Goal: Task Accomplishment & Management: Manage account settings

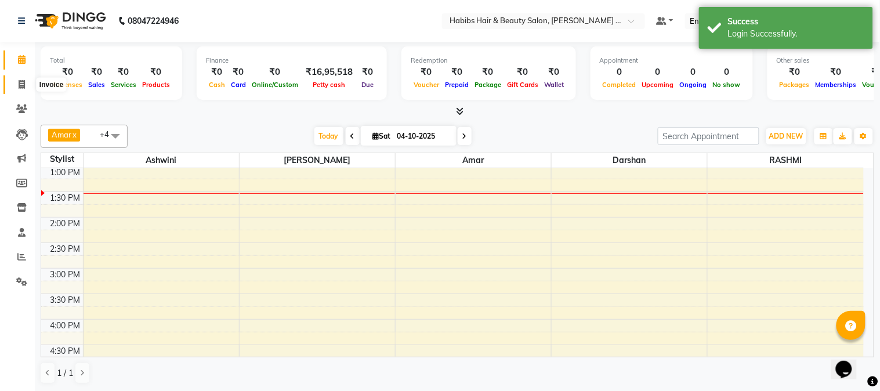
click at [24, 84] on icon at bounding box center [22, 84] width 6 height 9
select select "service"
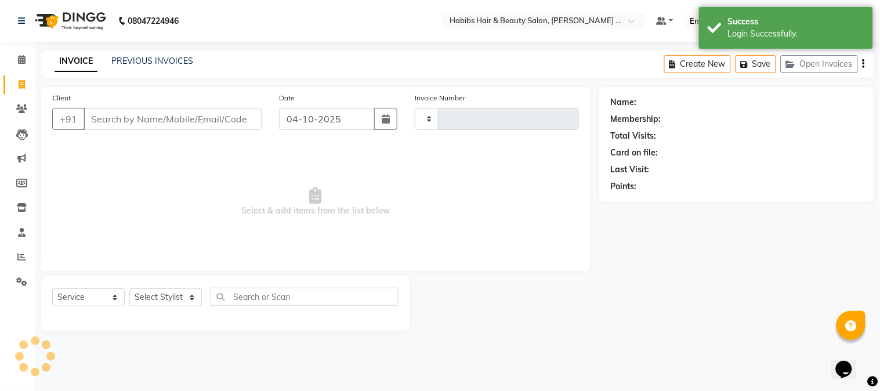
type input "2313"
select select "5039"
click at [215, 124] on input "Client" at bounding box center [173, 119] width 178 height 22
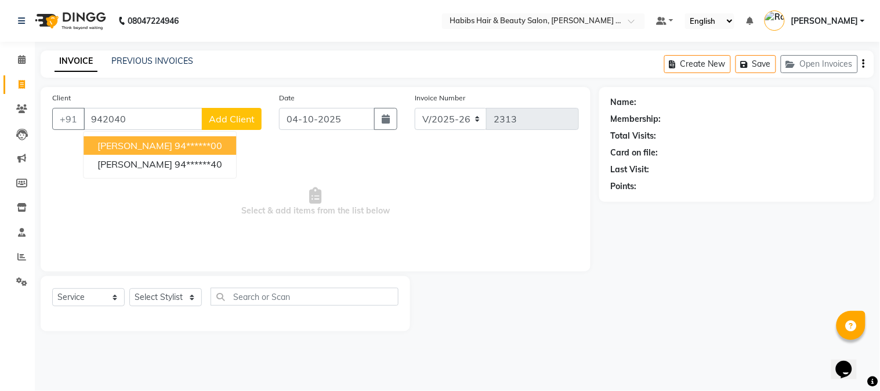
click at [175, 151] on ngb-highlight "94******00" at bounding box center [199, 146] width 48 height 12
type input "94******00"
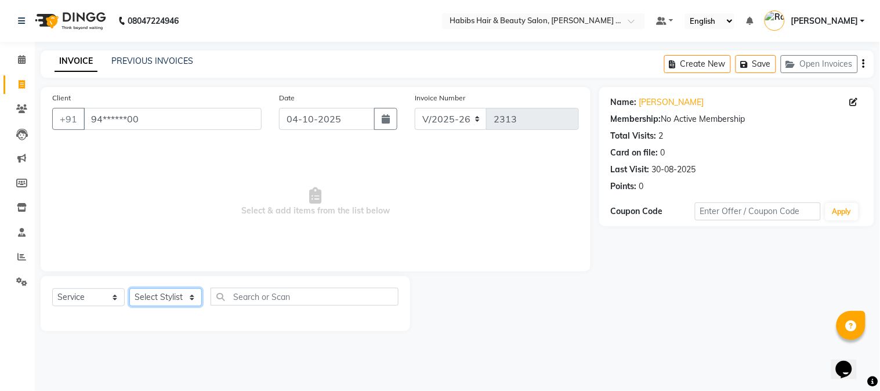
click at [156, 302] on select "Select Stylist Admin [PERSON_NAME] Darshan [PERSON_NAME] [PERSON_NAME] RASHMI […" at bounding box center [165, 297] width 73 height 18
select select "90626"
click at [129, 289] on select "Select Stylist Admin [PERSON_NAME] Darshan [PERSON_NAME] [PERSON_NAME] RASHMI […" at bounding box center [165, 297] width 73 height 18
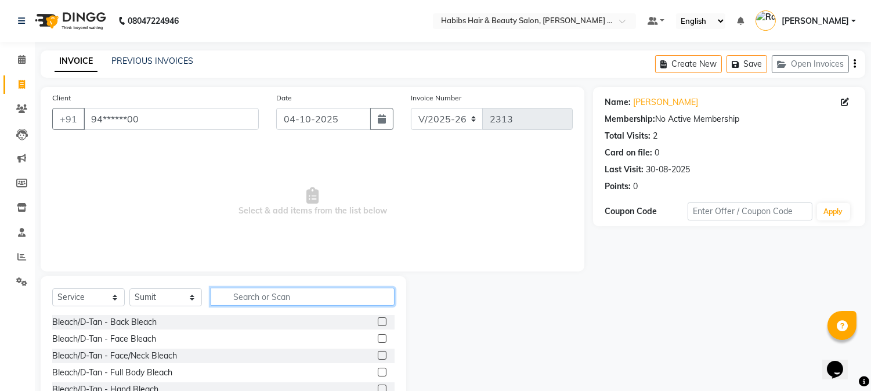
click at [240, 297] on input "text" at bounding box center [303, 297] width 184 height 18
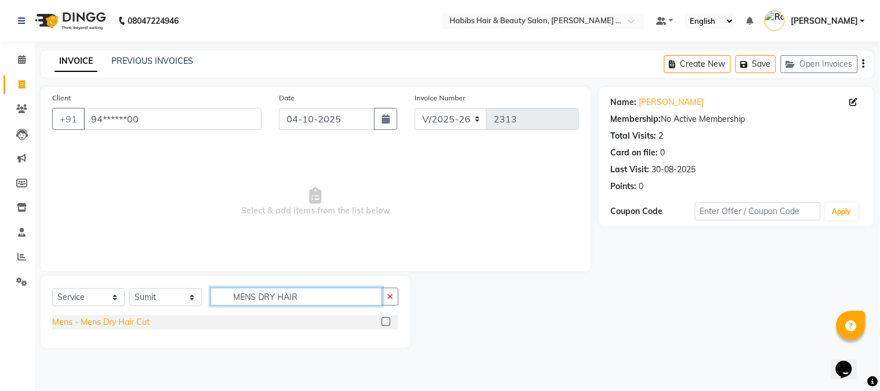
type input "MENS DRY HAIR"
click at [143, 317] on div "Mens - Mens Dry Hair Cut" at bounding box center [101, 322] width 98 height 12
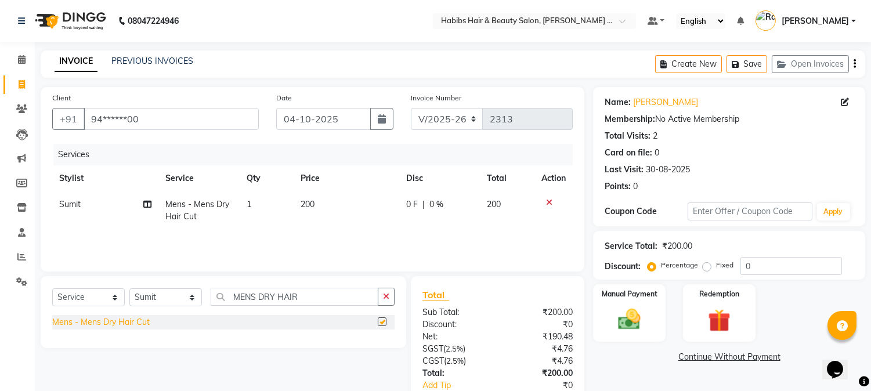
checkbox input "false"
click at [622, 302] on div "Manual Payment" at bounding box center [629, 312] width 75 height 59
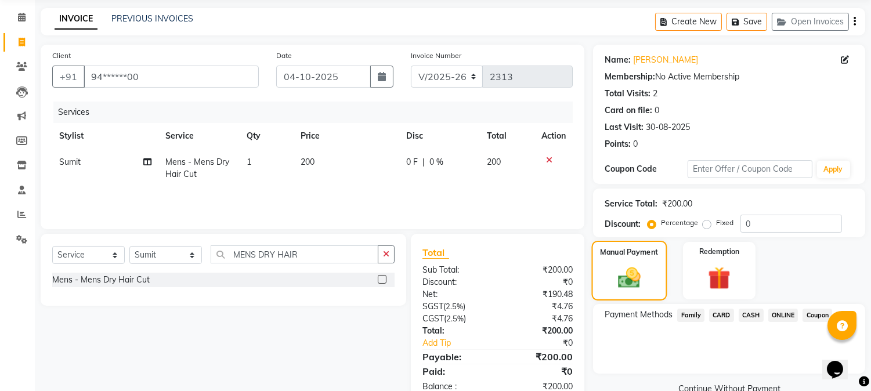
scroll to position [73, 0]
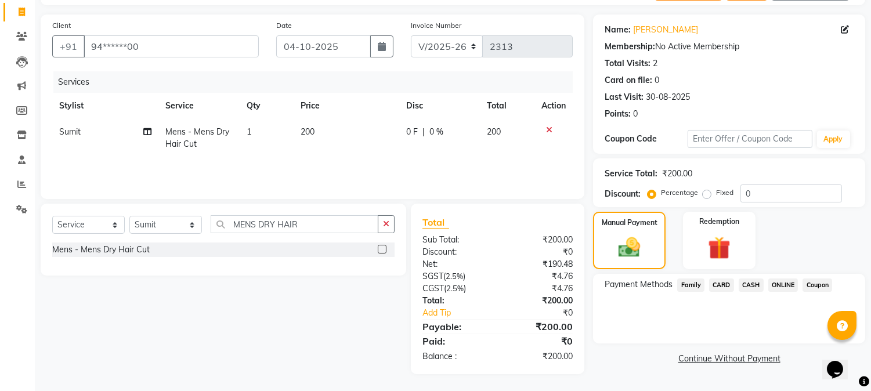
click at [788, 288] on span "ONLINE" at bounding box center [783, 285] width 30 height 13
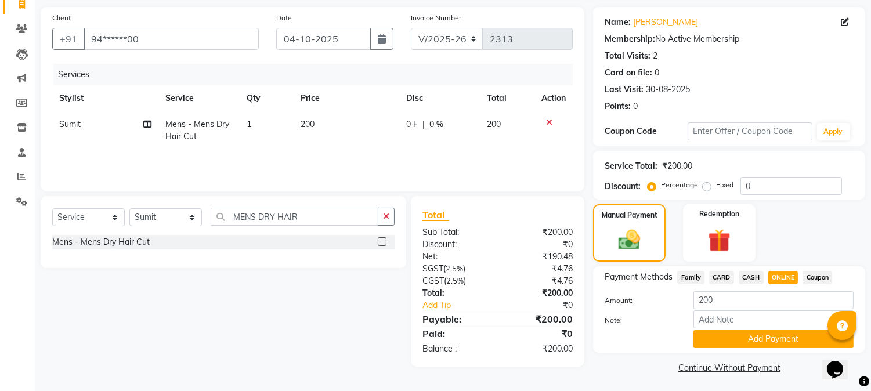
scroll to position [82, 0]
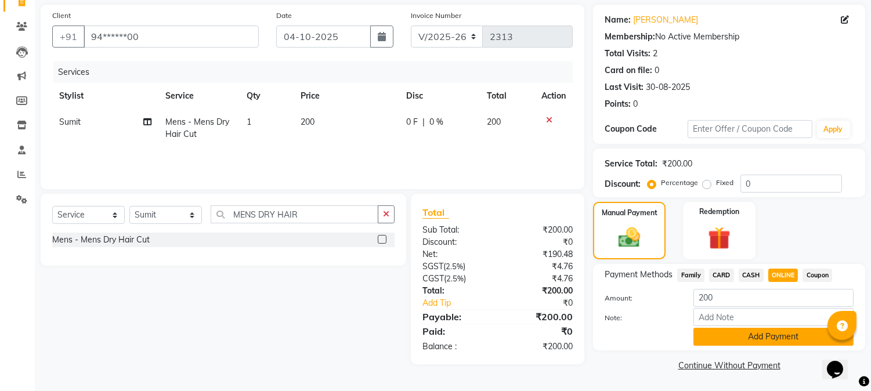
click at [799, 328] on button "Add Payment" at bounding box center [774, 337] width 160 height 18
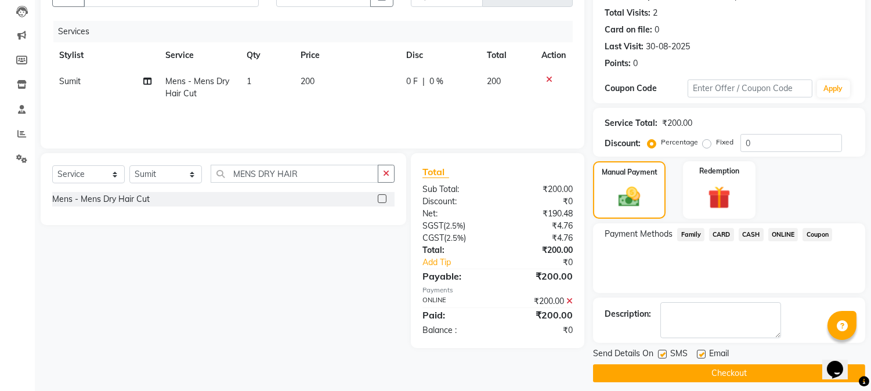
scroll to position [131, 0]
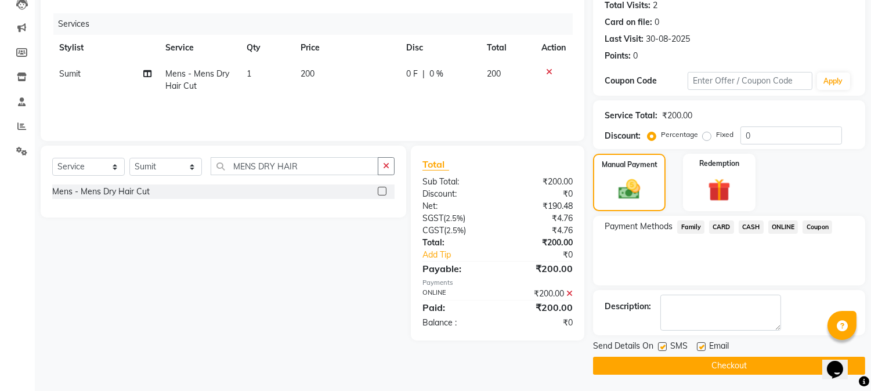
click at [737, 370] on button "Checkout" at bounding box center [729, 366] width 272 height 18
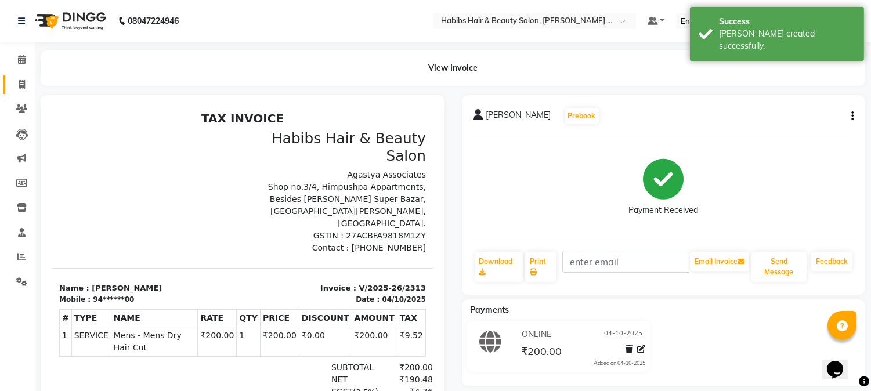
click at [13, 77] on link "Invoice" at bounding box center [17, 84] width 28 height 19
select select "5039"
select select "service"
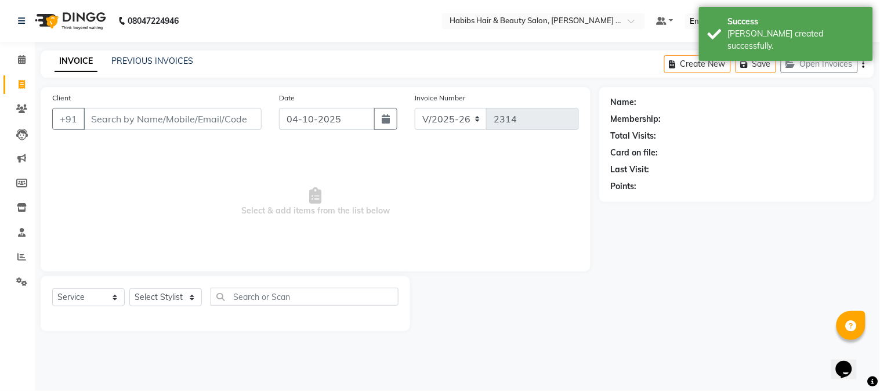
click at [149, 124] on input "Client" at bounding box center [173, 119] width 178 height 22
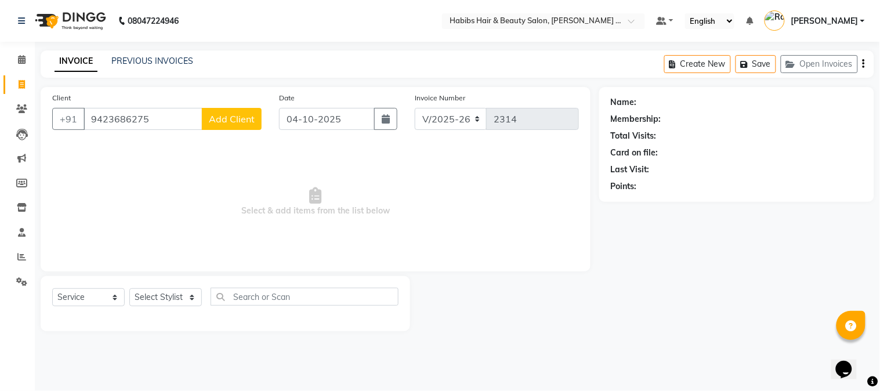
type input "9423686275"
click at [241, 118] on span "Add Client" at bounding box center [232, 119] width 46 height 12
select select "22"
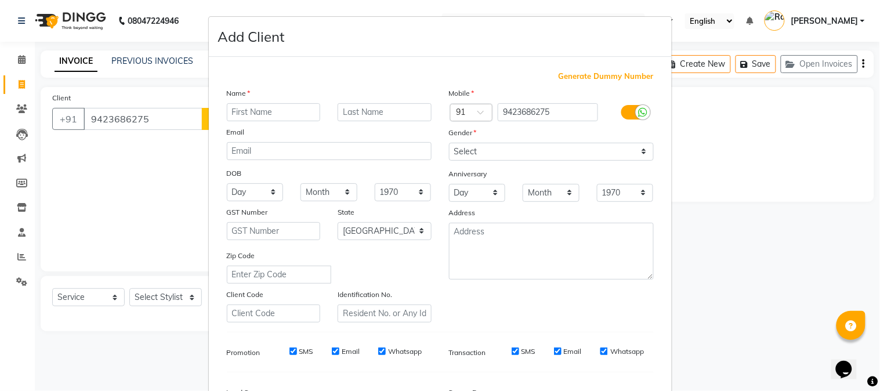
click at [277, 114] on input "text" at bounding box center [274, 112] width 94 height 18
type input "[PERSON_NAME]"
select select "[DEMOGRAPHIC_DATA]"
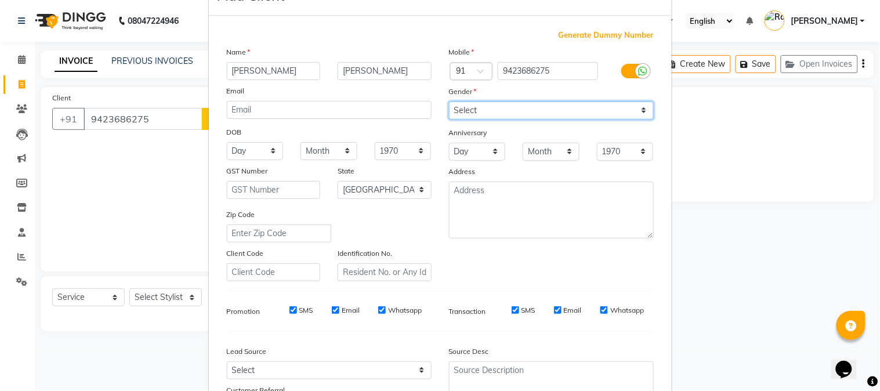
scroll to position [145, 0]
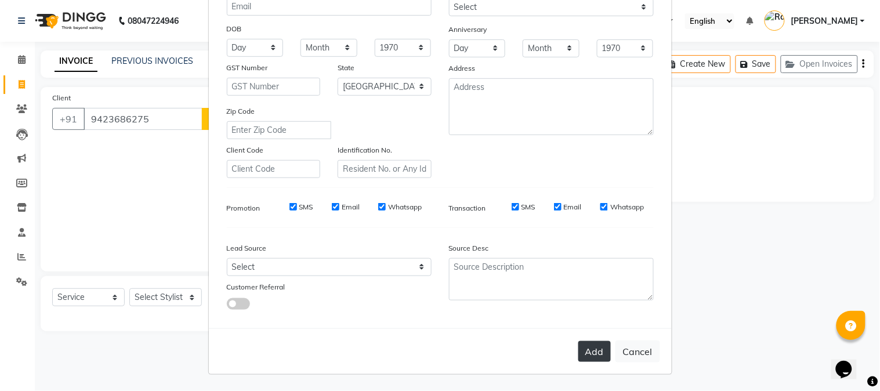
click at [584, 347] on button "Add" at bounding box center [595, 351] width 33 height 21
type input "94******75"
select select
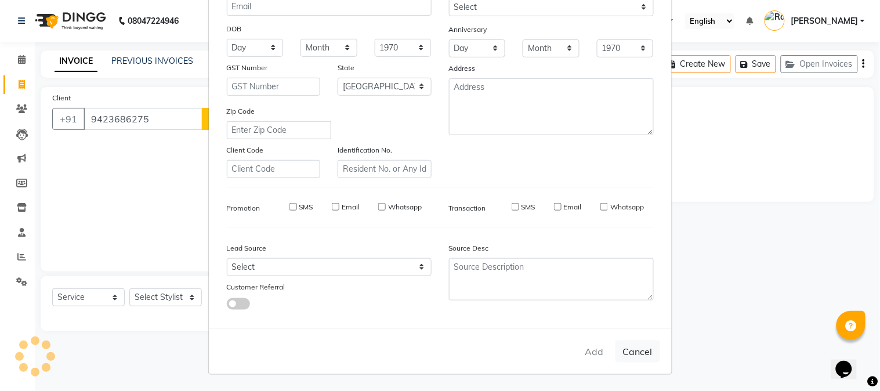
select select "null"
select select
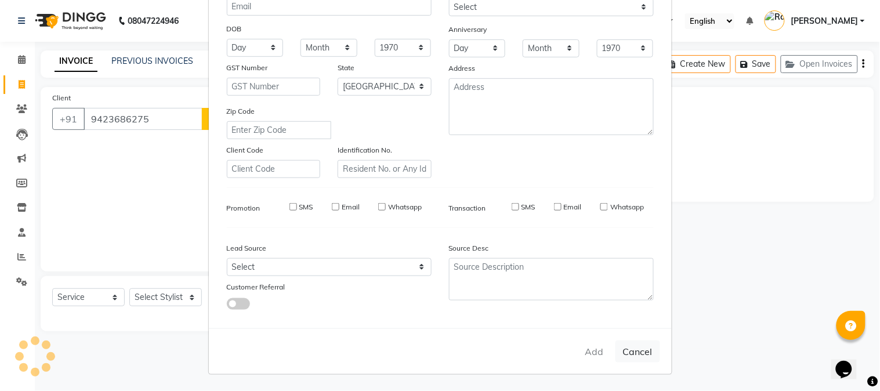
checkbox input "false"
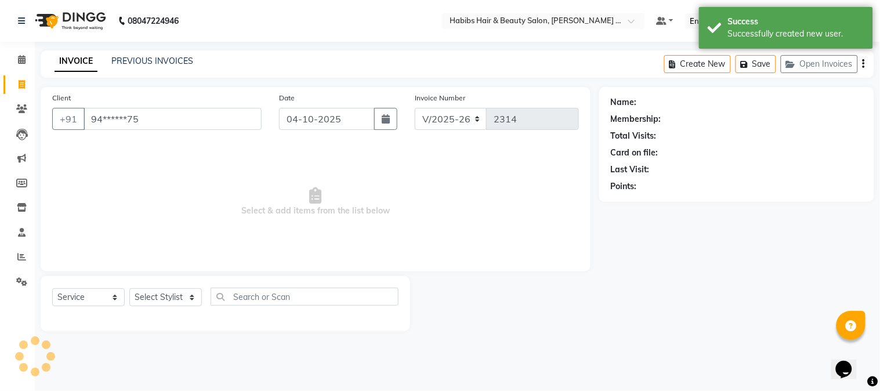
scroll to position [0, 0]
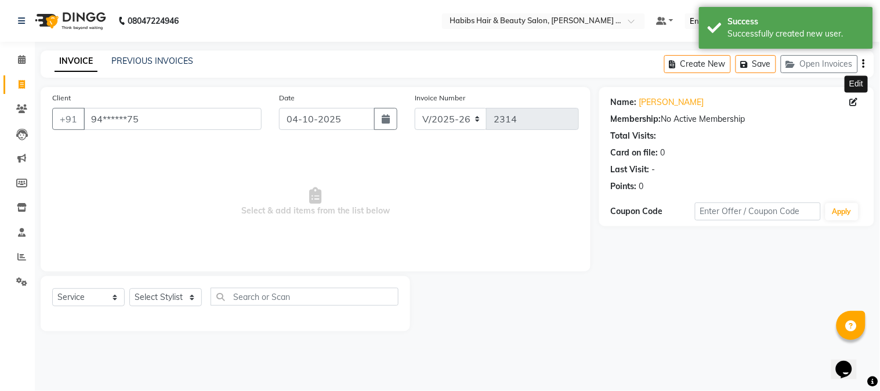
click at [857, 97] on span at bounding box center [856, 102] width 13 height 12
click at [852, 100] on icon at bounding box center [854, 102] width 8 height 8
select select
select select "[DEMOGRAPHIC_DATA]"
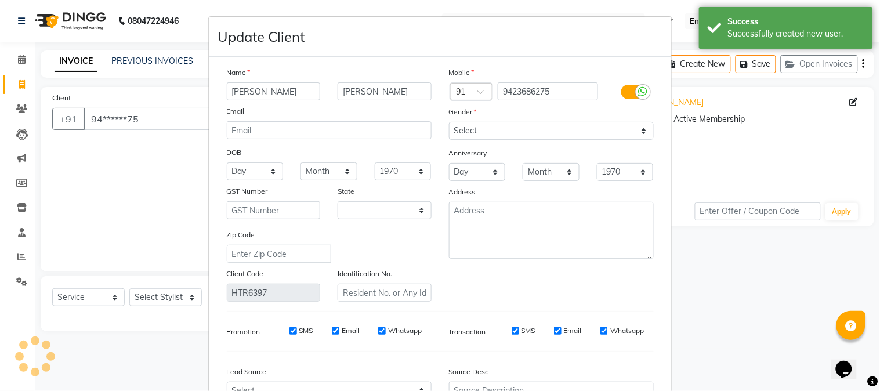
select select "22"
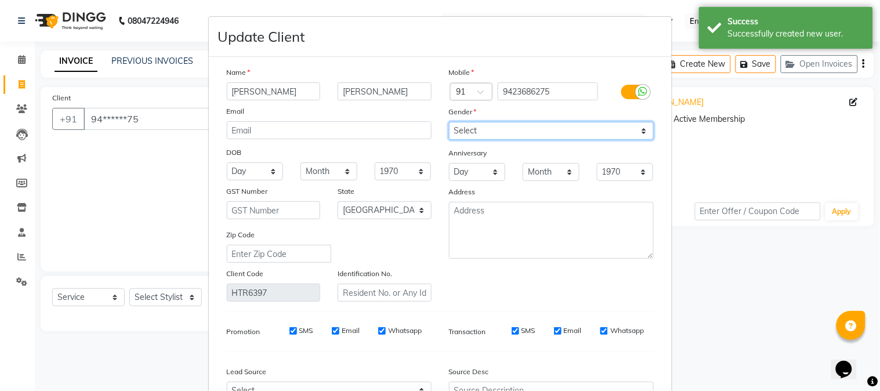
click at [598, 125] on select "Select [DEMOGRAPHIC_DATA] [DEMOGRAPHIC_DATA] Other Prefer Not To Say" at bounding box center [551, 131] width 205 height 18
select select "[DEMOGRAPHIC_DATA]"
click at [449, 122] on select "Select [DEMOGRAPHIC_DATA] [DEMOGRAPHIC_DATA] Other Prefer Not To Say" at bounding box center [551, 131] width 205 height 18
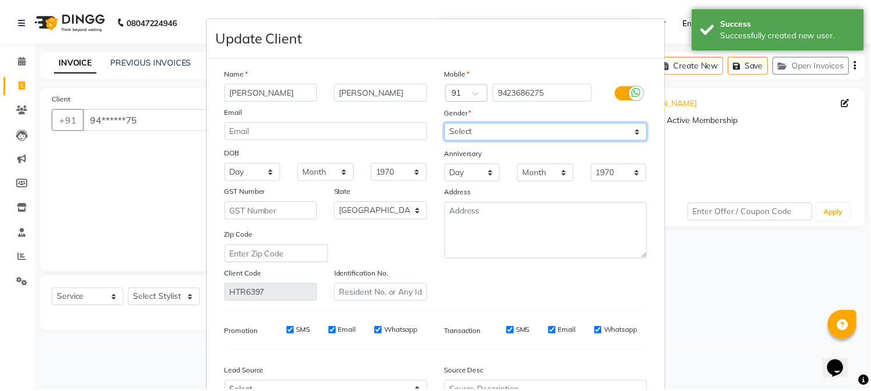
scroll to position [125, 0]
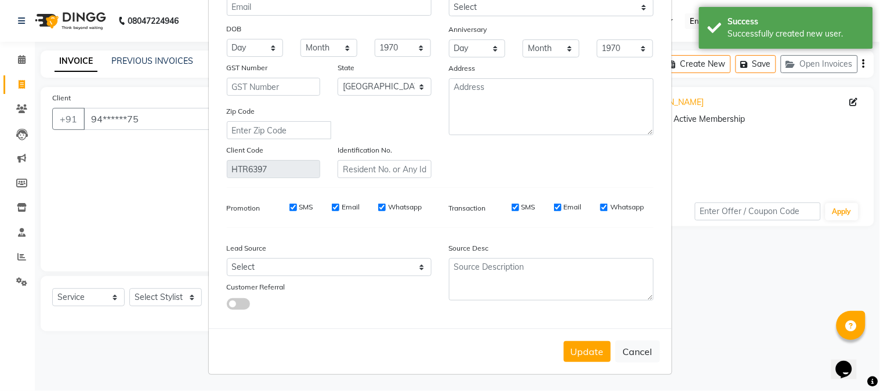
click at [570, 340] on div "Update Cancel" at bounding box center [440, 352] width 463 height 46
click at [575, 346] on button "Update" at bounding box center [587, 351] width 47 height 21
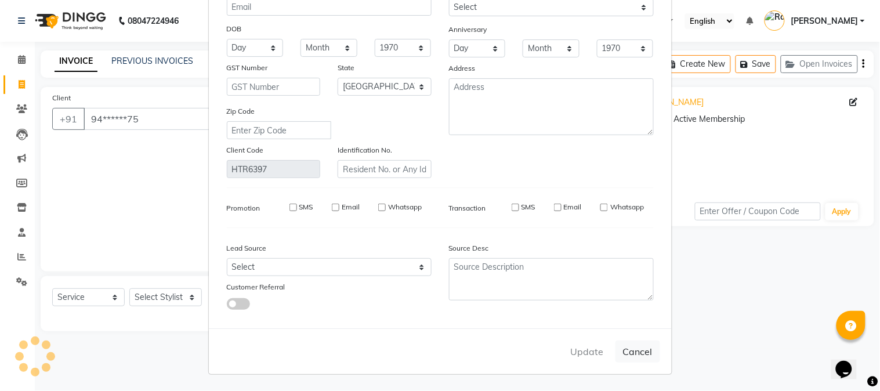
select select
select select "null"
select select
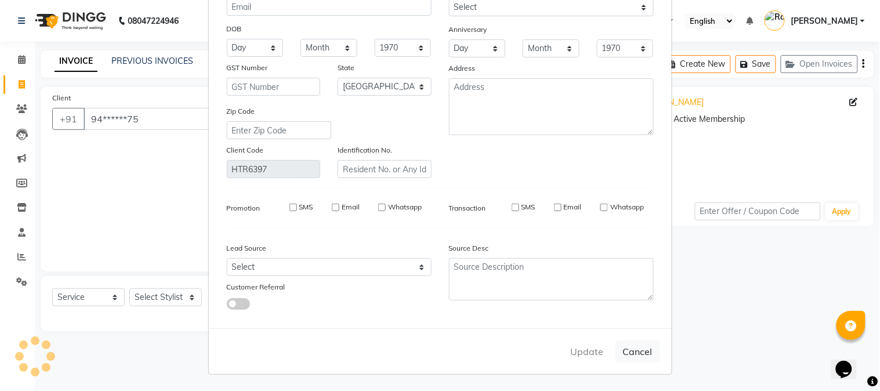
select select
checkbox input "false"
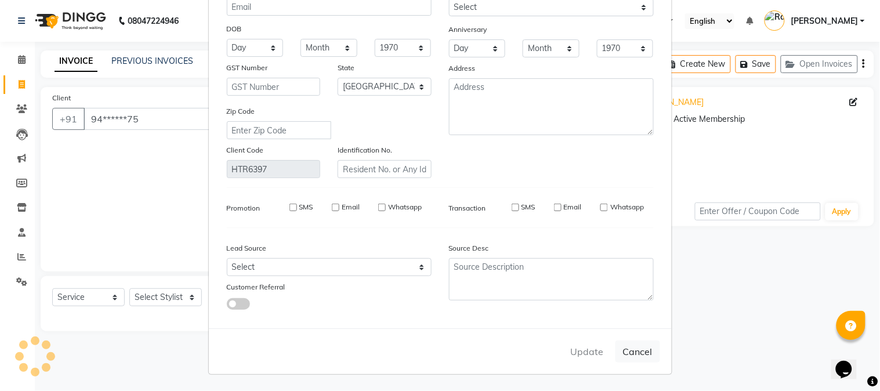
checkbox input "false"
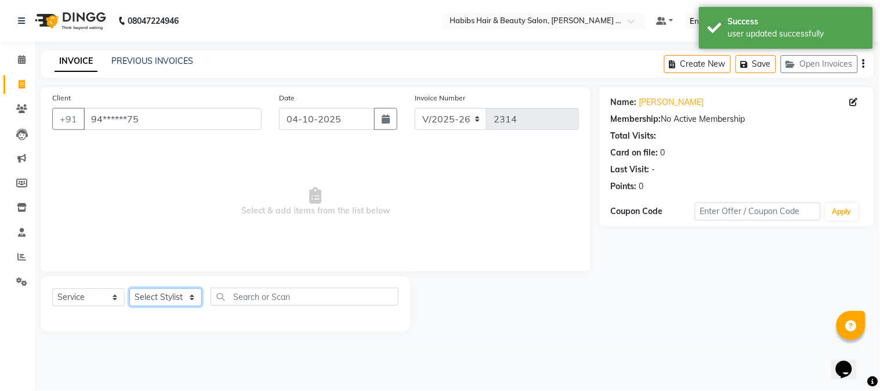
click at [153, 297] on select "Select Stylist Admin [PERSON_NAME] Darshan [PERSON_NAME] [PERSON_NAME] RASHMI […" at bounding box center [165, 297] width 73 height 18
select select "90626"
click at [129, 289] on select "Select Stylist Admin [PERSON_NAME] Darshan [PERSON_NAME] [PERSON_NAME] RASHMI […" at bounding box center [165, 297] width 73 height 18
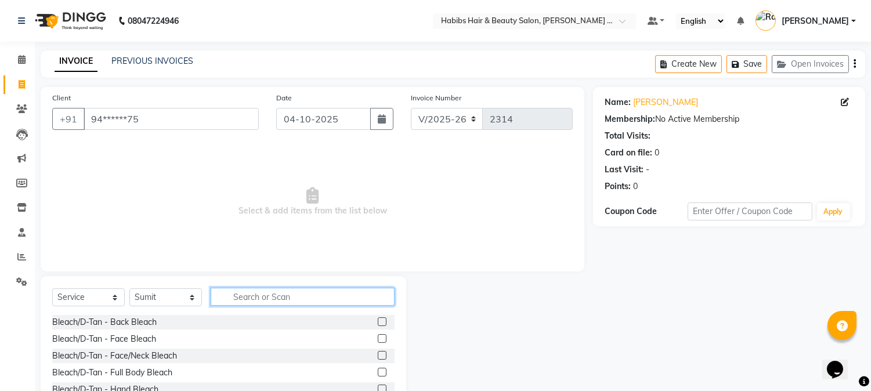
click at [240, 300] on input "text" at bounding box center [303, 297] width 184 height 18
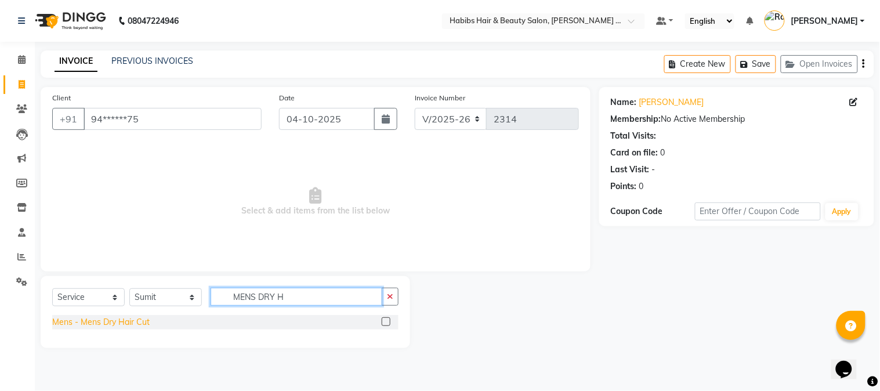
type input "MENS DRY H"
click at [95, 326] on div "Mens - Mens Dry Hair Cut" at bounding box center [101, 322] width 98 height 12
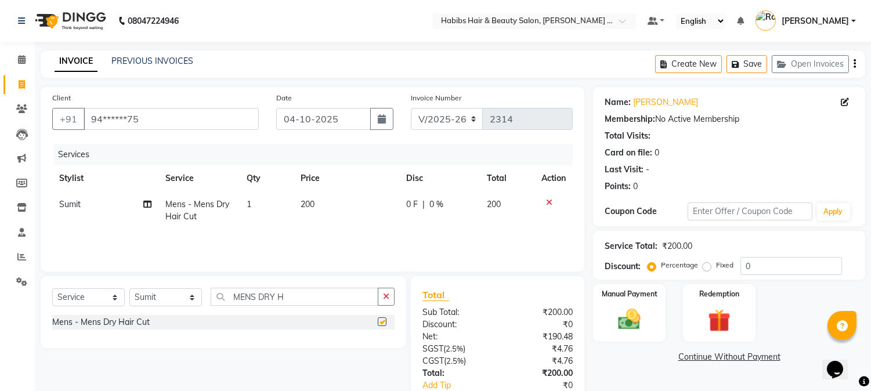
checkbox input "false"
click at [653, 316] on div "Manual Payment" at bounding box center [629, 312] width 75 height 59
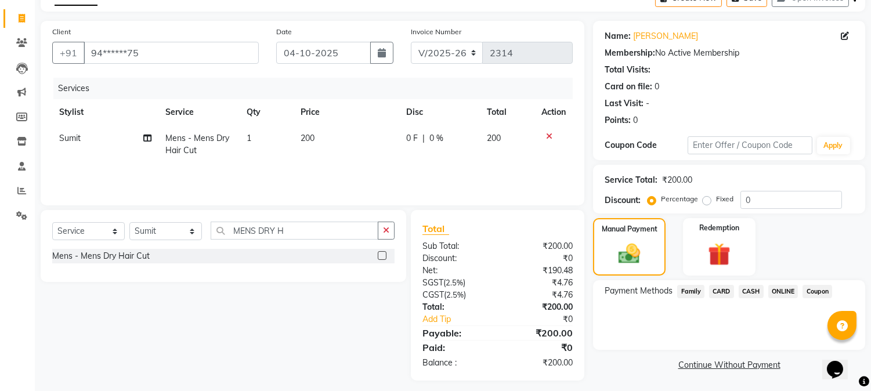
scroll to position [73, 0]
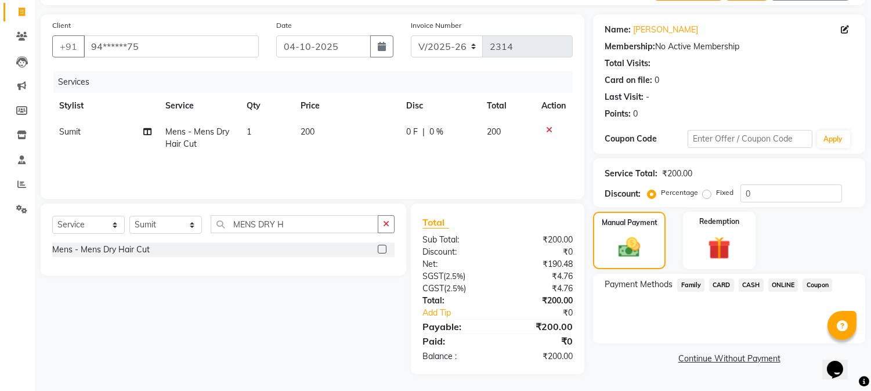
click at [752, 279] on span "CASH" at bounding box center [751, 285] width 25 height 13
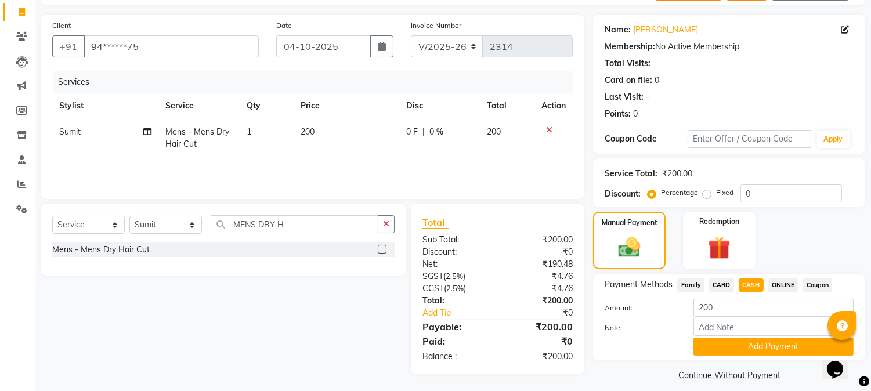
scroll to position [82, 0]
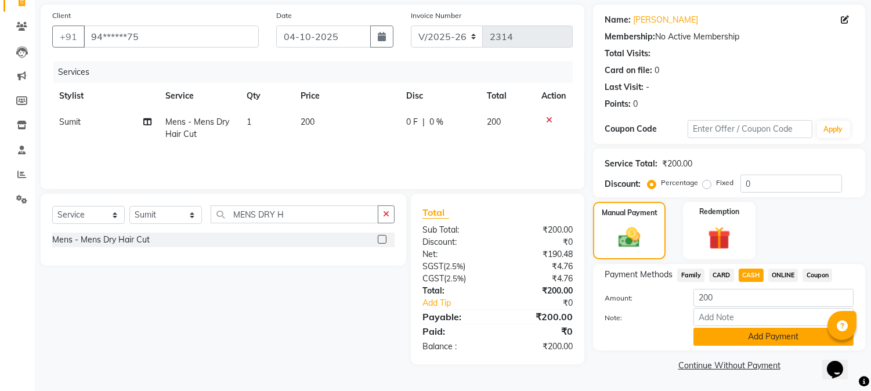
click at [774, 345] on button "Add Payment" at bounding box center [774, 337] width 160 height 18
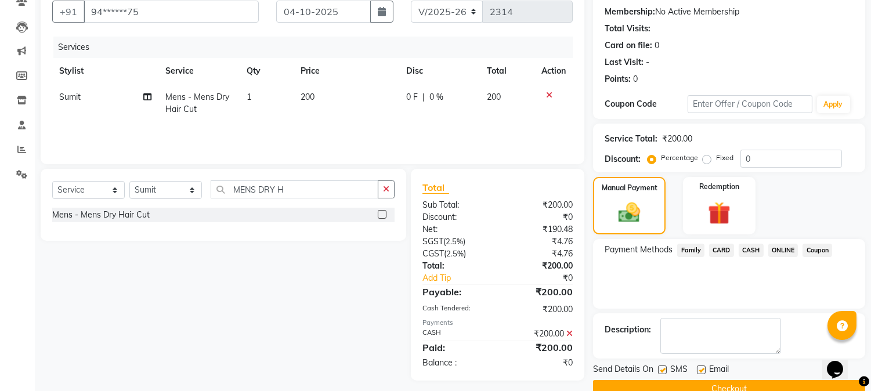
scroll to position [131, 0]
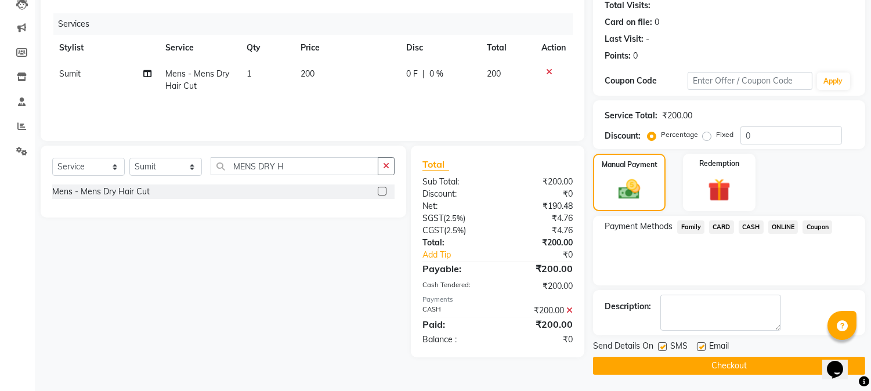
click at [726, 360] on button "Checkout" at bounding box center [729, 366] width 272 height 18
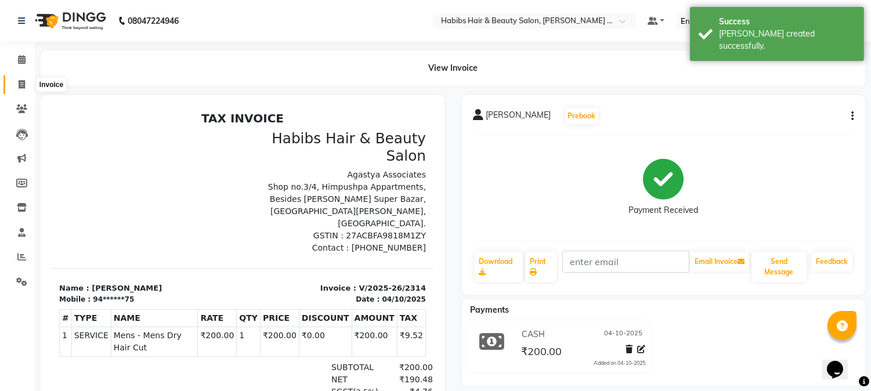
click at [21, 80] on icon at bounding box center [22, 84] width 6 height 9
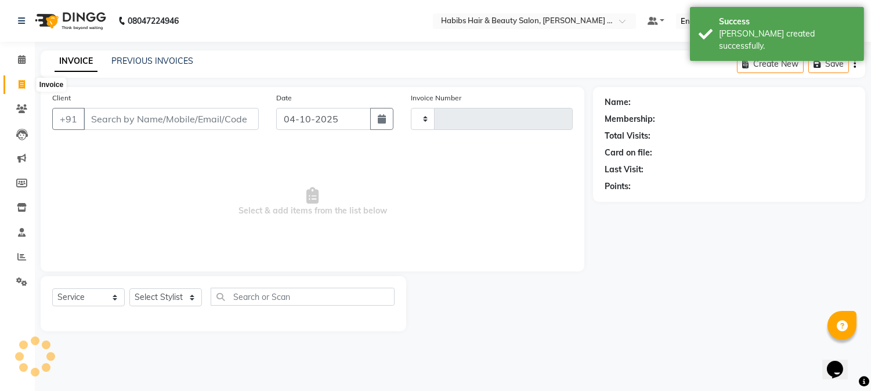
click at [21, 80] on icon at bounding box center [22, 84] width 6 height 9
select select "5039"
select select "service"
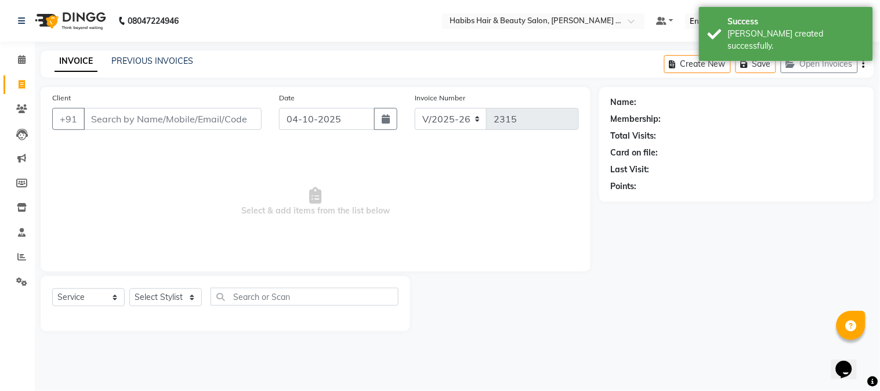
click at [208, 122] on input "Client" at bounding box center [173, 119] width 178 height 22
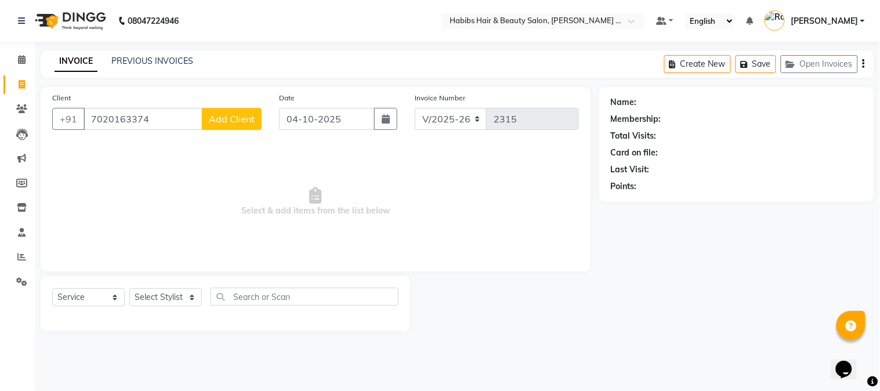
type input "7020163374"
click at [246, 120] on span "Add Client" at bounding box center [232, 119] width 46 height 12
select select "22"
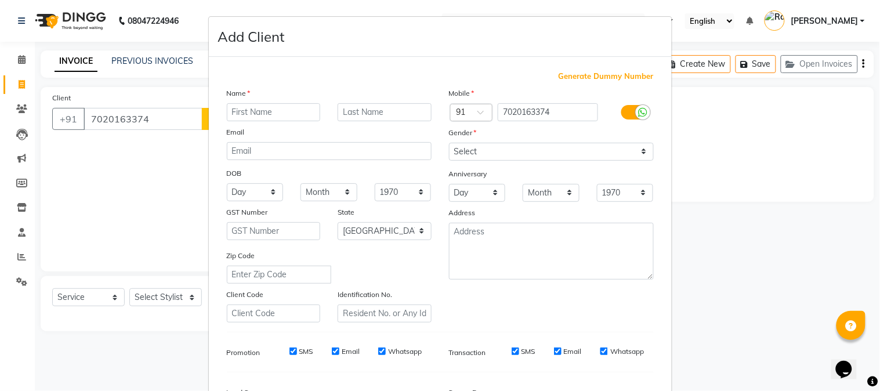
click at [279, 118] on input "text" at bounding box center [274, 112] width 94 height 18
type input "HIMANSHU"
type input "YADAV"
click at [495, 146] on select "Select [DEMOGRAPHIC_DATA] [DEMOGRAPHIC_DATA] Other Prefer Not To Say" at bounding box center [551, 152] width 205 height 18
select select "[DEMOGRAPHIC_DATA]"
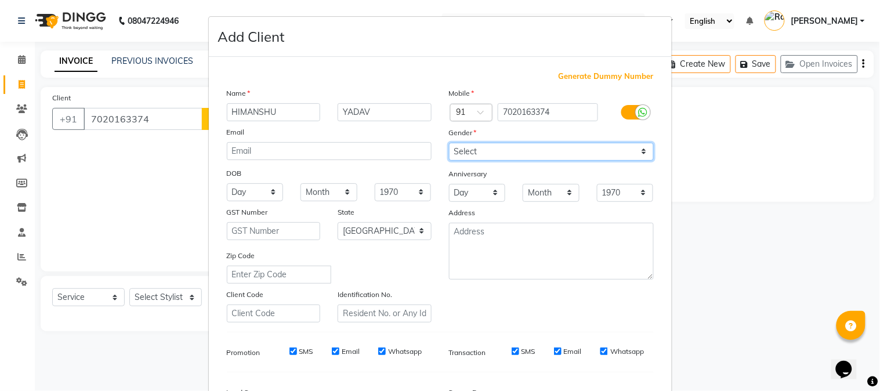
click at [449, 143] on select "Select [DEMOGRAPHIC_DATA] [DEMOGRAPHIC_DATA] Other Prefer Not To Say" at bounding box center [551, 152] width 205 height 18
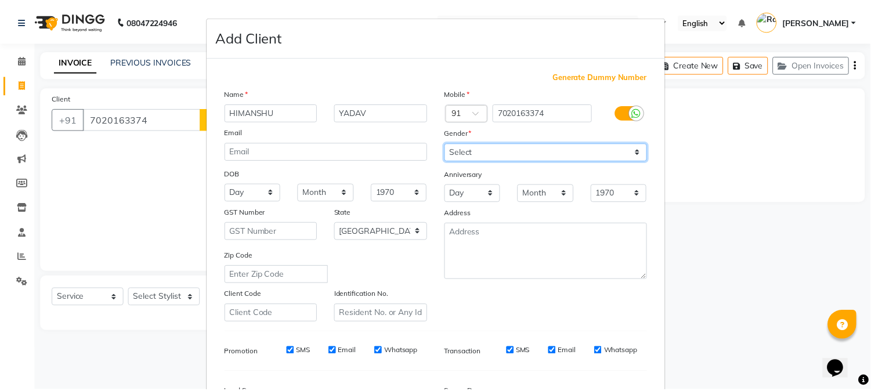
scroll to position [145, 0]
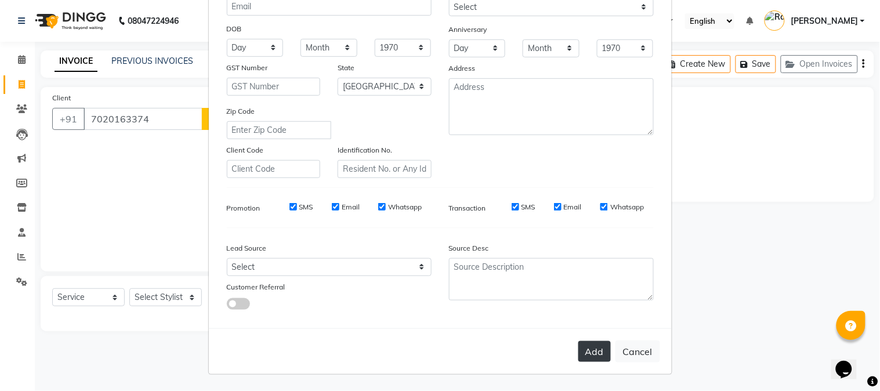
click at [594, 346] on button "Add" at bounding box center [595, 351] width 33 height 21
type input "70******74"
select select
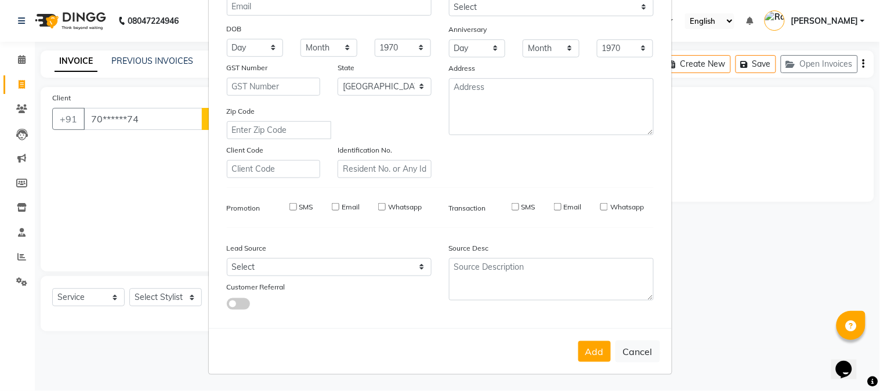
select select "null"
select select
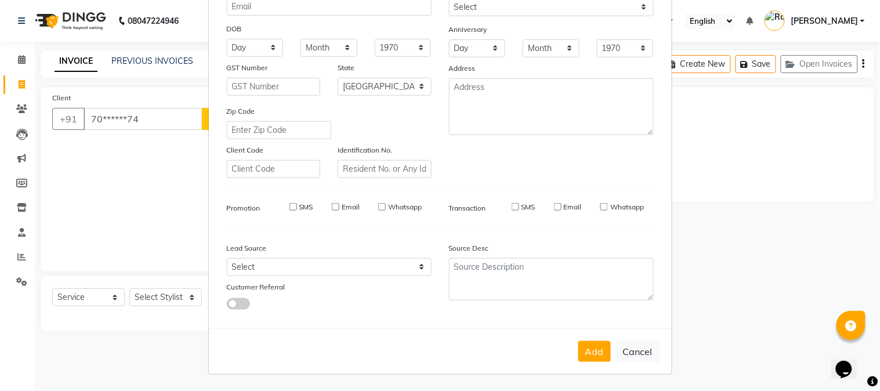
checkbox input "false"
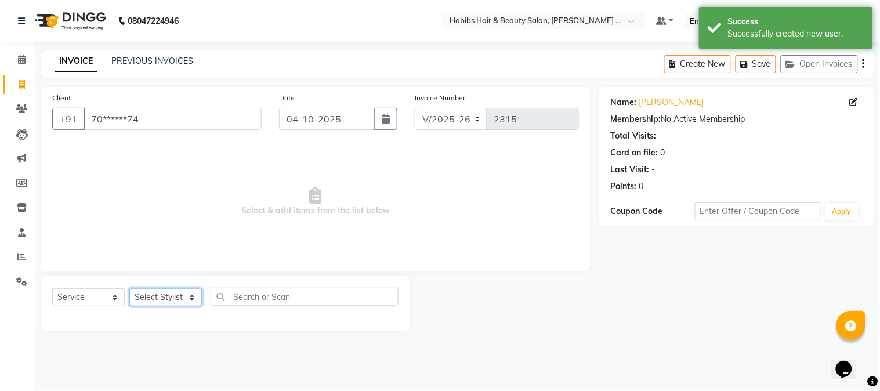
click at [182, 302] on select "Select Stylist Admin [PERSON_NAME] Darshan [PERSON_NAME] [PERSON_NAME] RASHMI […" at bounding box center [165, 297] width 73 height 18
select select "90624"
click at [129, 289] on select "Select Stylist Admin [PERSON_NAME] Darshan [PERSON_NAME] [PERSON_NAME] RASHMI […" at bounding box center [165, 297] width 73 height 18
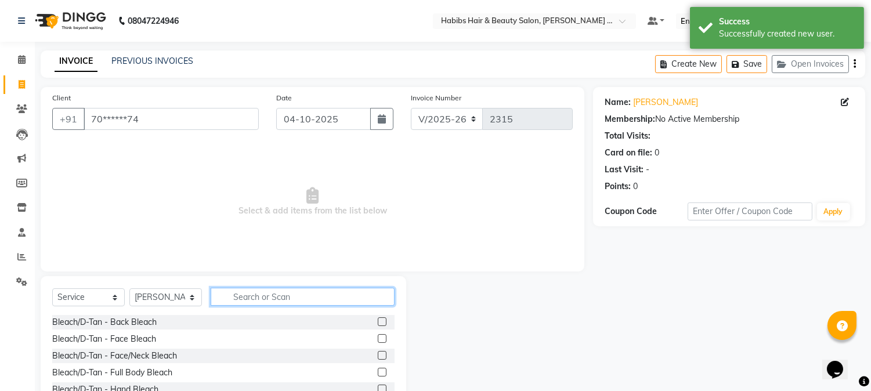
click at [233, 295] on input "text" at bounding box center [303, 297] width 184 height 18
type input "HAIR CUT"
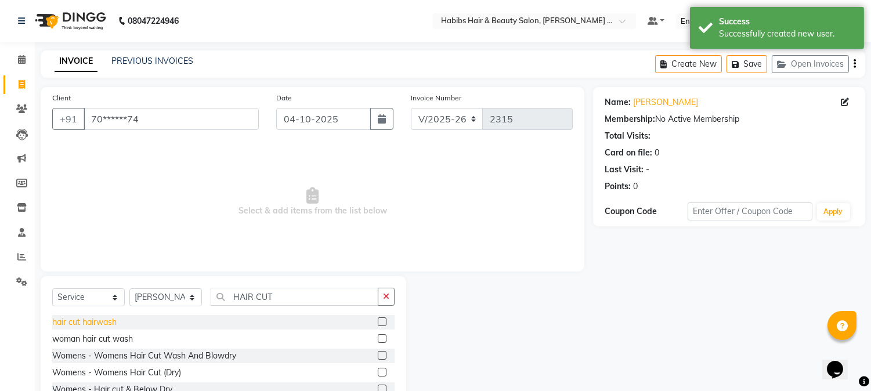
click at [86, 327] on div "hair cut hairwash" at bounding box center [84, 322] width 64 height 12
checkbox input "false"
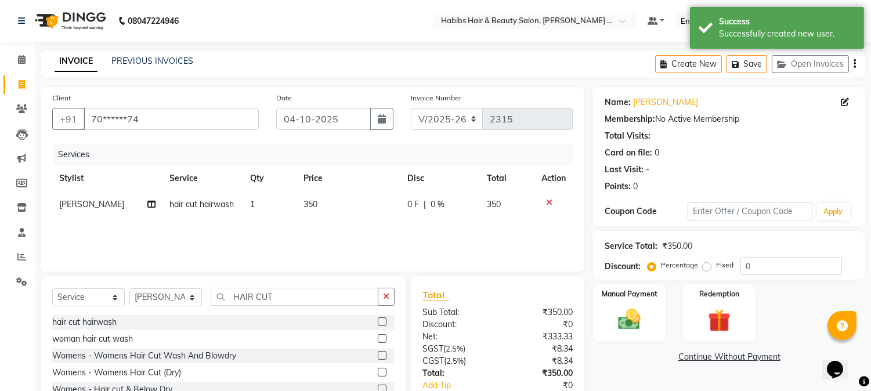
click at [635, 348] on div "Name: [PERSON_NAME] Membership: No Active Membership Total Visits: Card on file…" at bounding box center [733, 267] width 281 height 360
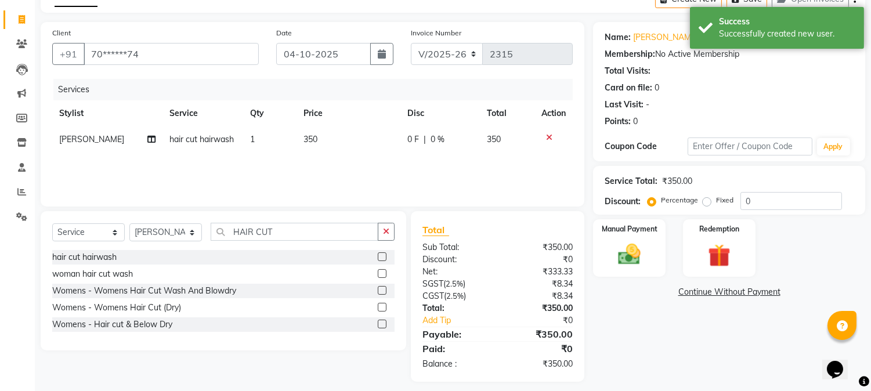
scroll to position [73, 0]
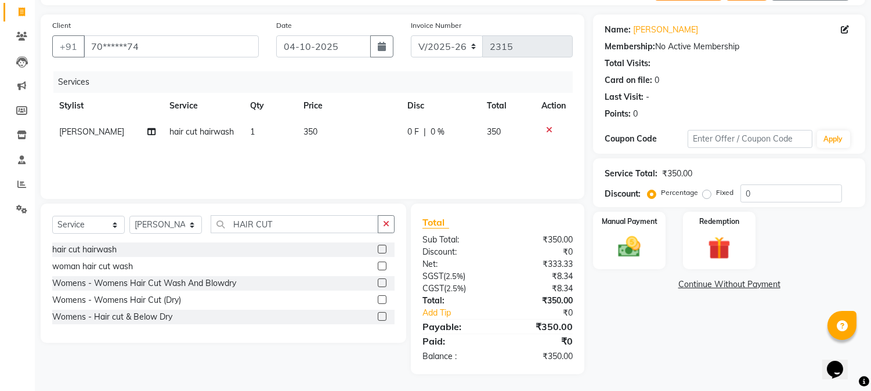
click at [625, 279] on link "Continue Without Payment" at bounding box center [730, 285] width 268 height 12
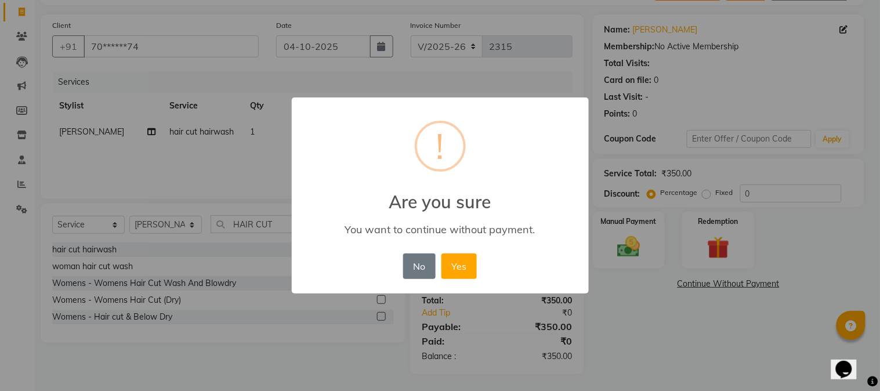
click at [624, 248] on div "× ! Are you sure You want to continue without payment. No No Yes" at bounding box center [440, 195] width 880 height 391
click at [432, 261] on button "No" at bounding box center [419, 267] width 33 height 26
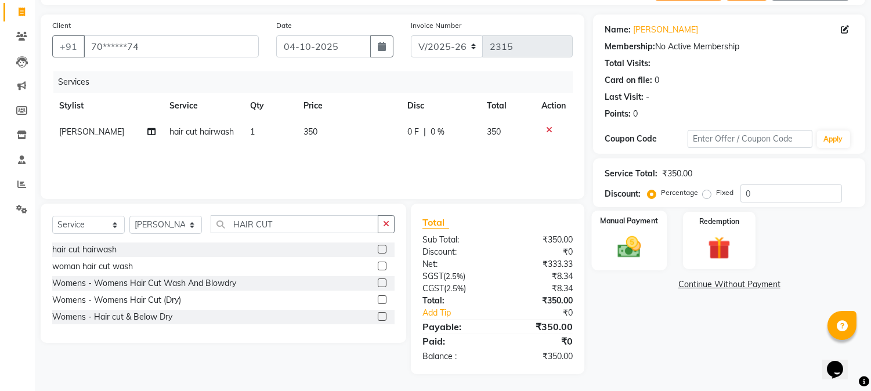
click at [642, 234] on img at bounding box center [630, 247] width 38 height 27
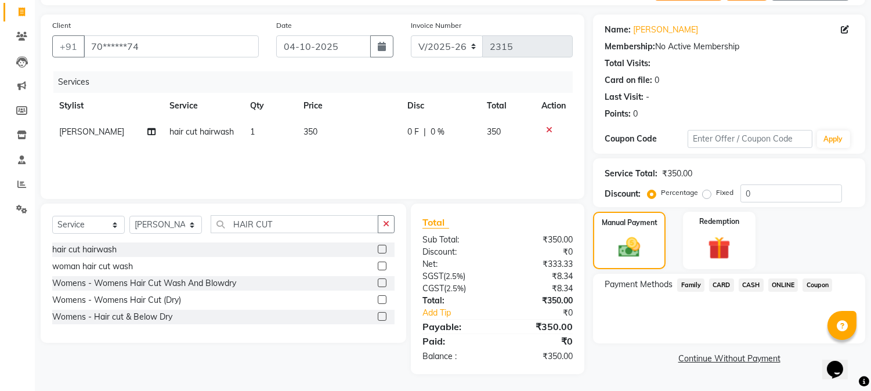
click at [782, 279] on span "ONLINE" at bounding box center [783, 285] width 30 height 13
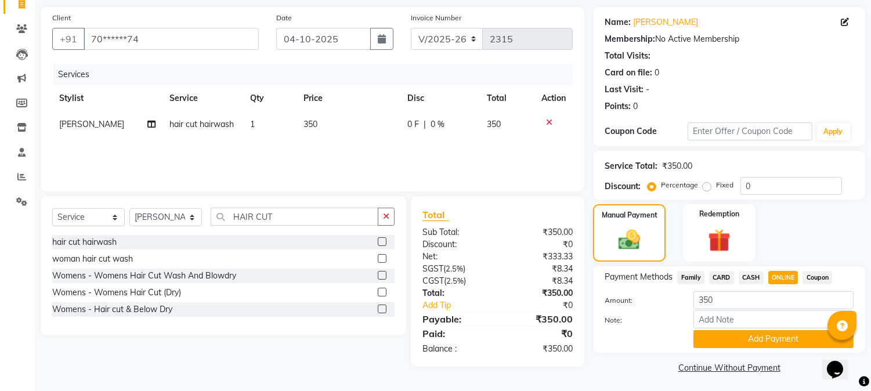
scroll to position [82, 0]
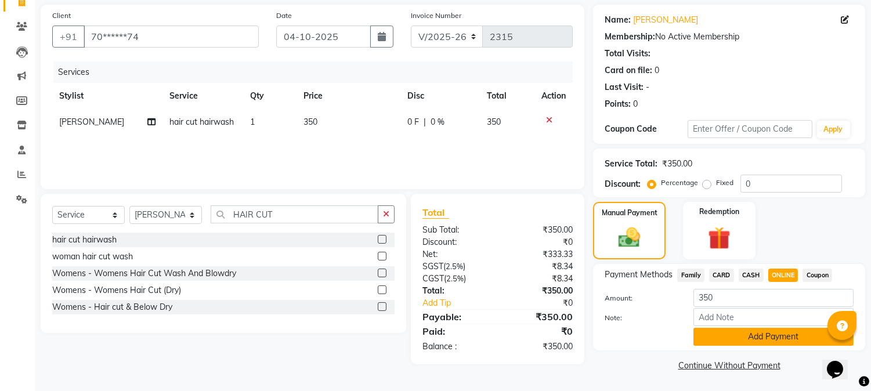
click at [782, 340] on button "Add Payment" at bounding box center [774, 337] width 160 height 18
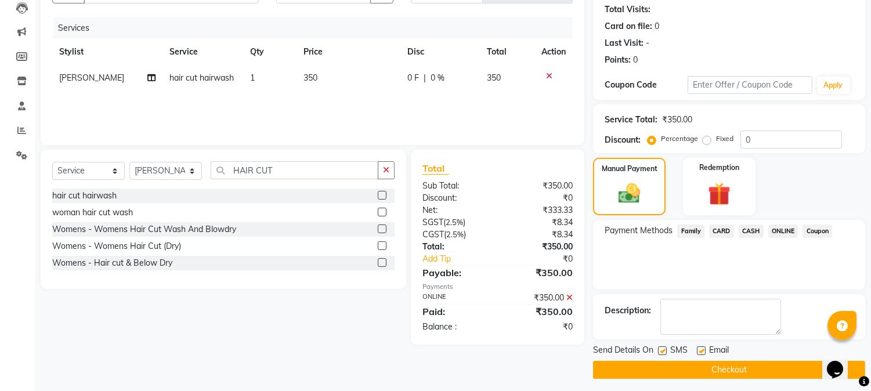
scroll to position [131, 0]
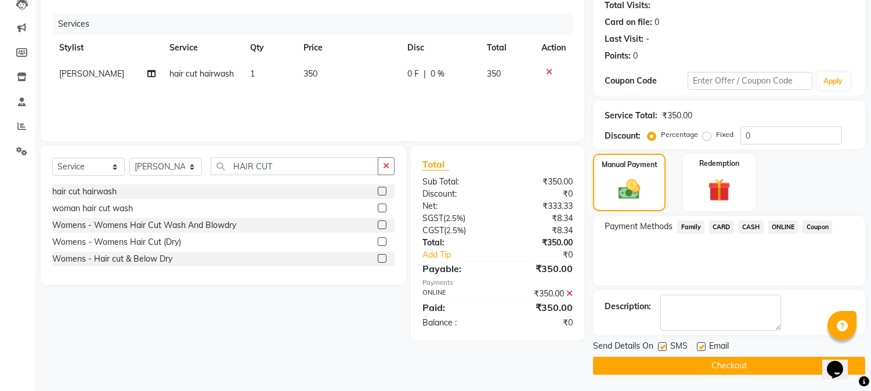
click at [743, 364] on button "Checkout" at bounding box center [729, 366] width 272 height 18
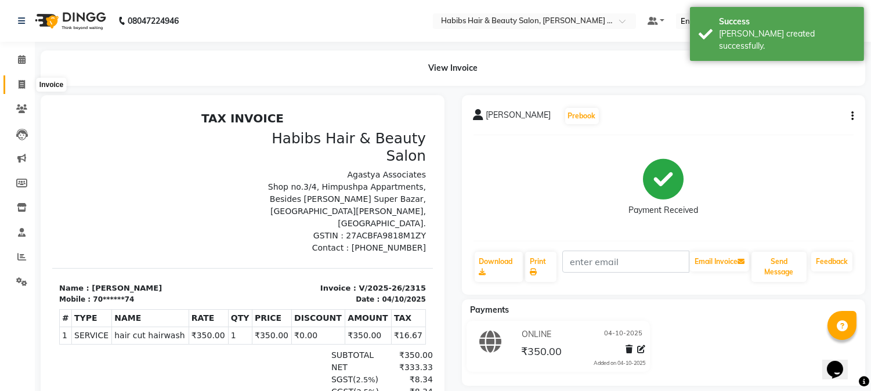
click at [25, 82] on span at bounding box center [22, 84] width 20 height 13
select select "5039"
select select "service"
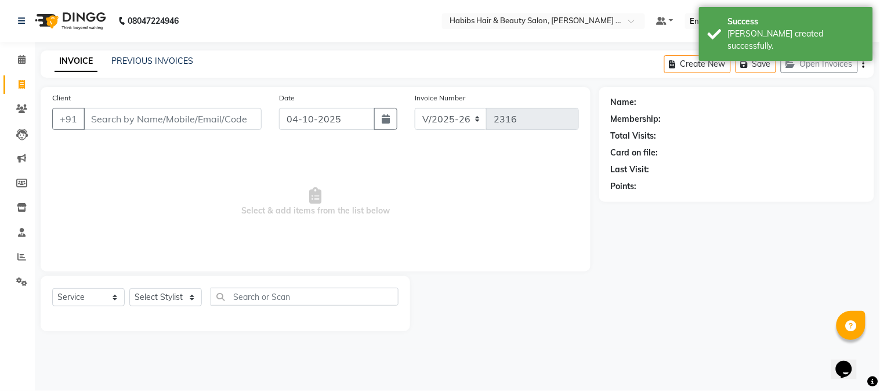
click at [137, 117] on input "Client" at bounding box center [173, 119] width 178 height 22
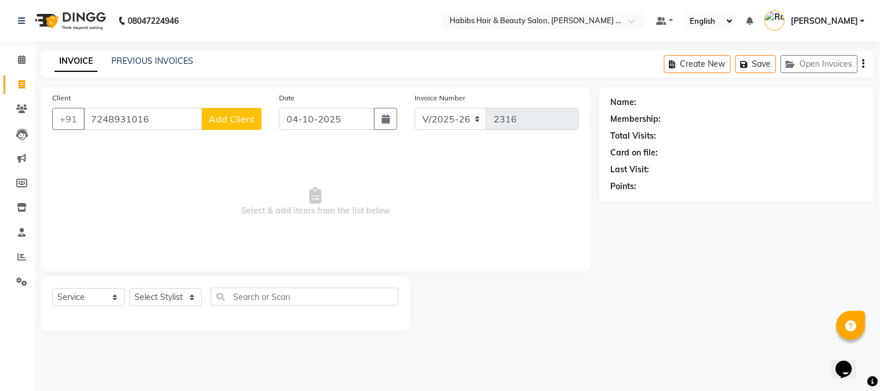
type input "7248931016"
click at [237, 123] on span "Add Client" at bounding box center [232, 119] width 46 height 12
select select "22"
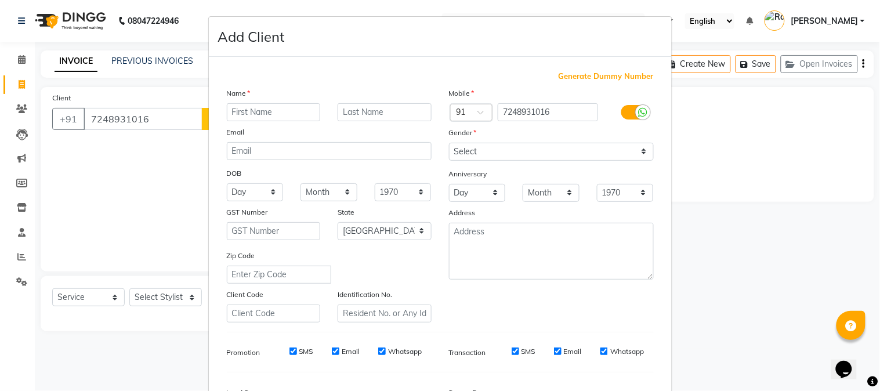
click at [293, 119] on input "text" at bounding box center [274, 112] width 94 height 18
type input "[PERSON_NAME]"
click at [455, 149] on select "Select [DEMOGRAPHIC_DATA] [DEMOGRAPHIC_DATA] Other Prefer Not To Say" at bounding box center [551, 152] width 205 height 18
select select "[DEMOGRAPHIC_DATA]"
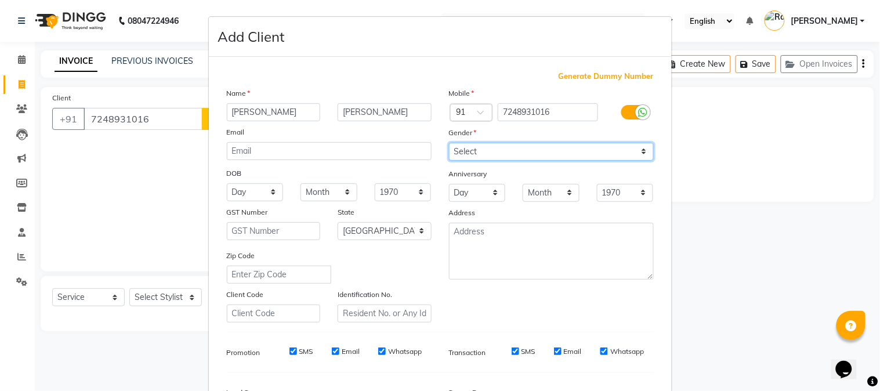
click at [449, 143] on select "Select [DEMOGRAPHIC_DATA] [DEMOGRAPHIC_DATA] Other Prefer Not To Say" at bounding box center [551, 152] width 205 height 18
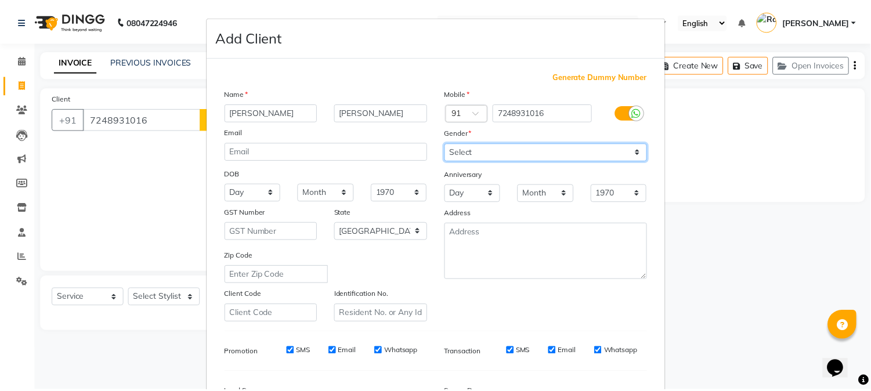
scroll to position [145, 0]
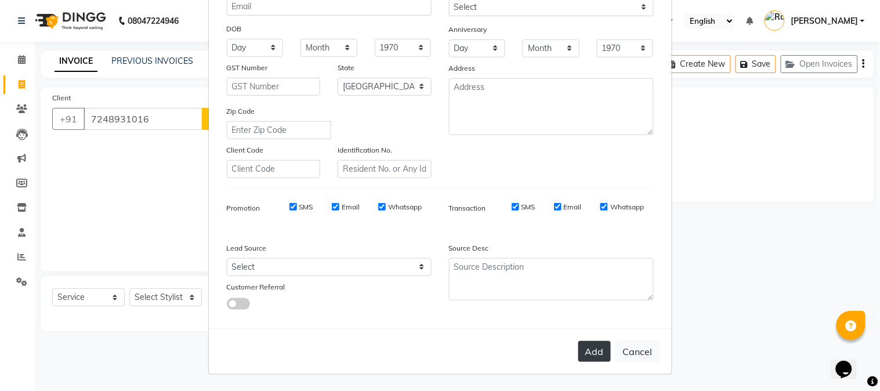
click at [593, 350] on button "Add" at bounding box center [595, 351] width 33 height 21
type input "72******16"
select select
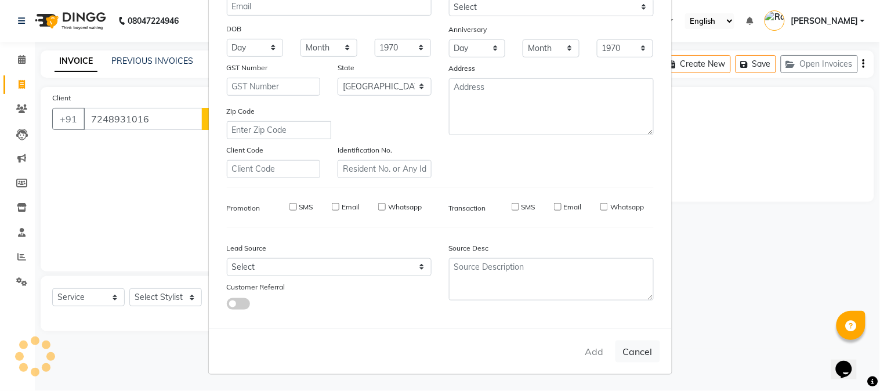
select select "null"
select select
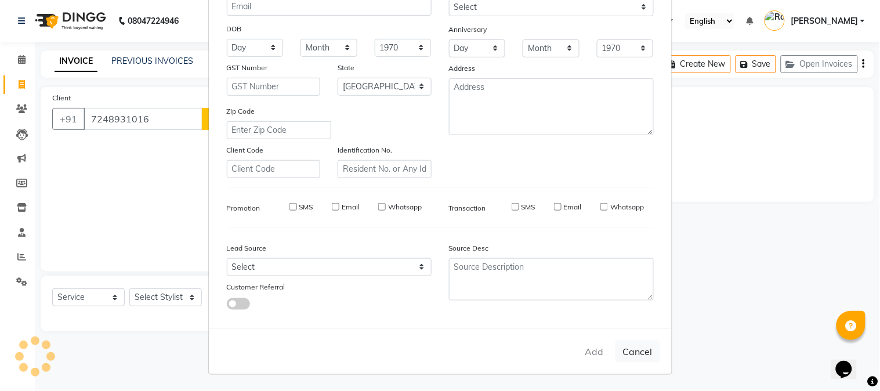
checkbox input "false"
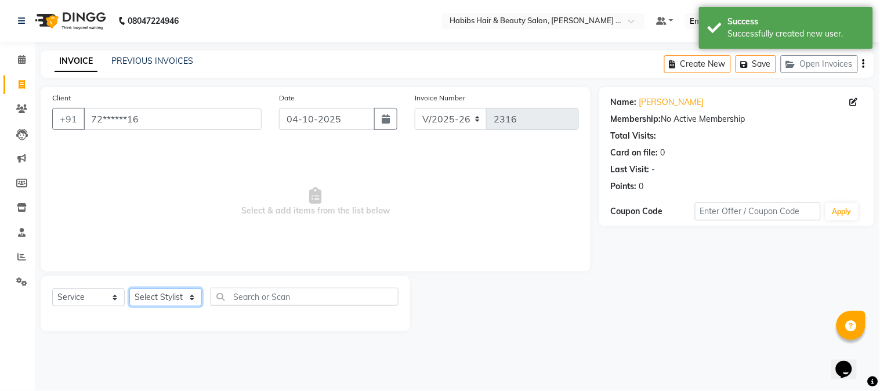
click at [165, 303] on select "Select Stylist Admin [PERSON_NAME] Darshan [PERSON_NAME] [PERSON_NAME] RASHMI […" at bounding box center [165, 297] width 73 height 18
select select "90625"
click at [129, 289] on select "Select Stylist Admin [PERSON_NAME] Darshan [PERSON_NAME] [PERSON_NAME] RASHMI […" at bounding box center [165, 297] width 73 height 18
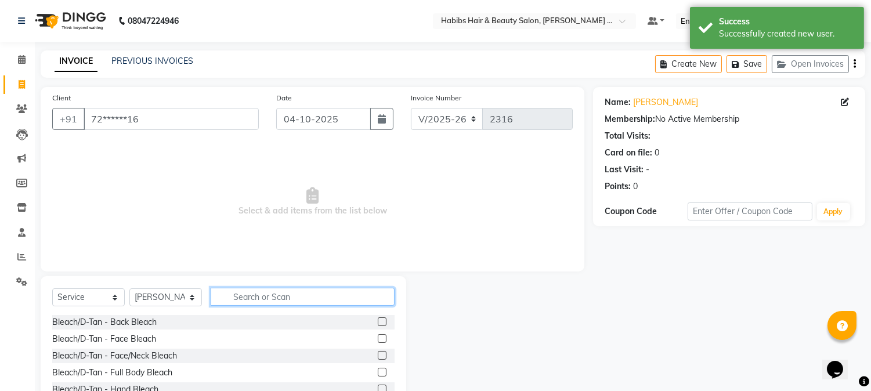
click at [276, 294] on input "text" at bounding box center [303, 297] width 184 height 18
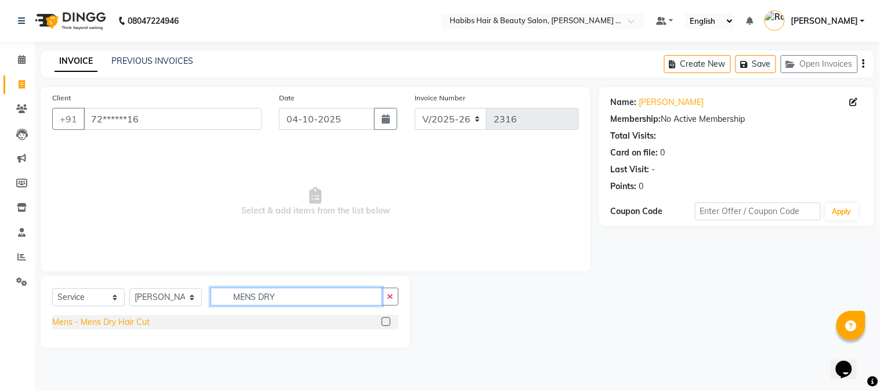
type input "MENS DRY"
click at [147, 322] on div "Mens - Mens Dry Hair Cut" at bounding box center [101, 322] width 98 height 12
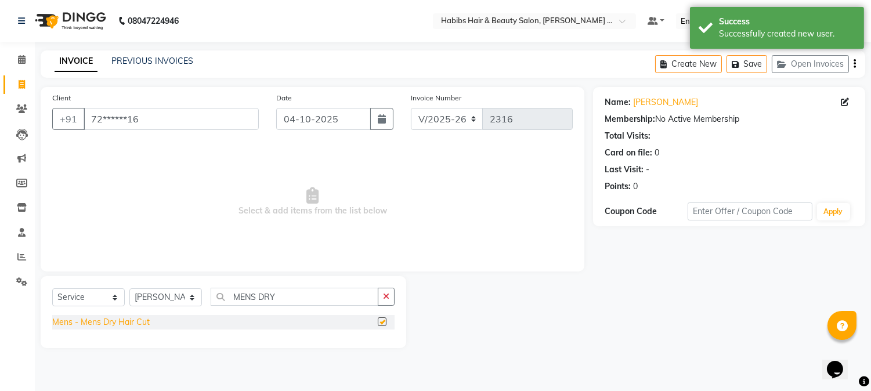
checkbox input "false"
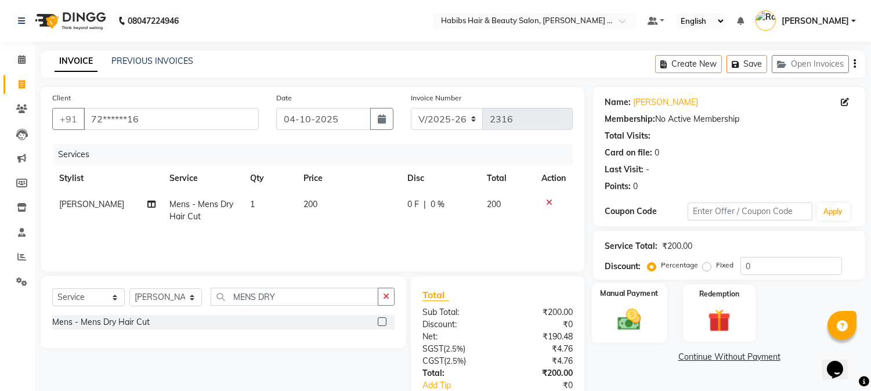
click at [625, 333] on img at bounding box center [630, 319] width 38 height 27
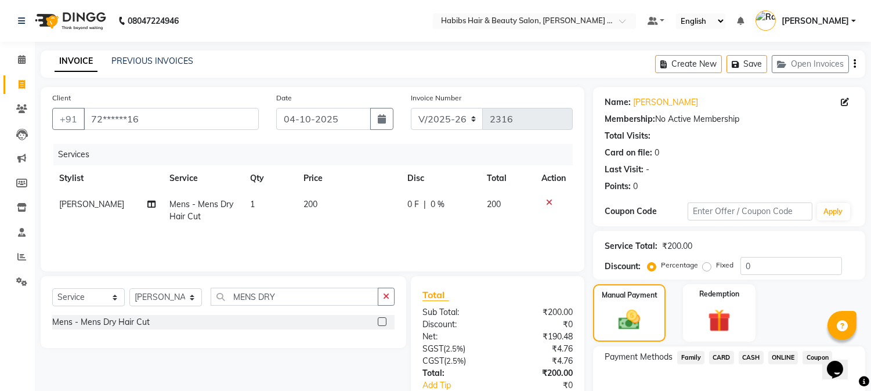
click at [752, 359] on span "CASH" at bounding box center [751, 357] width 25 height 13
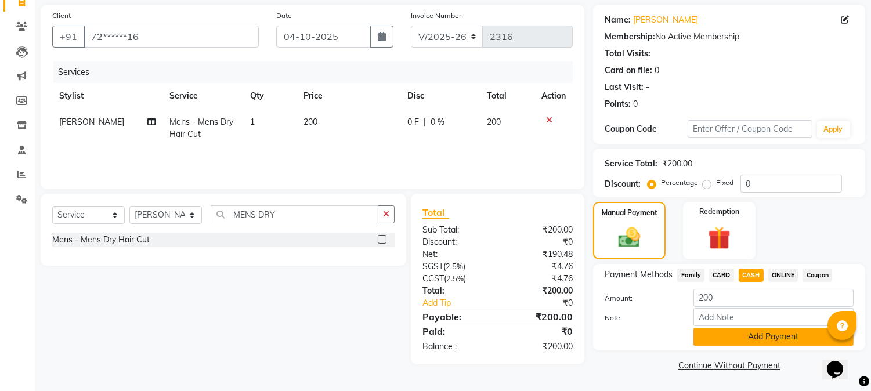
click at [758, 330] on button "Add Payment" at bounding box center [774, 337] width 160 height 18
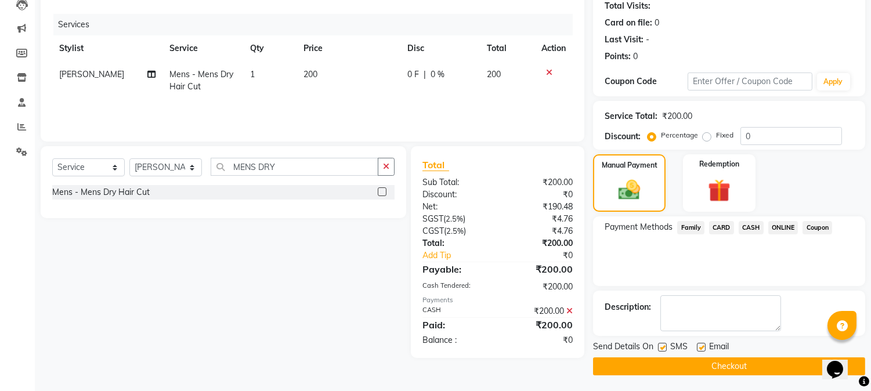
scroll to position [131, 0]
click at [735, 360] on button "Checkout" at bounding box center [729, 366] width 272 height 18
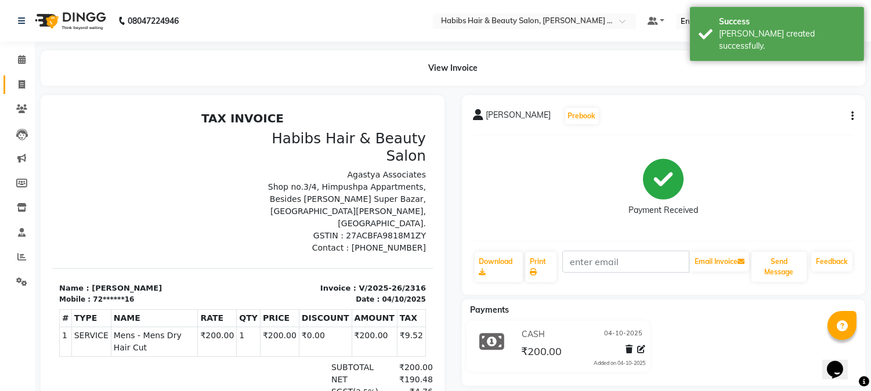
click at [9, 88] on link "Invoice" at bounding box center [17, 84] width 28 height 19
select select "service"
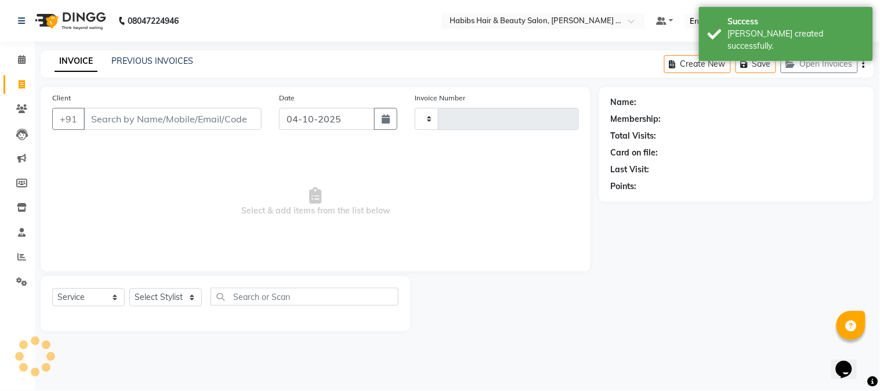
type input "2317"
select select "5039"
click at [131, 114] on input "Client" at bounding box center [173, 119] width 178 height 22
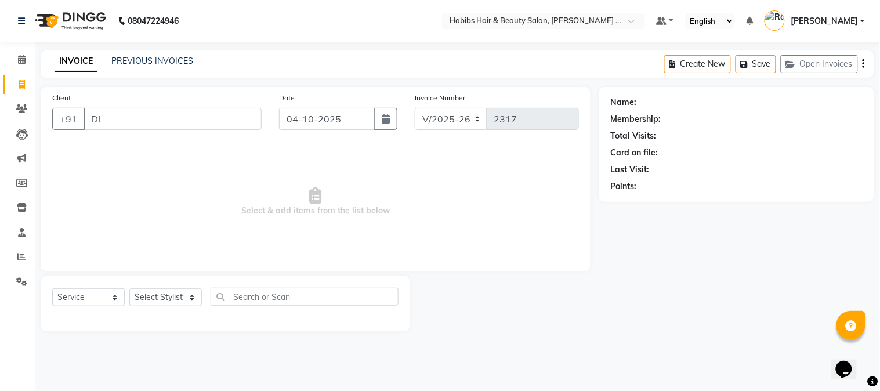
type input "D"
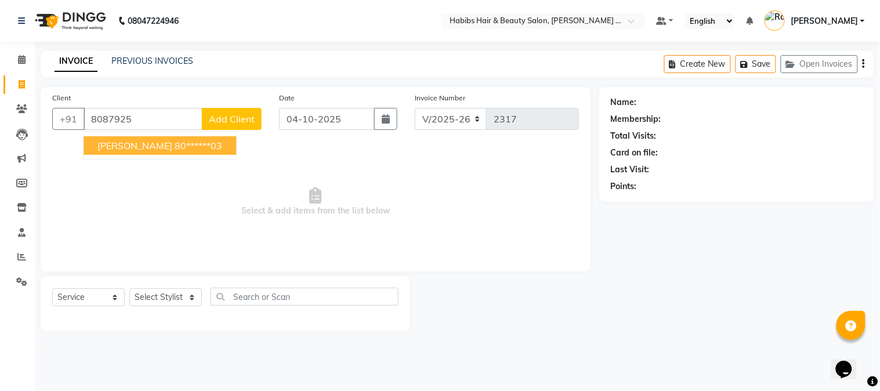
click at [175, 149] on ngb-highlight "80******03" at bounding box center [199, 146] width 48 height 12
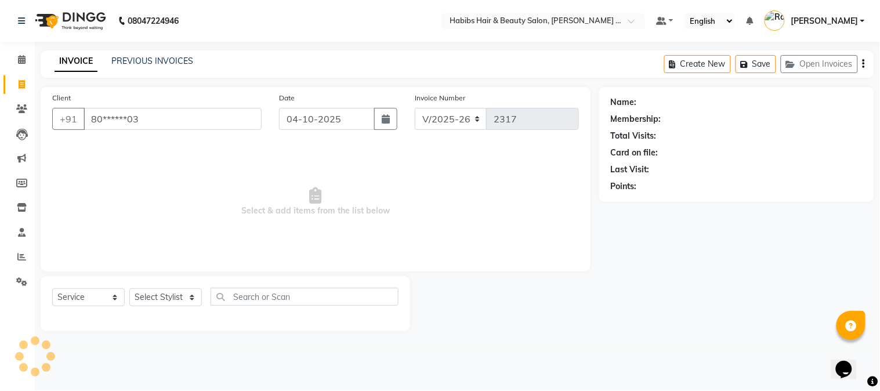
type input "80******03"
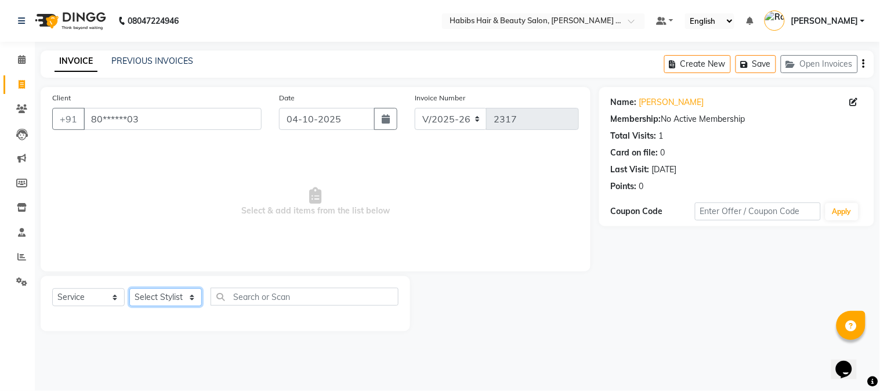
click at [159, 303] on select "Select Stylist Admin [PERSON_NAME] Darshan [PERSON_NAME] [PERSON_NAME] RASHMI […" at bounding box center [165, 297] width 73 height 18
select select "73952"
click at [129, 289] on select "Select Stylist Admin [PERSON_NAME] Darshan [PERSON_NAME] [PERSON_NAME] RASHMI […" at bounding box center [165, 297] width 73 height 18
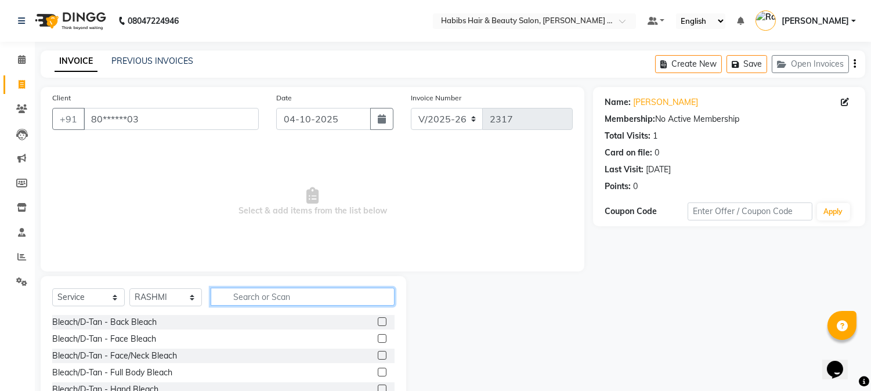
click at [247, 301] on input "text" at bounding box center [303, 297] width 184 height 18
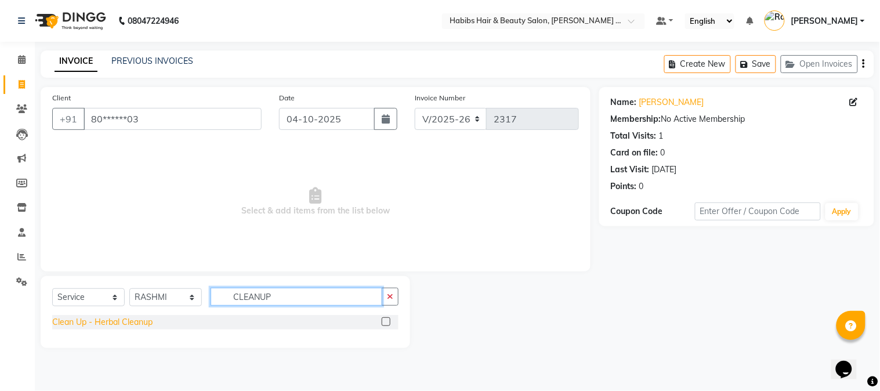
type input "CLEANUP"
click at [141, 326] on div "Clean Up - Herbal Cleanup" at bounding box center [102, 322] width 100 height 12
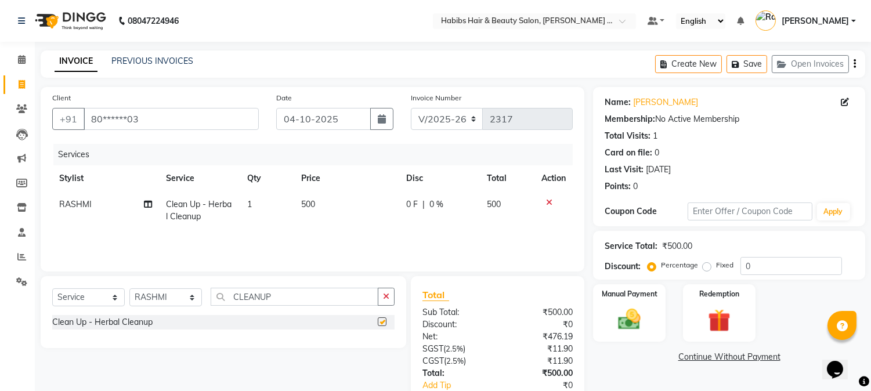
checkbox input "false"
click at [312, 200] on span "500" at bounding box center [308, 204] width 14 height 10
select select "73952"
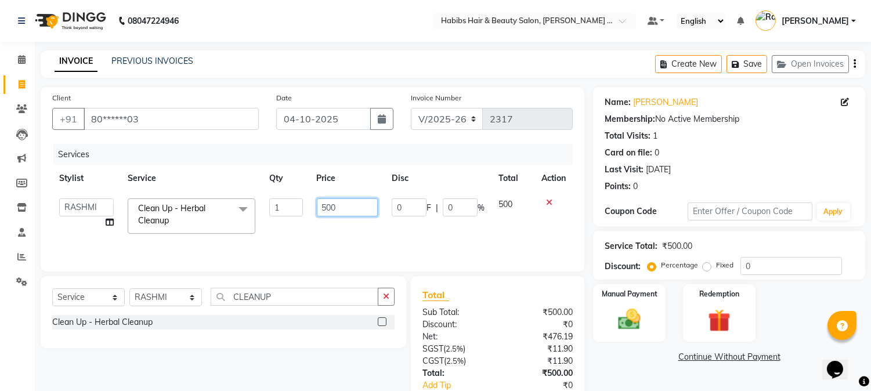
drag, startPoint x: 335, startPoint y: 207, endPoint x: 312, endPoint y: 207, distance: 23.8
click at [312, 207] on td "500" at bounding box center [347, 216] width 75 height 49
type input "8"
type input "800"
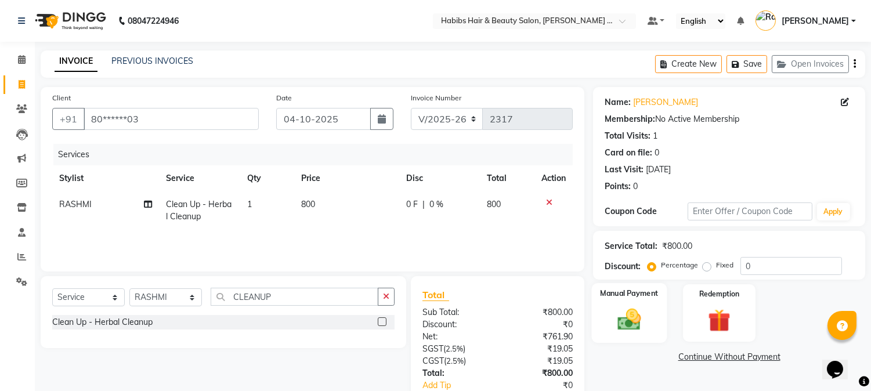
click at [652, 318] on div "Manual Payment" at bounding box center [629, 312] width 75 height 59
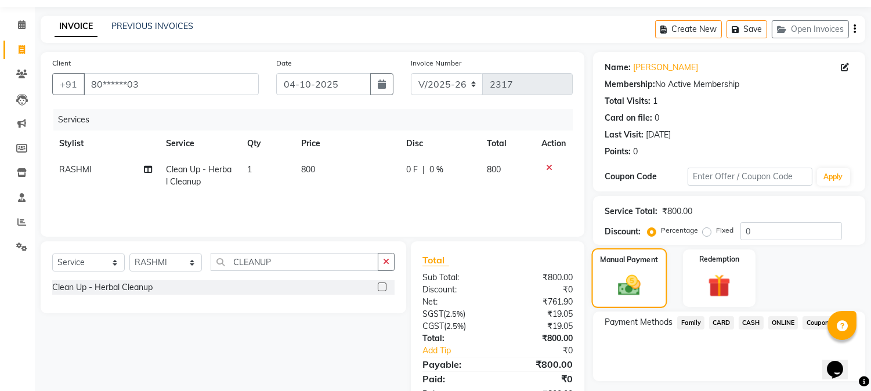
scroll to position [73, 0]
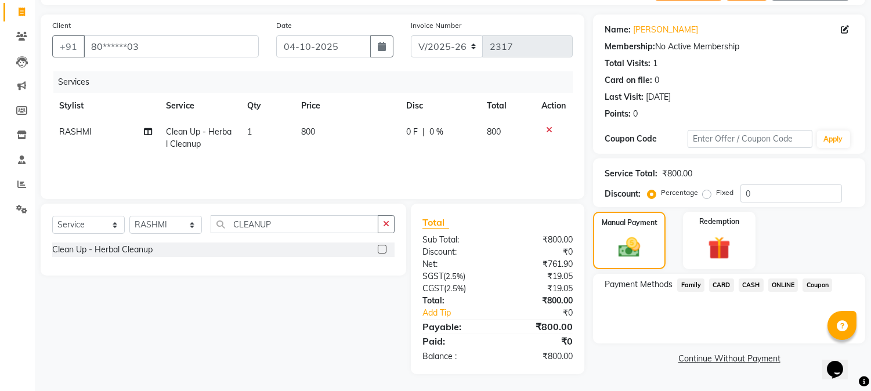
click at [784, 283] on span "ONLINE" at bounding box center [783, 285] width 30 height 13
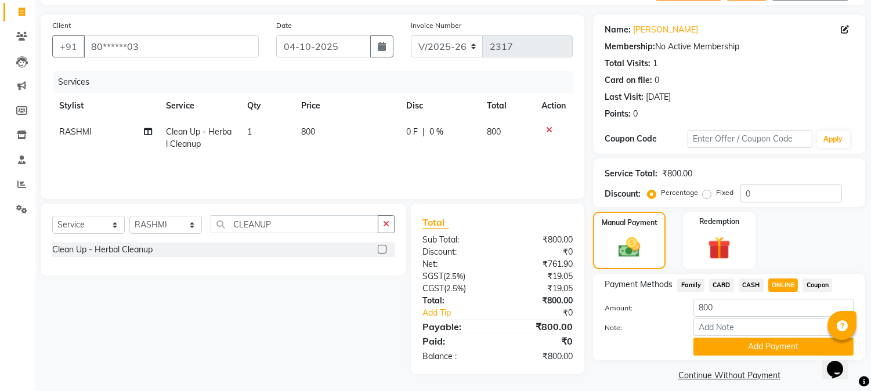
scroll to position [82, 0]
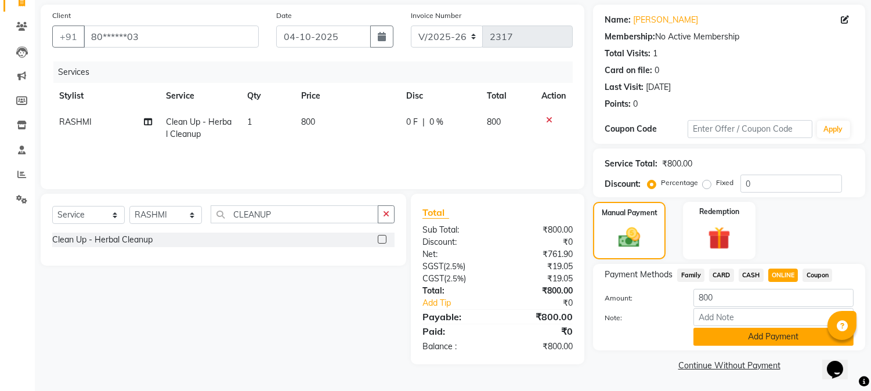
click at [774, 335] on button "Add Payment" at bounding box center [774, 337] width 160 height 18
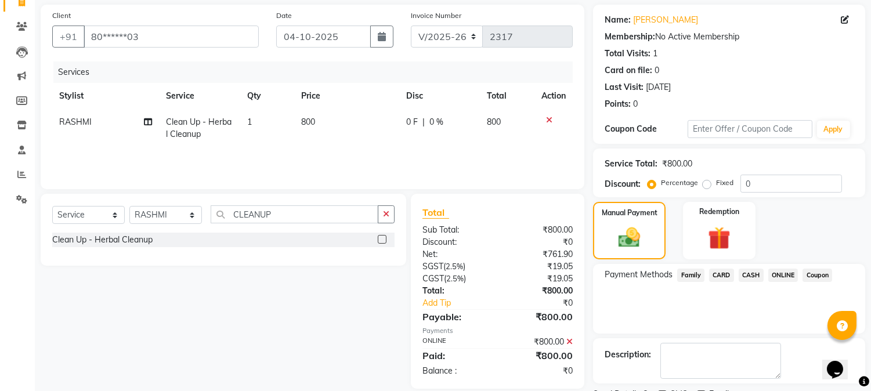
scroll to position [131, 0]
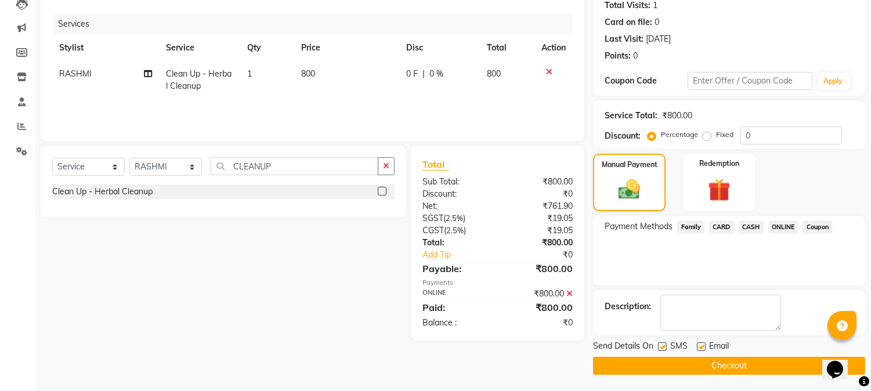
click at [756, 367] on button "Checkout" at bounding box center [729, 366] width 272 height 18
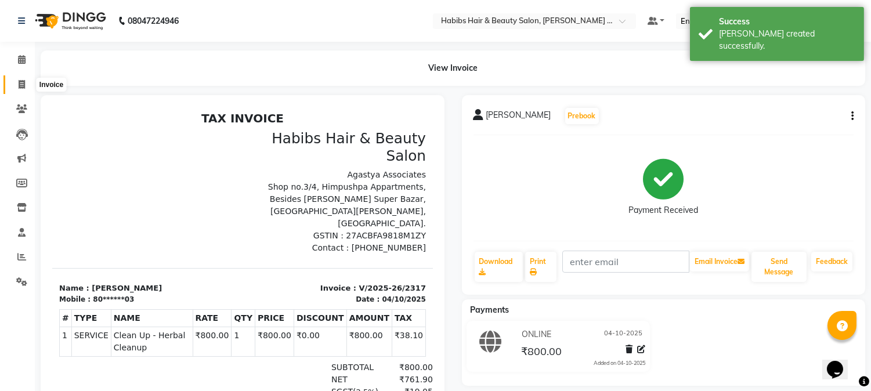
click at [26, 85] on span at bounding box center [22, 84] width 20 height 13
select select "5039"
select select "service"
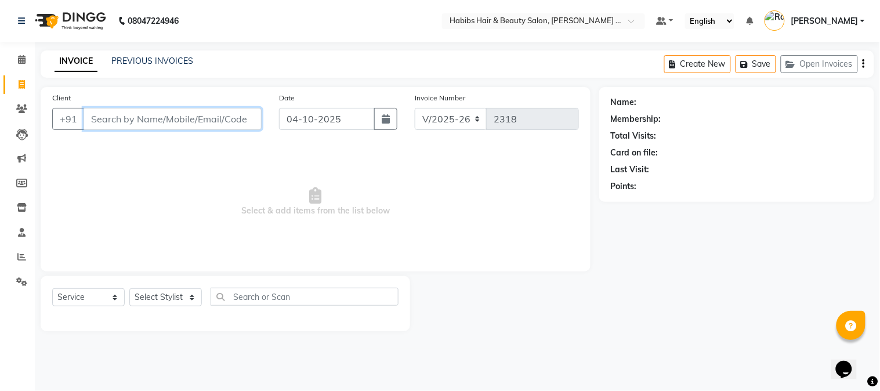
click at [160, 120] on input "Client" at bounding box center [173, 119] width 178 height 22
type input "9096683513"
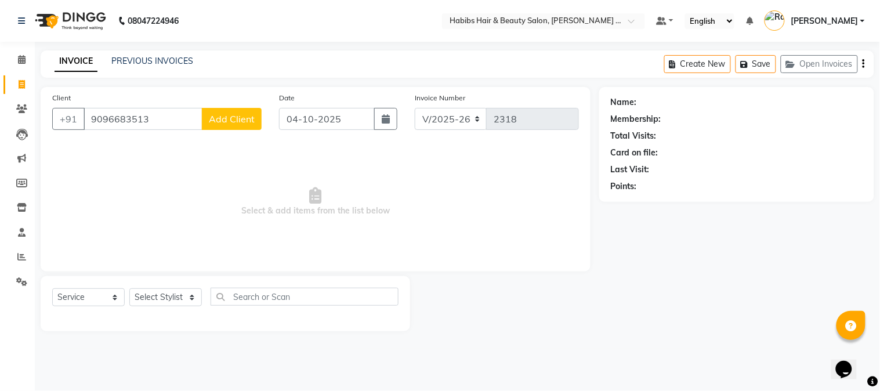
click at [221, 124] on span "Add Client" at bounding box center [232, 119] width 46 height 12
select select "22"
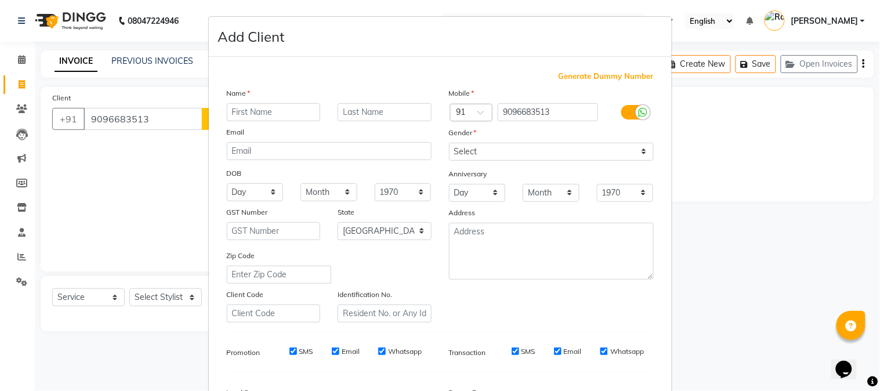
click at [247, 116] on input "text" at bounding box center [274, 112] width 94 height 18
type input "[DEMOGRAPHIC_DATA]"
type input "ZELKE"
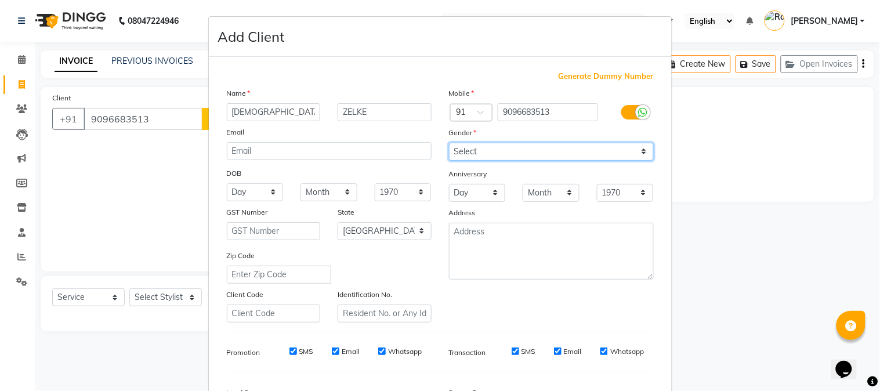
click at [453, 154] on select "Select [DEMOGRAPHIC_DATA] [DEMOGRAPHIC_DATA] Other Prefer Not To Say" at bounding box center [551, 152] width 205 height 18
select select "[DEMOGRAPHIC_DATA]"
click at [449, 143] on select "Select [DEMOGRAPHIC_DATA] [DEMOGRAPHIC_DATA] Other Prefer Not To Say" at bounding box center [551, 152] width 205 height 18
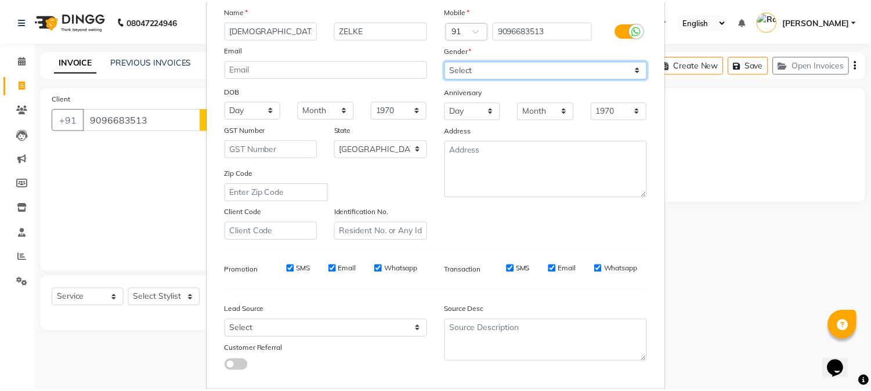
scroll to position [145, 0]
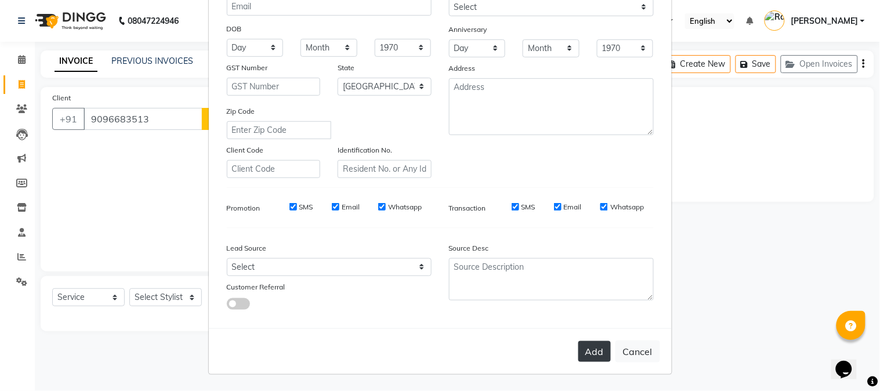
click at [579, 358] on button "Add" at bounding box center [595, 351] width 33 height 21
type input "90******13"
select select
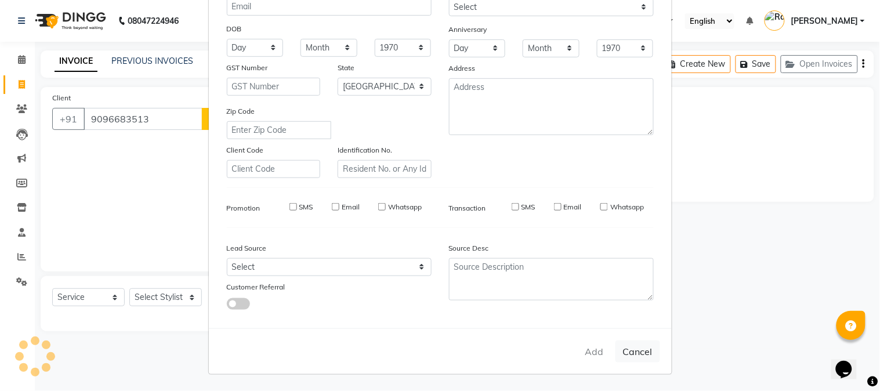
select select "null"
select select
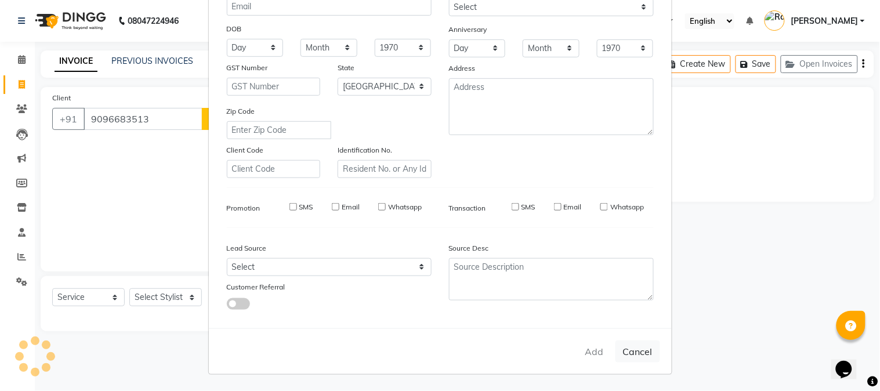
checkbox input "false"
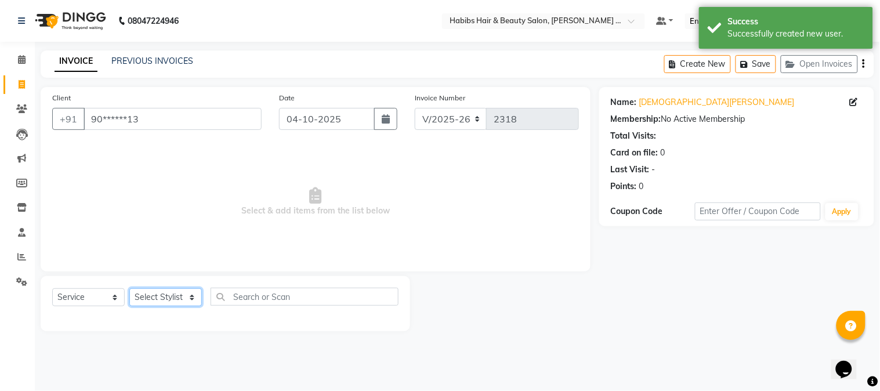
click at [164, 297] on select "Select Stylist Admin [PERSON_NAME] Darshan [PERSON_NAME] [PERSON_NAME] RASHMI […" at bounding box center [165, 297] width 73 height 18
select select "90626"
click at [129, 289] on select "Select Stylist Admin [PERSON_NAME] Darshan [PERSON_NAME] [PERSON_NAME] RASHMI […" at bounding box center [165, 297] width 73 height 18
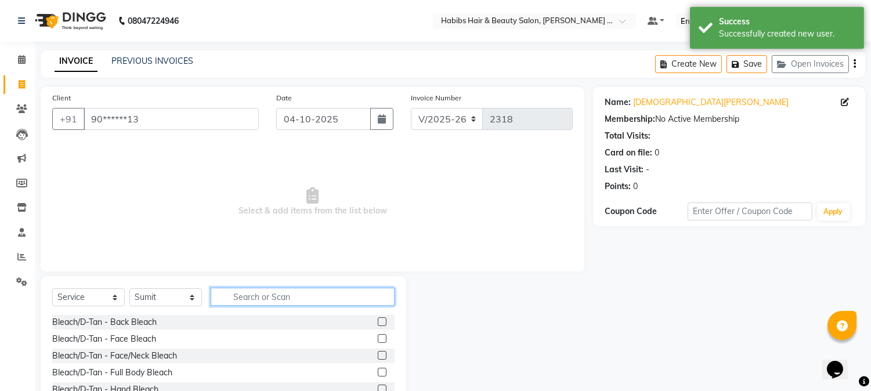
click at [231, 294] on input "text" at bounding box center [303, 297] width 184 height 18
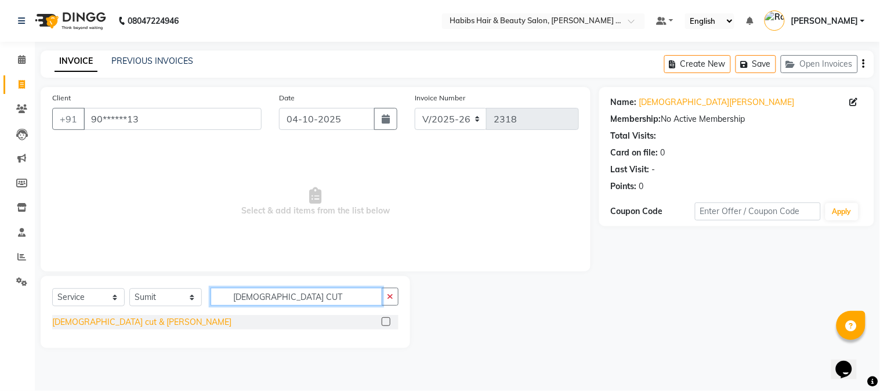
type input "[DEMOGRAPHIC_DATA] CUT"
click at [71, 323] on div "[DEMOGRAPHIC_DATA] cut & [PERSON_NAME]" at bounding box center [141, 322] width 179 height 12
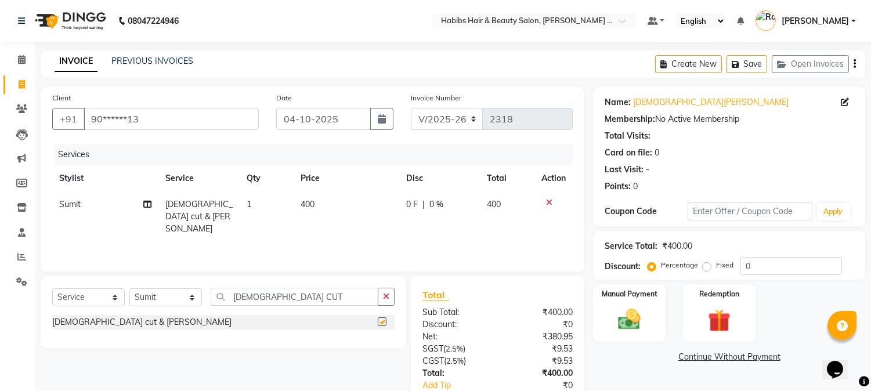
checkbox input "false"
click at [634, 323] on img at bounding box center [630, 319] width 38 height 27
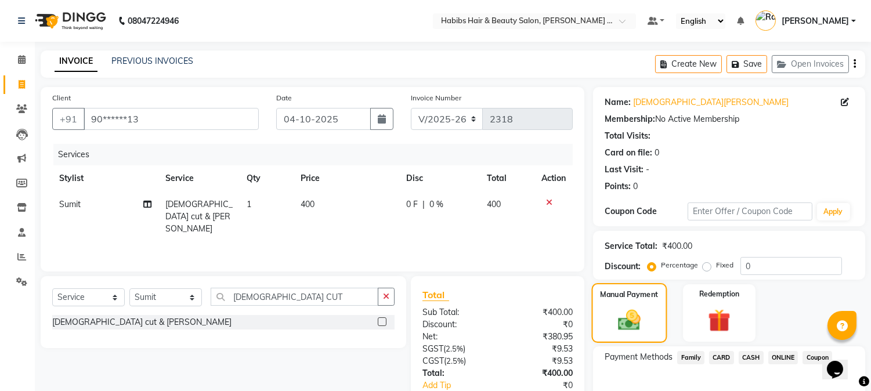
scroll to position [73, 0]
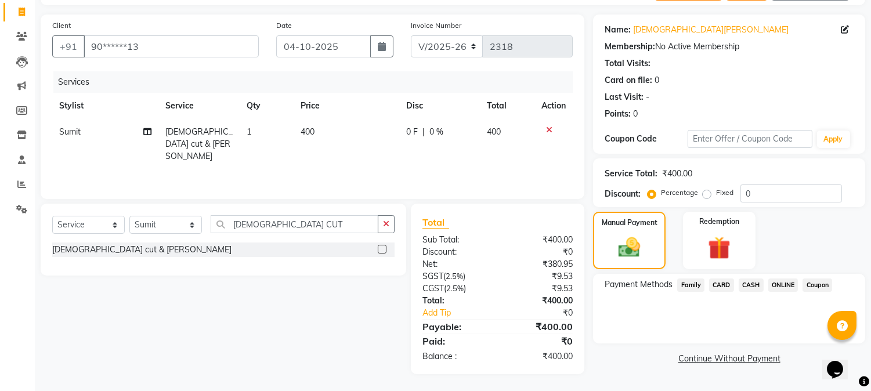
click at [784, 286] on span "ONLINE" at bounding box center [783, 285] width 30 height 13
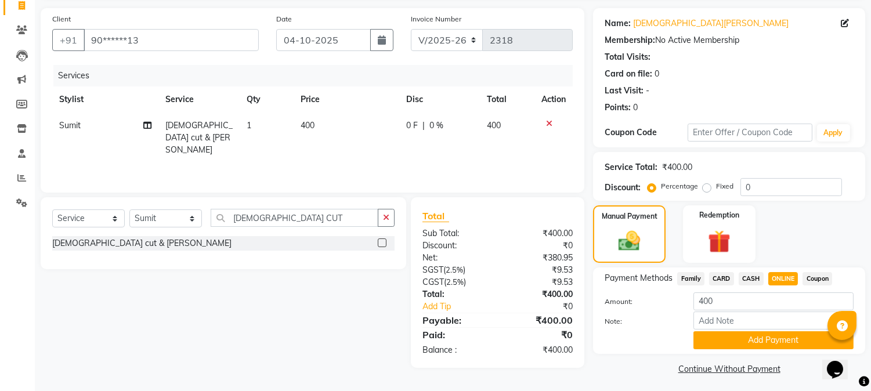
scroll to position [82, 0]
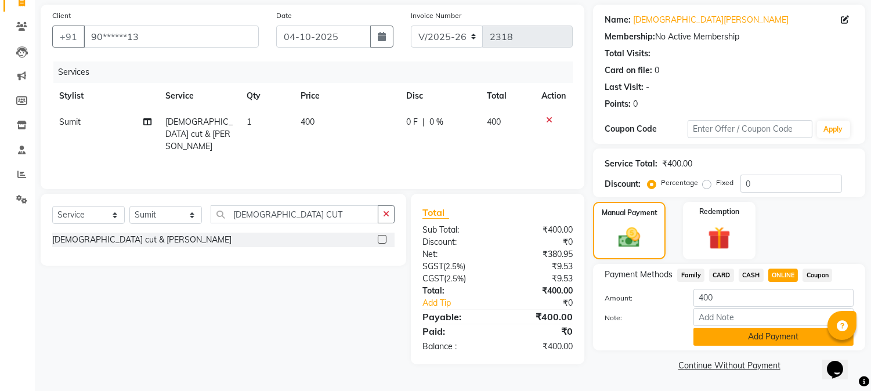
click at [774, 334] on button "Add Payment" at bounding box center [774, 337] width 160 height 18
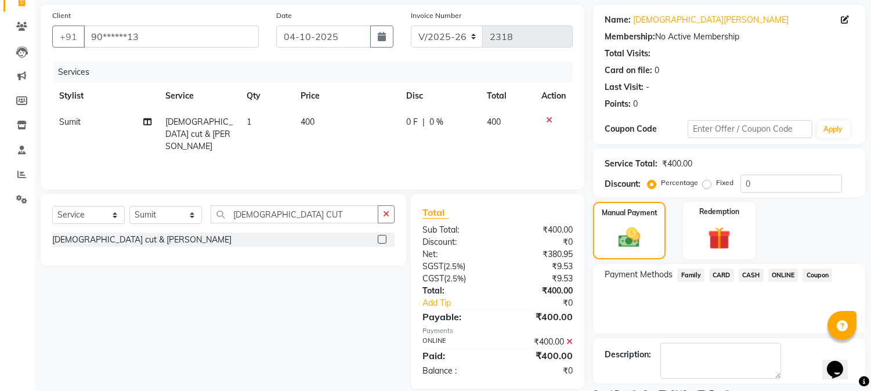
scroll to position [131, 0]
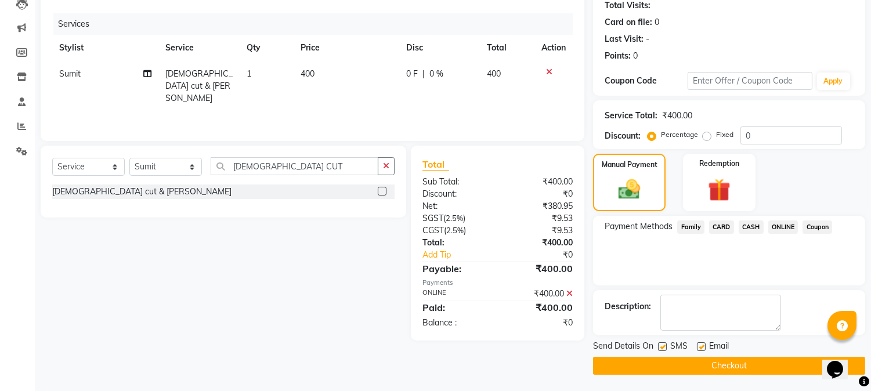
click at [766, 358] on button "Checkout" at bounding box center [729, 366] width 272 height 18
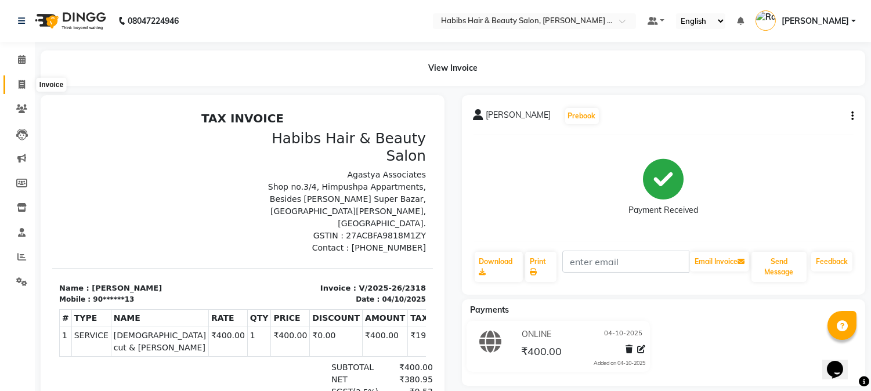
click at [24, 89] on icon at bounding box center [22, 84] width 6 height 9
select select "5039"
select select "service"
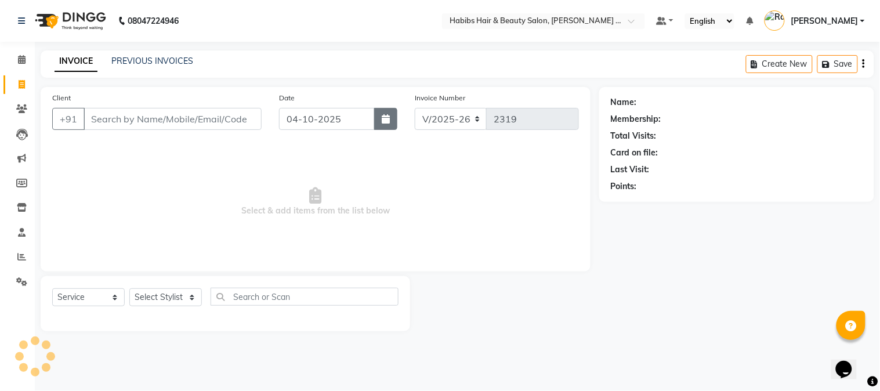
click at [382, 116] on icon "button" at bounding box center [386, 118] width 8 height 9
select select "10"
select select "2025"
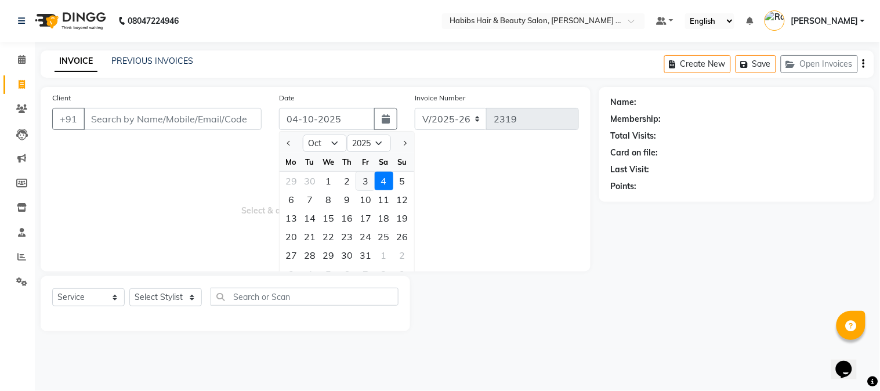
click at [362, 181] on div "3" at bounding box center [365, 181] width 19 height 19
type input "03-10-2025"
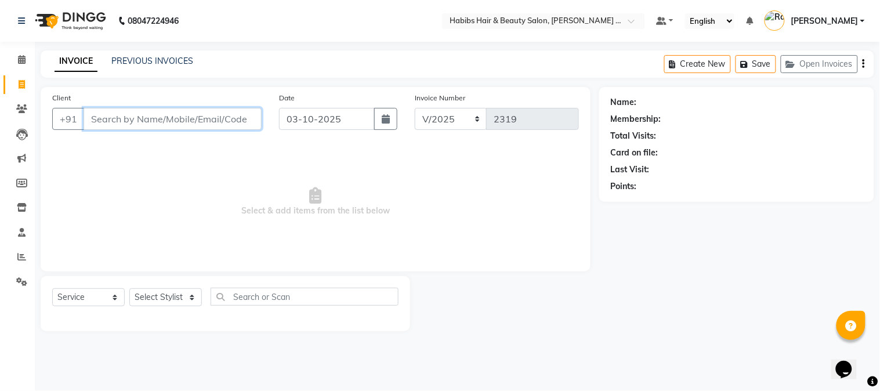
click at [194, 119] on input "Client" at bounding box center [173, 119] width 178 height 22
type input "9373302873"
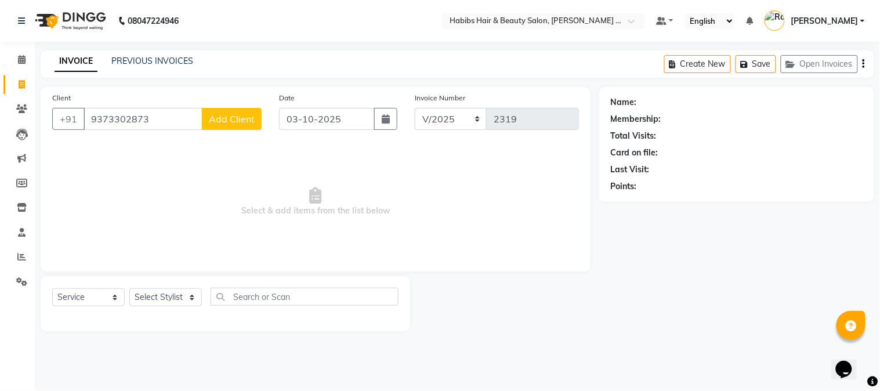
click at [235, 119] on span "Add Client" at bounding box center [232, 119] width 46 height 12
select select "22"
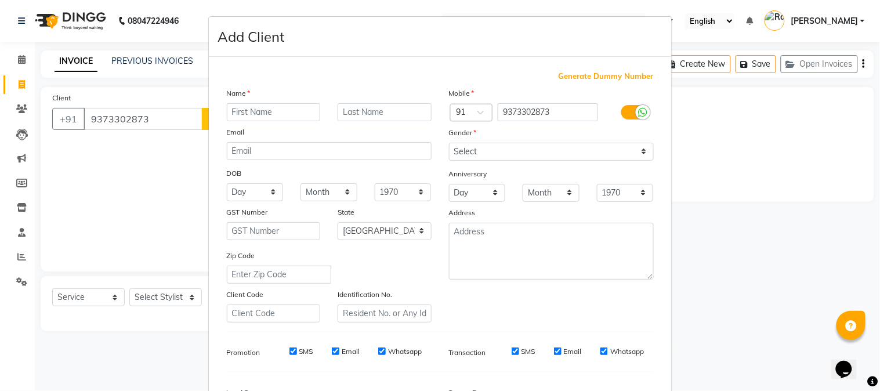
click at [270, 113] on input "text" at bounding box center [274, 112] width 94 height 18
type input "SHAURYA"
type input "JADHAV"
click at [463, 154] on select "Select [DEMOGRAPHIC_DATA] [DEMOGRAPHIC_DATA] Other Prefer Not To Say" at bounding box center [551, 152] width 205 height 18
select select "[DEMOGRAPHIC_DATA]"
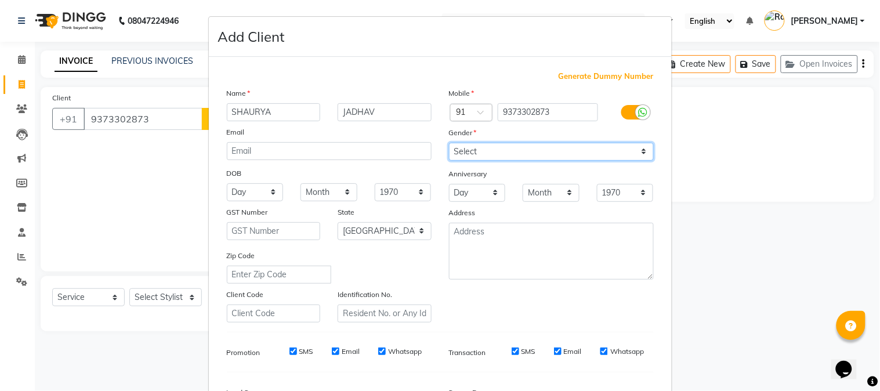
click at [449, 143] on select "Select [DEMOGRAPHIC_DATA] [DEMOGRAPHIC_DATA] Other Prefer Not To Say" at bounding box center [551, 152] width 205 height 18
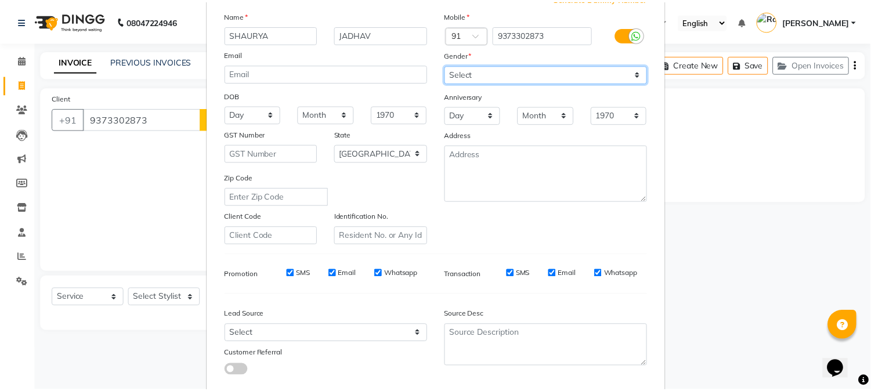
scroll to position [145, 0]
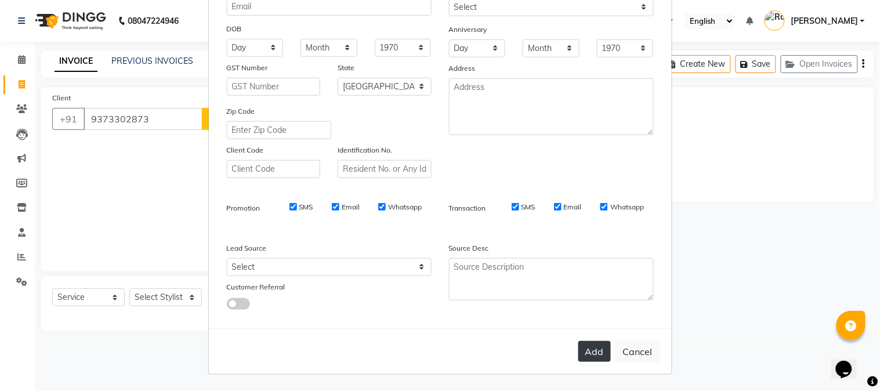
click at [588, 344] on button "Add" at bounding box center [595, 351] width 33 height 21
type input "93******73"
select select
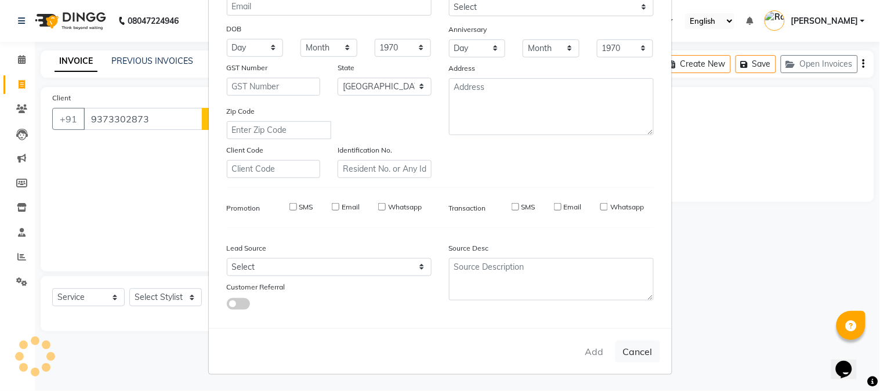
select select "null"
select select
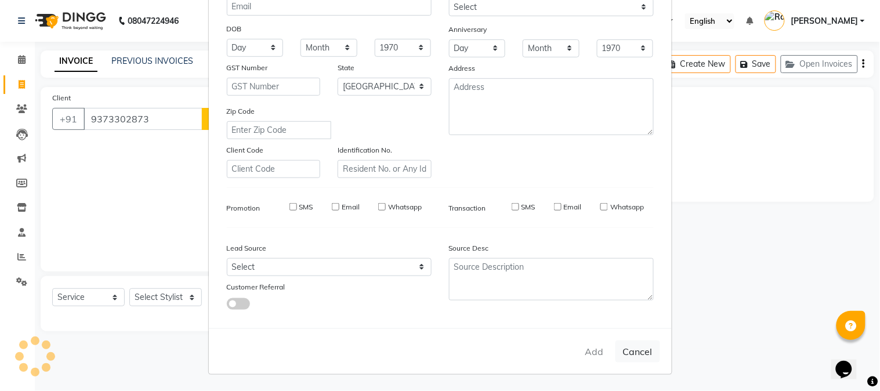
checkbox input "false"
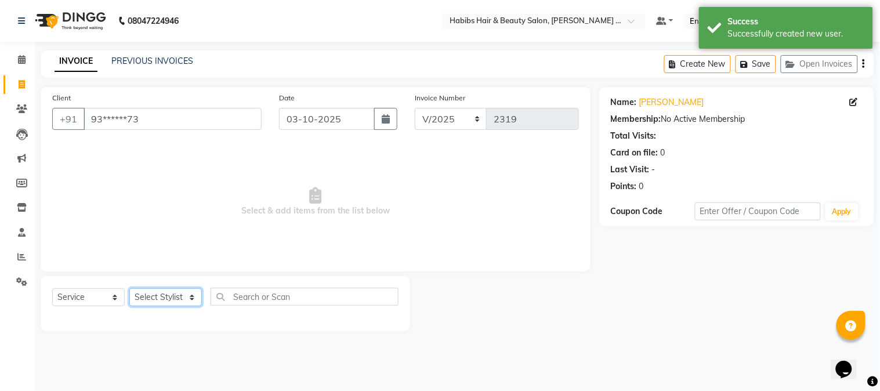
click at [184, 293] on select "Select Stylist Admin [PERSON_NAME] Darshan [PERSON_NAME] [PERSON_NAME] RASHMI […" at bounding box center [165, 297] width 73 height 18
select select "90625"
click at [129, 289] on select "Select Stylist Admin [PERSON_NAME] Darshan [PERSON_NAME] [PERSON_NAME] RASHMI […" at bounding box center [165, 297] width 73 height 18
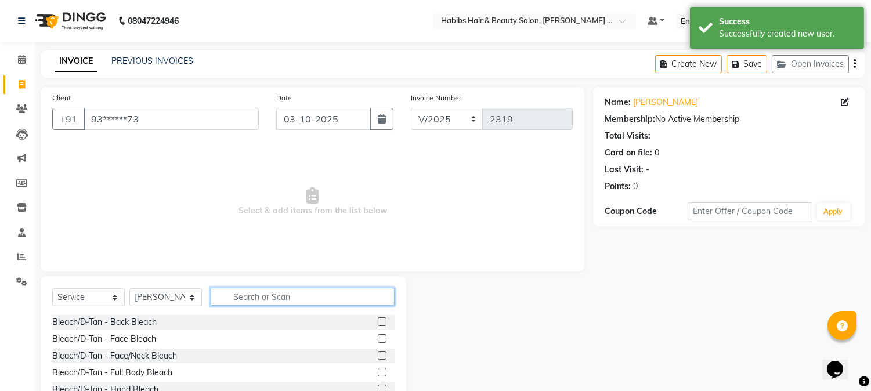
click at [281, 289] on input "text" at bounding box center [303, 297] width 184 height 18
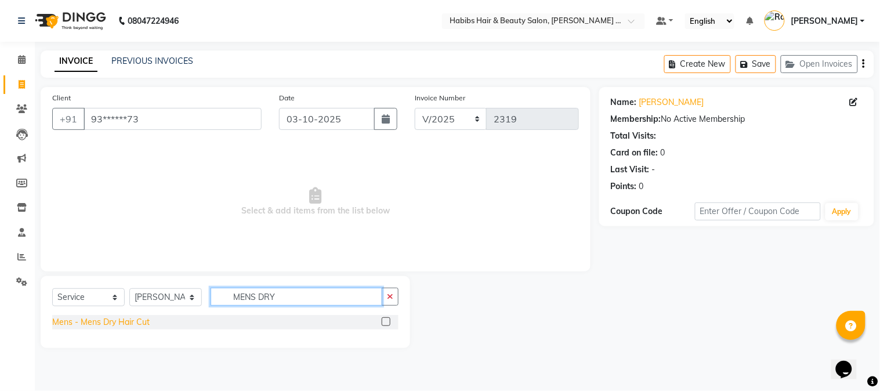
type input "MENS DRY"
click at [125, 322] on div "Mens - Mens Dry Hair Cut" at bounding box center [101, 322] width 98 height 12
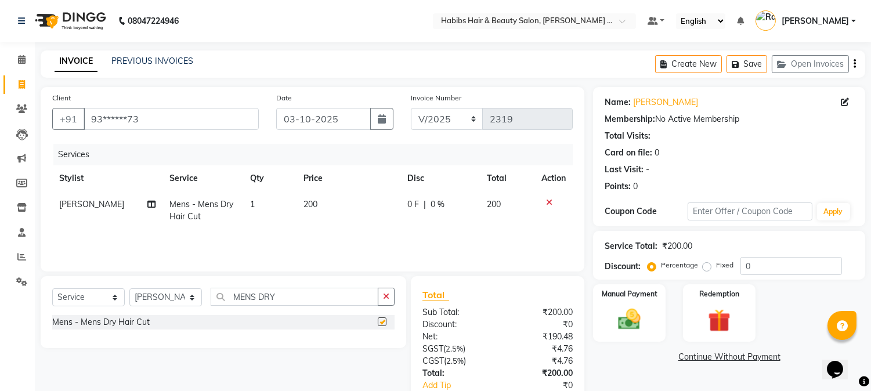
checkbox input "false"
click at [612, 303] on div "Manual Payment" at bounding box center [629, 312] width 75 height 59
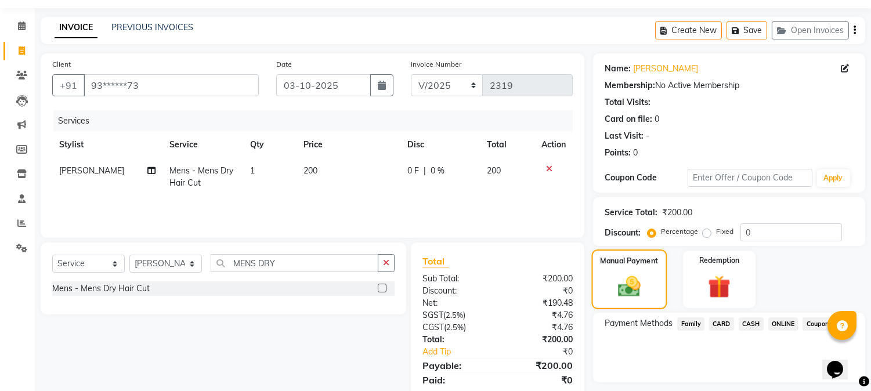
scroll to position [73, 0]
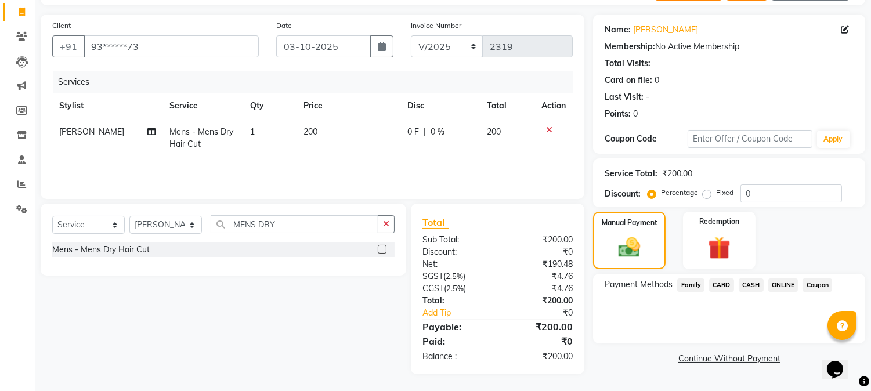
click at [785, 285] on span "ONLINE" at bounding box center [783, 285] width 30 height 13
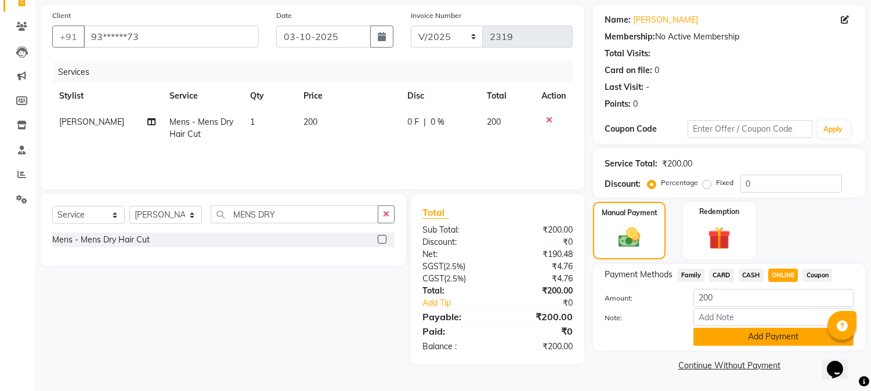
click at [795, 331] on button "Add Payment" at bounding box center [774, 337] width 160 height 18
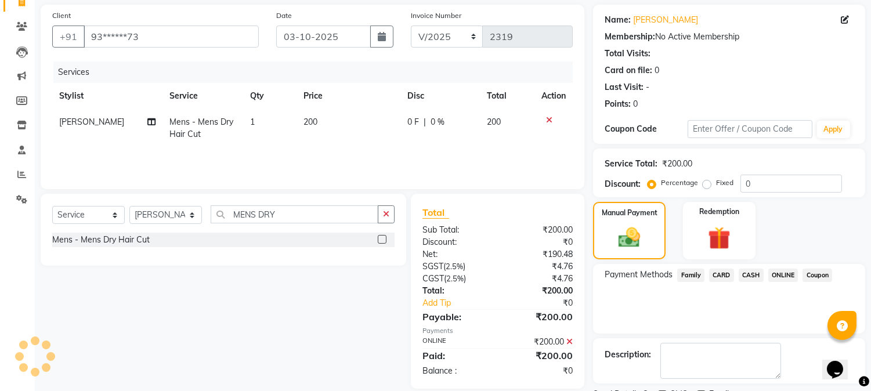
scroll to position [131, 0]
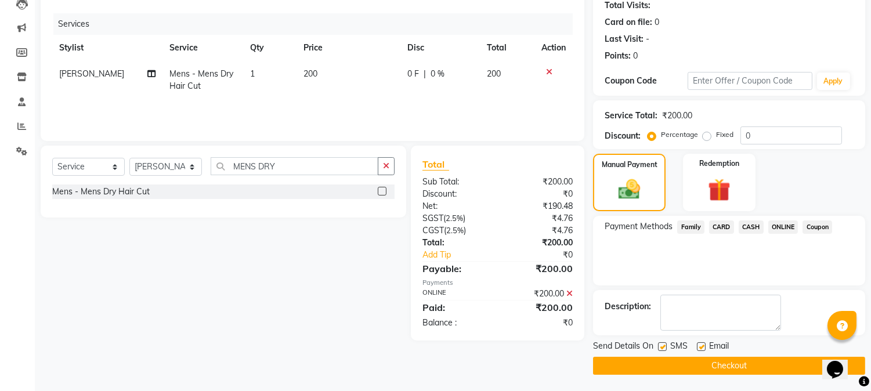
click at [774, 361] on button "Checkout" at bounding box center [729, 366] width 272 height 18
click at [722, 365] on button "Checkout" at bounding box center [729, 366] width 272 height 18
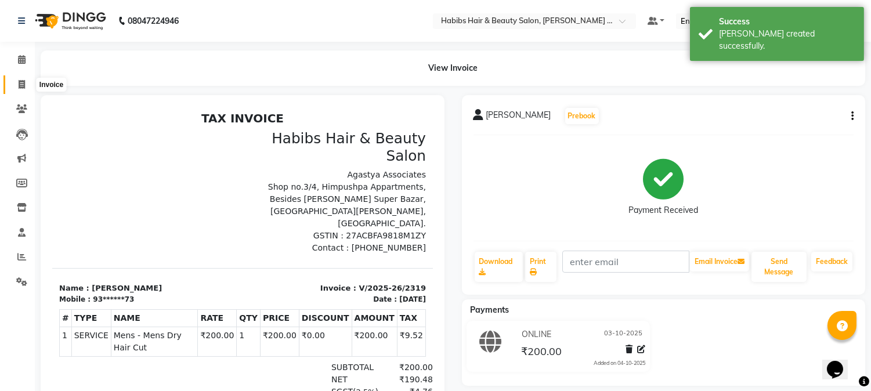
click at [23, 83] on icon at bounding box center [22, 84] width 6 height 9
select select "service"
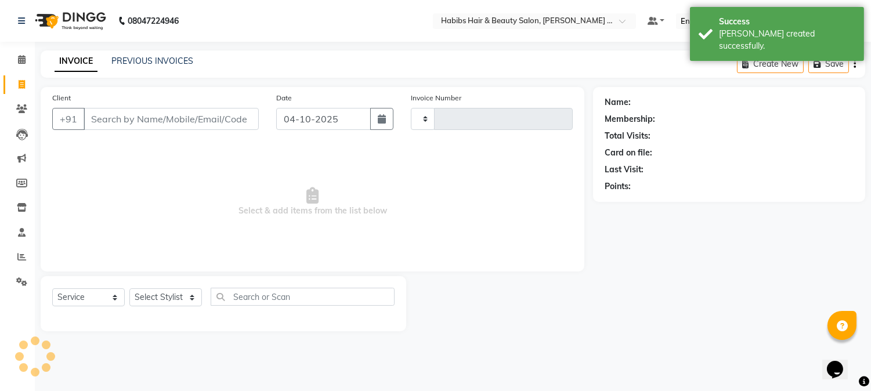
type input "2320"
select select "5039"
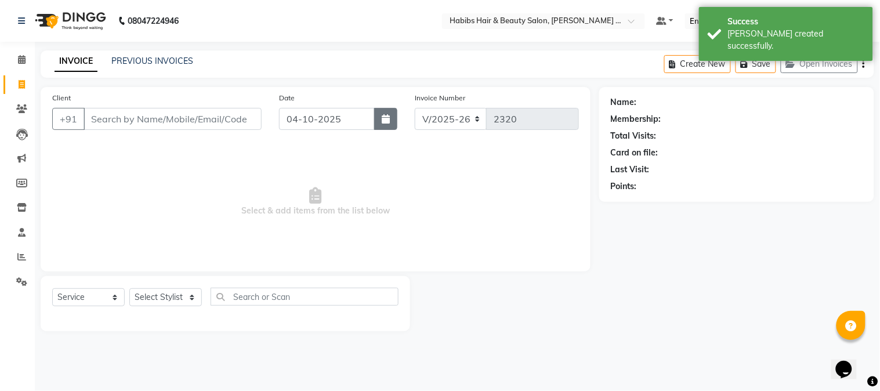
click at [378, 122] on button "button" at bounding box center [385, 119] width 23 height 22
select select "10"
select select "2025"
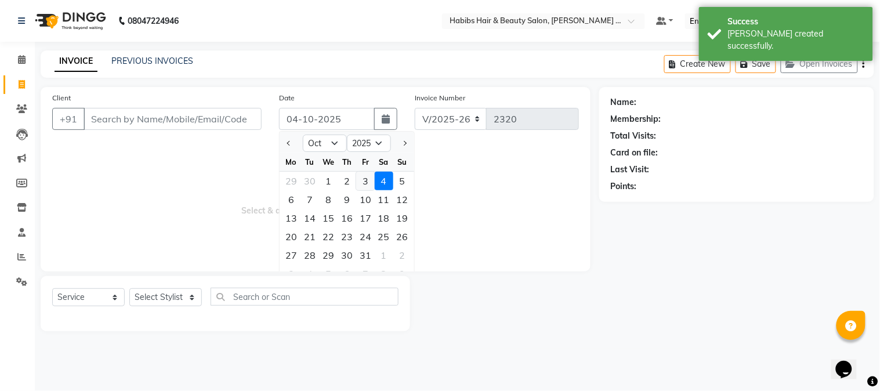
click at [370, 183] on div "3" at bounding box center [365, 181] width 19 height 19
type input "03-10-2025"
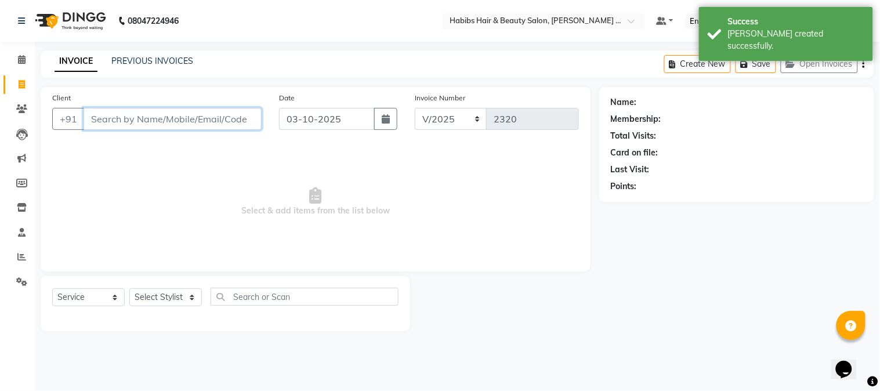
click at [215, 118] on input "Client" at bounding box center [173, 119] width 178 height 22
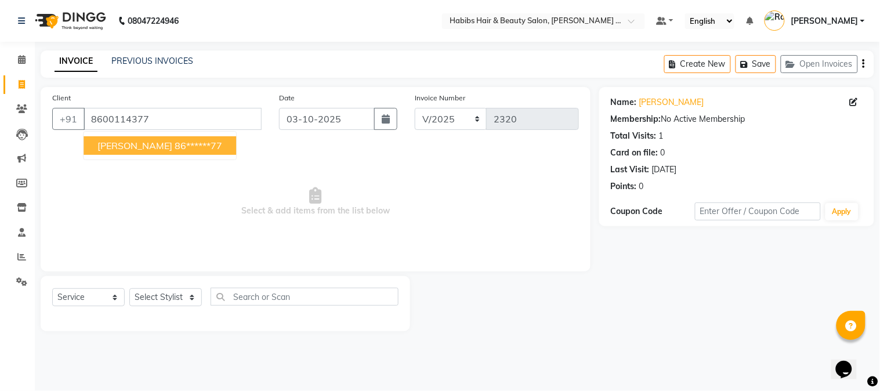
click at [189, 155] on ngb-typeahead-window "[PERSON_NAME] 86******77" at bounding box center [160, 145] width 154 height 29
click at [164, 152] on button "[PERSON_NAME] 86******77" at bounding box center [160, 145] width 153 height 19
type input "86******77"
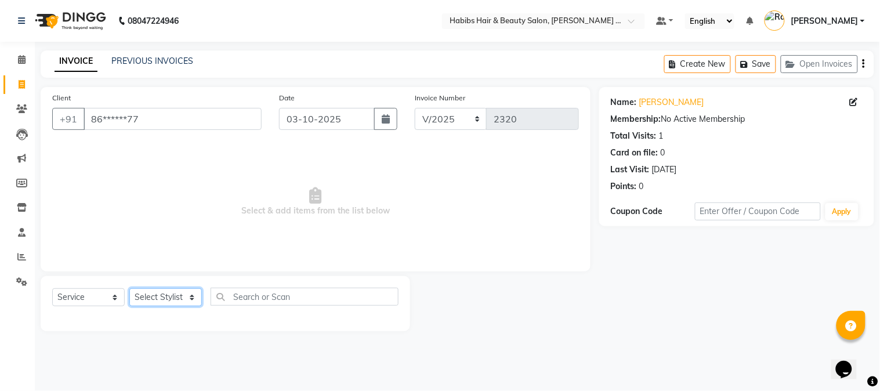
click at [175, 301] on select "Select Stylist Admin [PERSON_NAME] Darshan [PERSON_NAME] [PERSON_NAME] RASHMI […" at bounding box center [165, 297] width 73 height 18
select select "90625"
click at [129, 289] on select "Select Stylist Admin [PERSON_NAME] Darshan [PERSON_NAME] [PERSON_NAME] RASHMI […" at bounding box center [165, 297] width 73 height 18
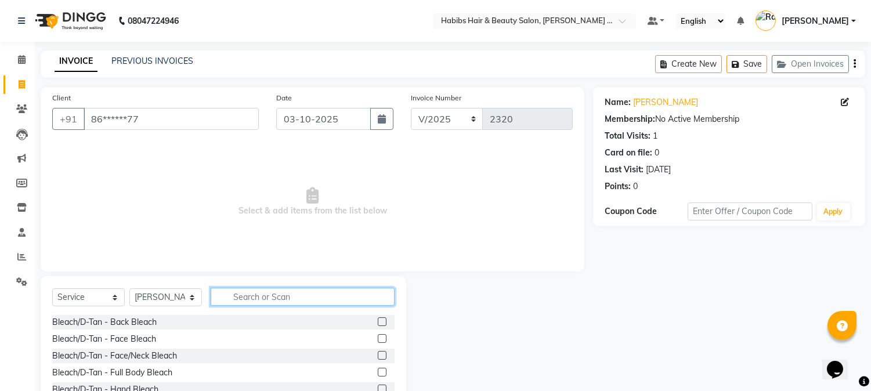
click at [257, 301] on input "text" at bounding box center [303, 297] width 184 height 18
type input "HAIR CUT"
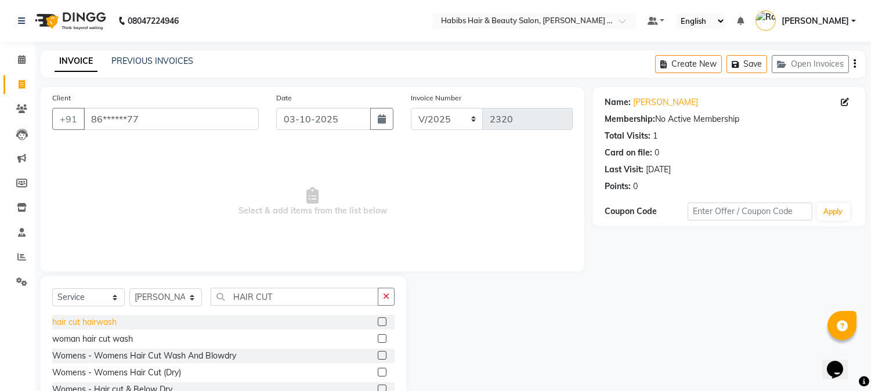
click at [111, 317] on div "hair cut hairwash" at bounding box center [84, 322] width 64 height 12
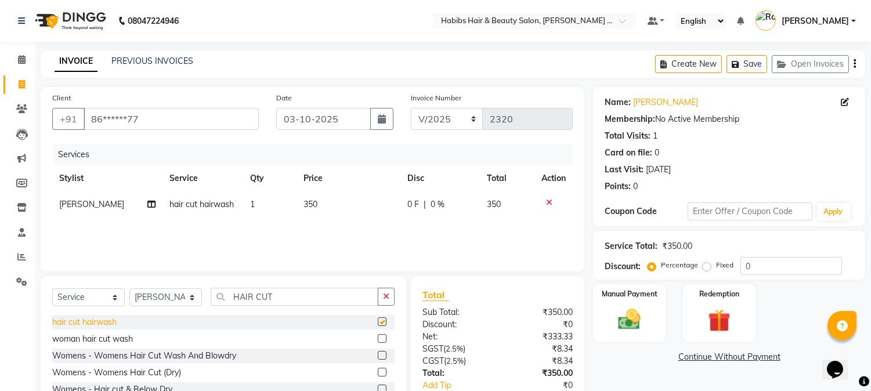
checkbox input "false"
click at [623, 315] on img at bounding box center [630, 319] width 38 height 27
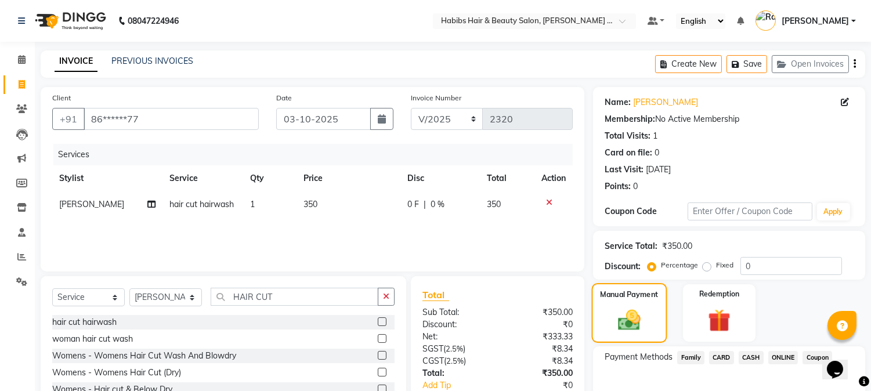
scroll to position [73, 0]
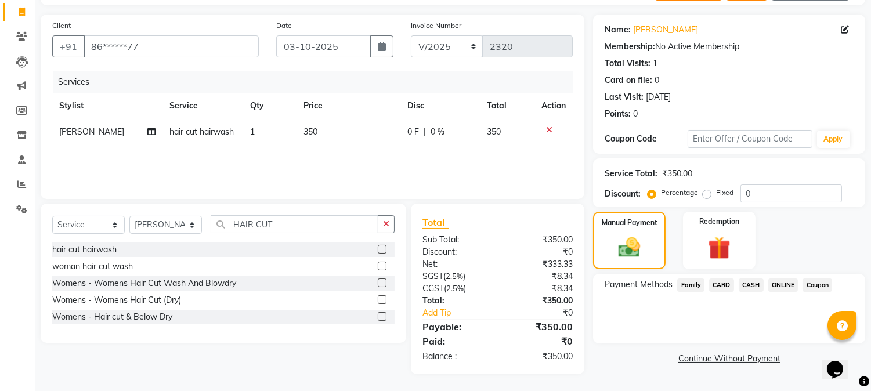
click at [781, 284] on span "ONLINE" at bounding box center [783, 285] width 30 height 13
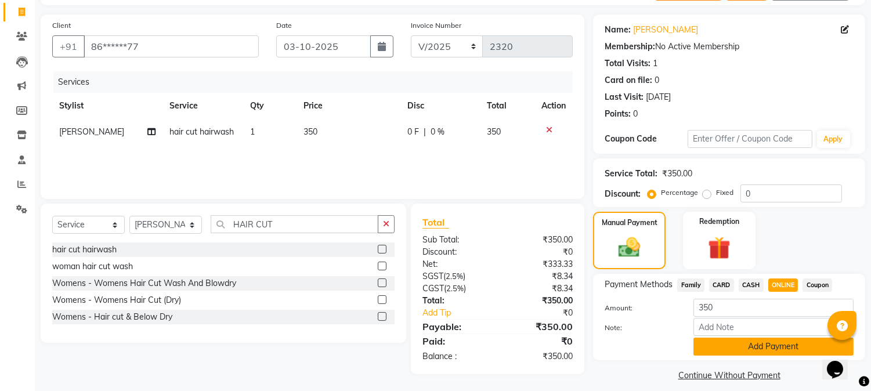
click at [780, 349] on button "Add Payment" at bounding box center [774, 347] width 160 height 18
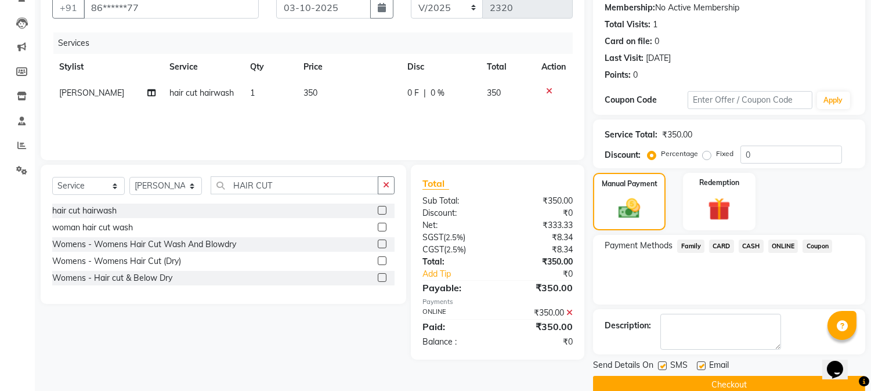
scroll to position [131, 0]
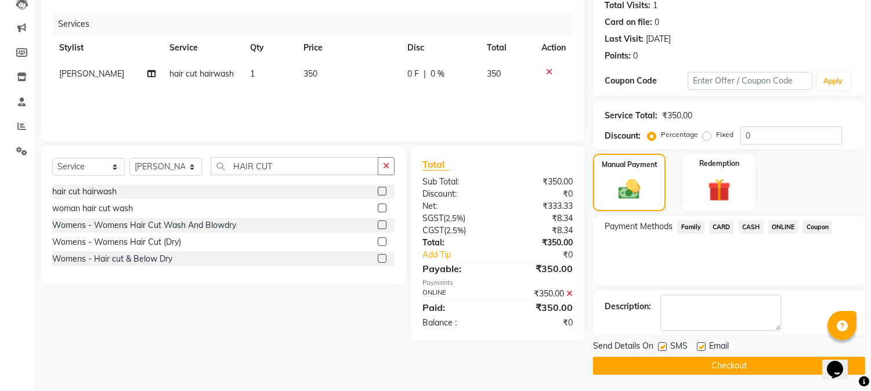
click at [759, 358] on button "Checkout" at bounding box center [729, 366] width 272 height 18
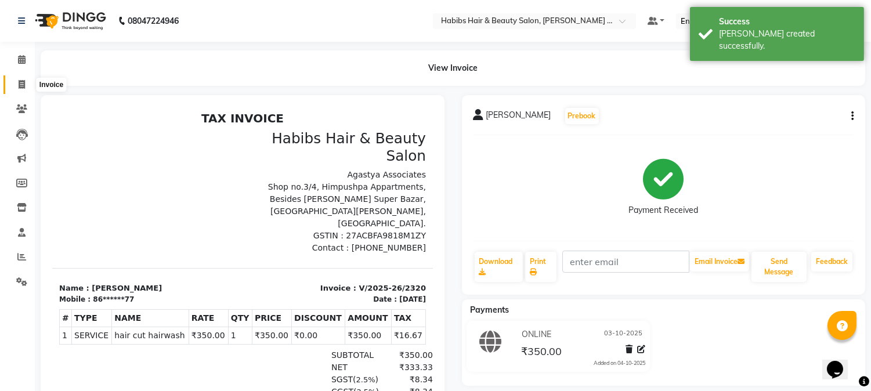
click at [16, 88] on span at bounding box center [22, 84] width 20 height 13
select select "5039"
select select "service"
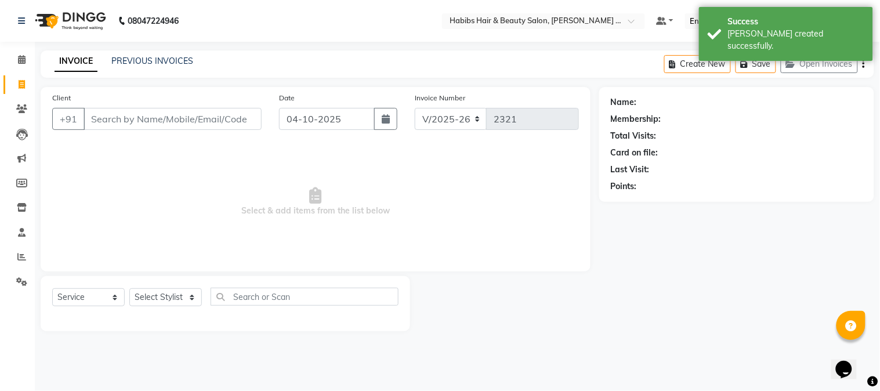
click at [153, 114] on input "Client" at bounding box center [173, 119] width 178 height 22
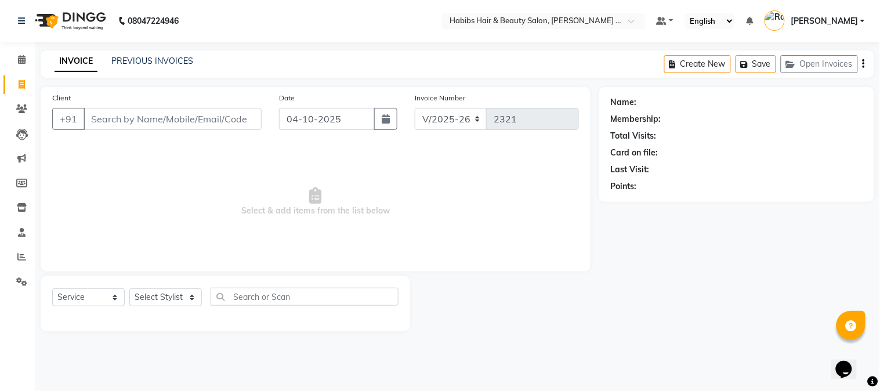
click at [145, 110] on input "Client" at bounding box center [173, 119] width 178 height 22
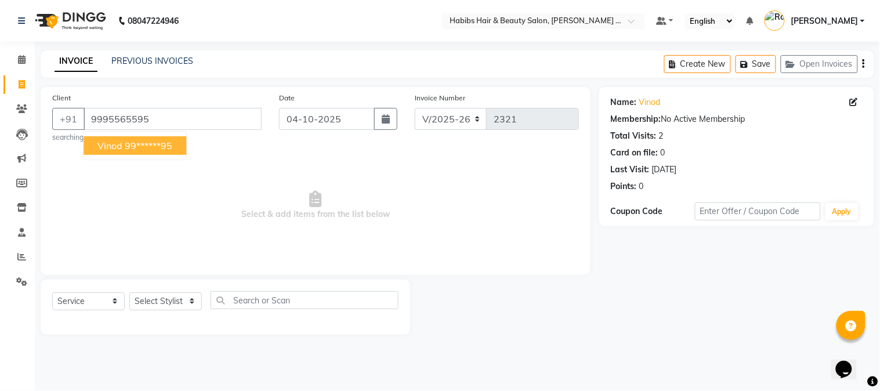
click at [147, 145] on ngb-highlight "99******95" at bounding box center [149, 146] width 48 height 12
type input "99******95"
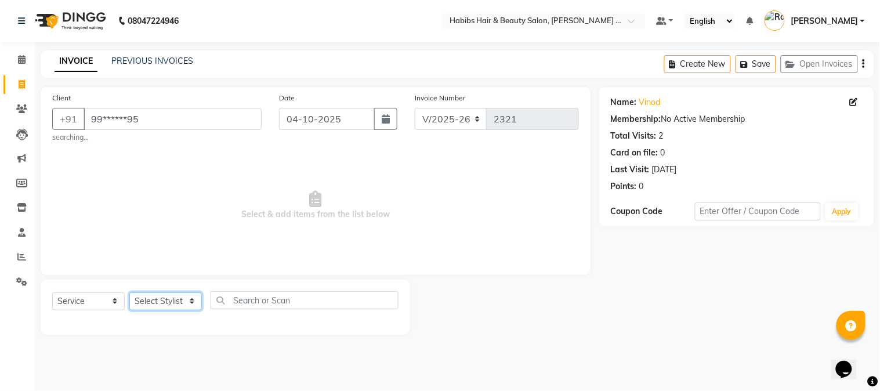
click at [173, 305] on select "Select Stylist Admin [PERSON_NAME] Darshan [PERSON_NAME] [PERSON_NAME] RASHMI […" at bounding box center [165, 302] width 73 height 18
select select "90625"
click at [129, 293] on select "Select Stylist Admin [PERSON_NAME] Darshan [PERSON_NAME] [PERSON_NAME] RASHMI […" at bounding box center [165, 302] width 73 height 18
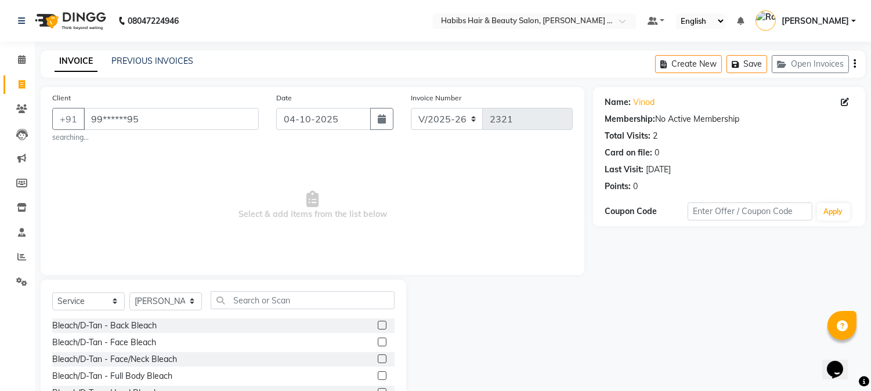
click at [175, 226] on span "Select & add items from the list below" at bounding box center [312, 205] width 521 height 116
click at [252, 309] on input "text" at bounding box center [303, 300] width 184 height 18
click at [246, 299] on input "text" at bounding box center [303, 300] width 184 height 18
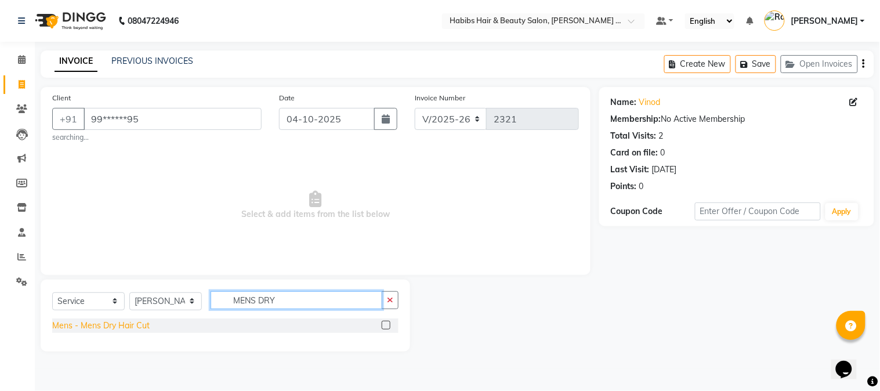
type input "MENS DRY"
click at [111, 331] on div "Mens - Mens Dry Hair Cut" at bounding box center [101, 326] width 98 height 12
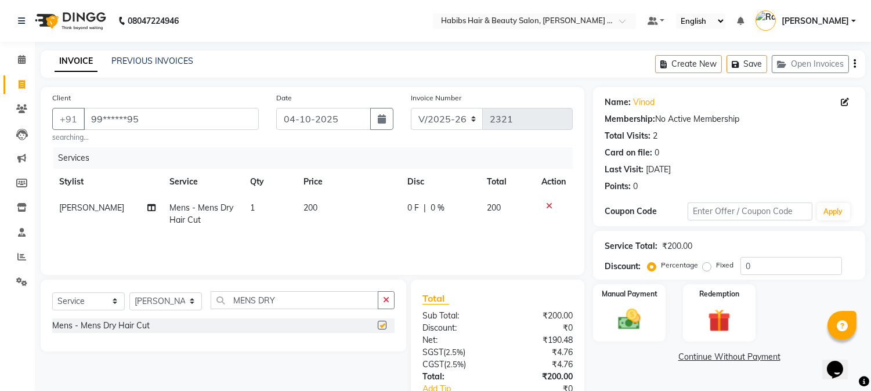
checkbox input "false"
click at [178, 300] on select "Select Stylist Admin [PERSON_NAME] Darshan [PERSON_NAME] [PERSON_NAME] RASHMI […" at bounding box center [165, 302] width 73 height 18
select select "90626"
click at [129, 293] on select "Select Stylist Admin [PERSON_NAME] Darshan [PERSON_NAME] [PERSON_NAME] RASHMI […" at bounding box center [165, 302] width 73 height 18
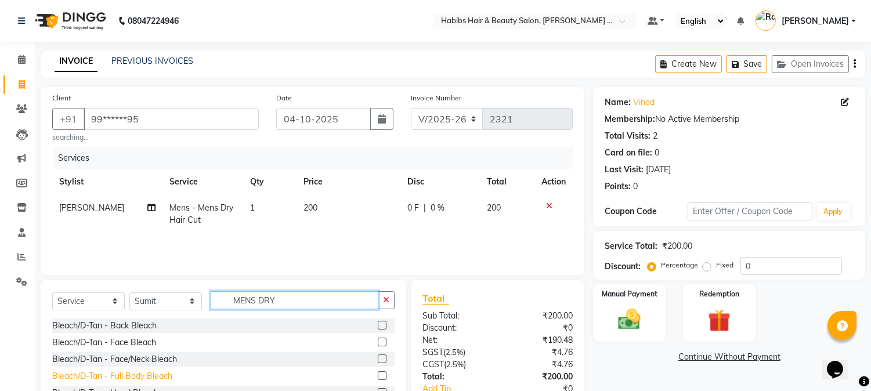
drag, startPoint x: 284, startPoint y: 306, endPoint x: 91, endPoint y: 374, distance: 205.4
click at [91, 374] on div "Select Service Product Membership Package Voucher Prepaid Gift Card Select Styl…" at bounding box center [224, 365] width 366 height 171
type input "SPA"
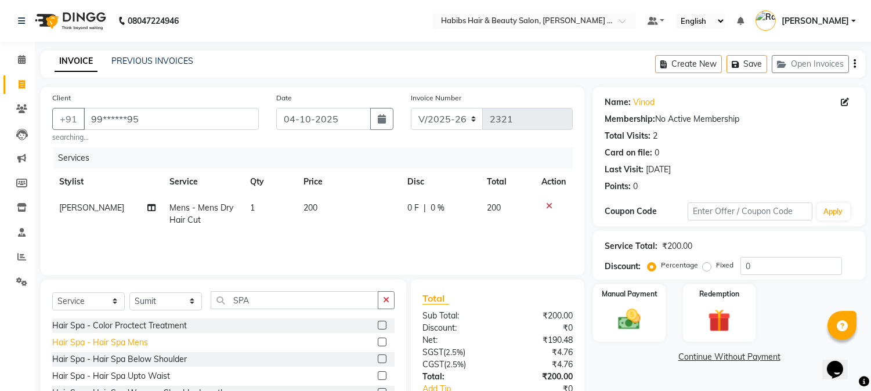
click at [100, 347] on div "Hair Spa - Hair Spa Mens" at bounding box center [100, 343] width 96 height 12
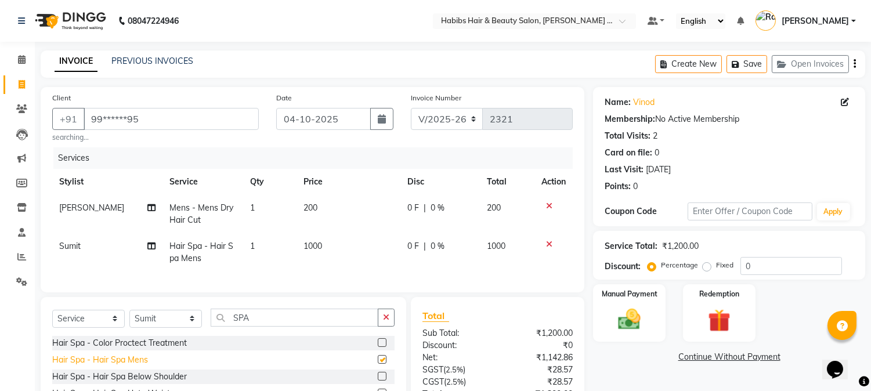
checkbox input "false"
drag, startPoint x: 258, startPoint y: 334, endPoint x: 201, endPoint y: 329, distance: 57.1
click at [201, 329] on div "Select Service Product Membership Package Voucher Prepaid Gift Card Select Styl…" at bounding box center [223, 322] width 342 height 27
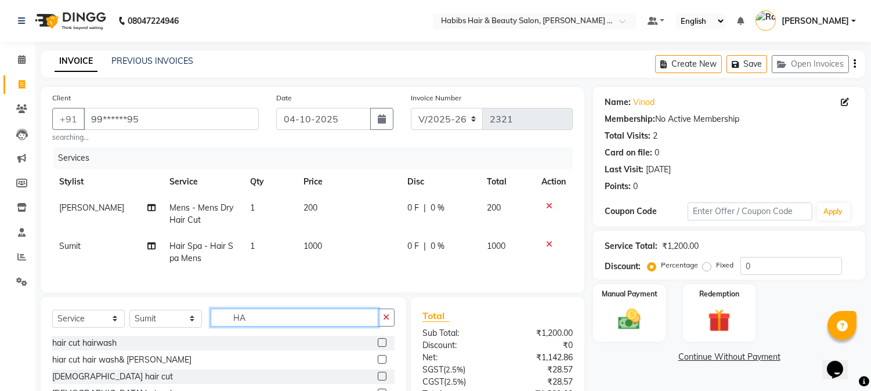
type input "H"
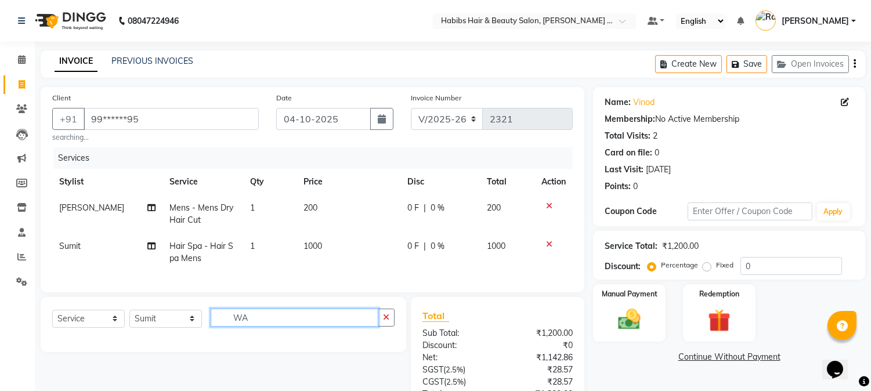
type input "W"
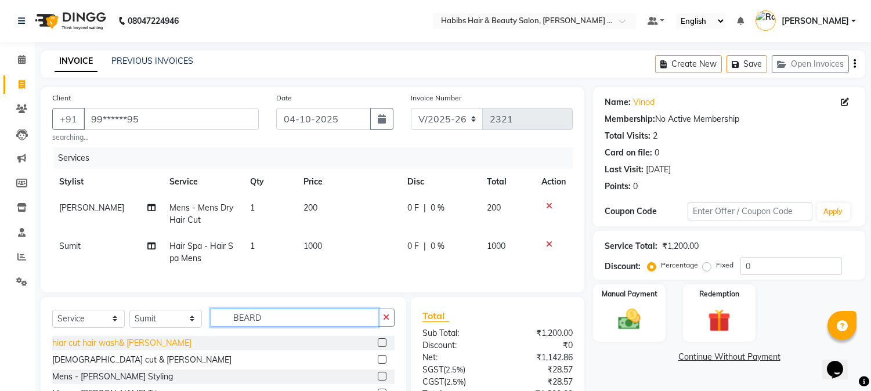
type input "BEARD"
click at [139, 349] on div "hiar cut hair wash& [PERSON_NAME]" at bounding box center [121, 343] width 139 height 12
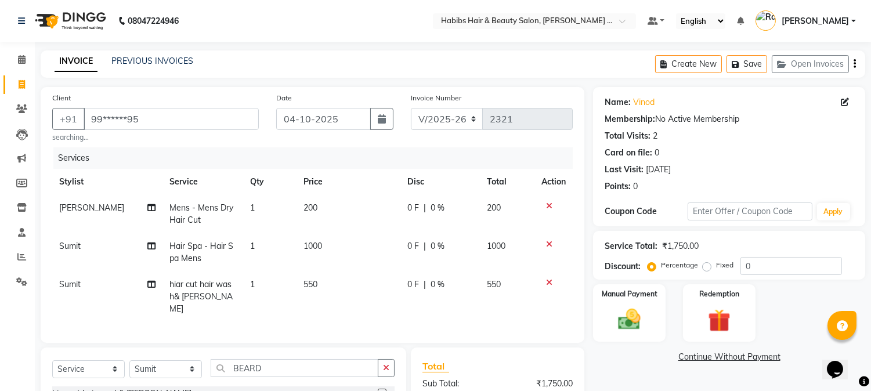
checkbox input "false"
click at [180, 365] on select "Select Stylist Admin [PERSON_NAME] Darshan [PERSON_NAME] [PERSON_NAME] RASHMI […" at bounding box center [165, 369] width 73 height 18
select select "90624"
click at [129, 360] on select "Select Stylist Admin [PERSON_NAME] Darshan [PERSON_NAME] [PERSON_NAME] RASHMI […" at bounding box center [165, 369] width 73 height 18
drag, startPoint x: 265, startPoint y: 366, endPoint x: 113, endPoint y: 379, distance: 152.7
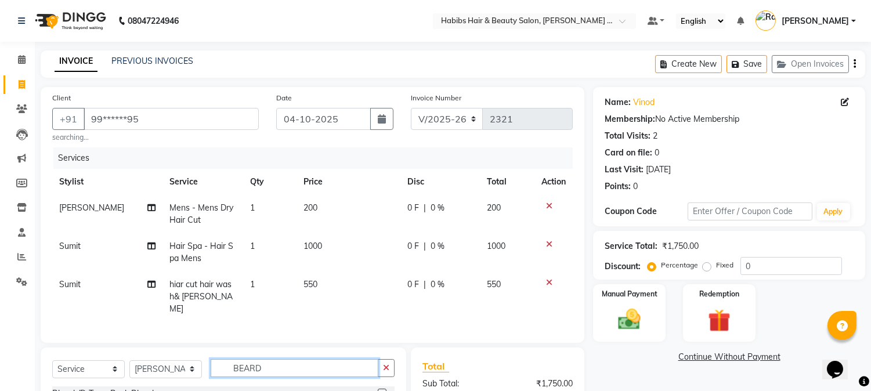
click at [113, 379] on div "Select Service Product Membership Package Voucher Prepaid Gift Card Select Styl…" at bounding box center [223, 372] width 342 height 27
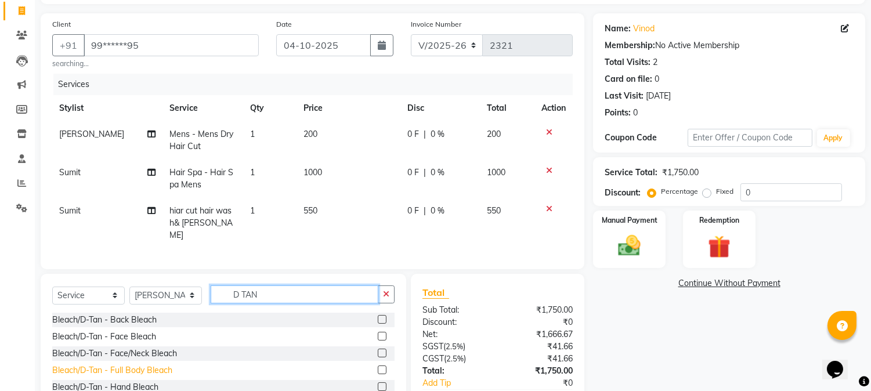
scroll to position [35, 0]
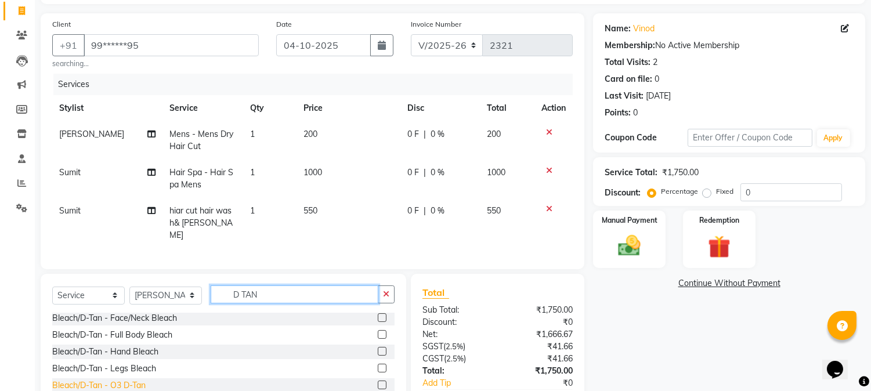
type input "D TAN"
click at [130, 380] on div "Bleach/D-Tan - O3 D-Tan" at bounding box center [98, 386] width 93 height 12
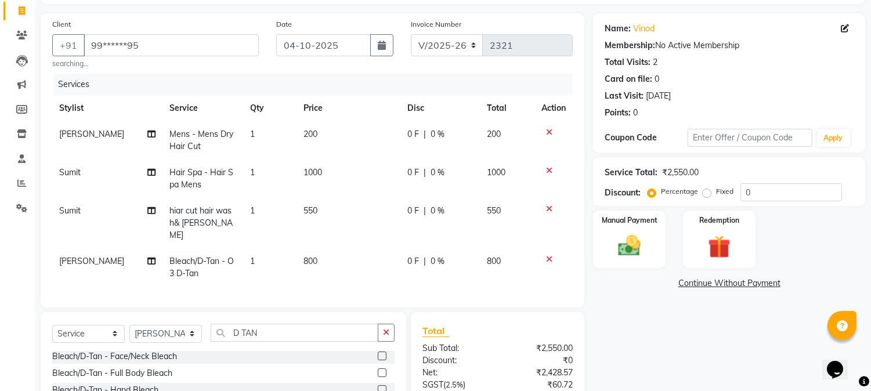
checkbox input "false"
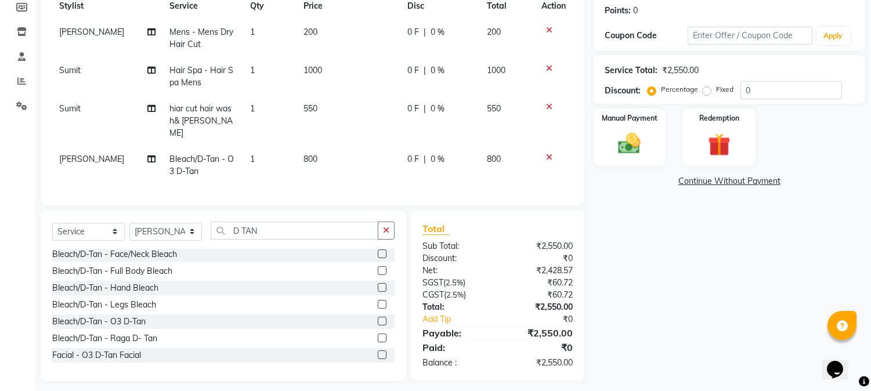
scroll to position [181, 0]
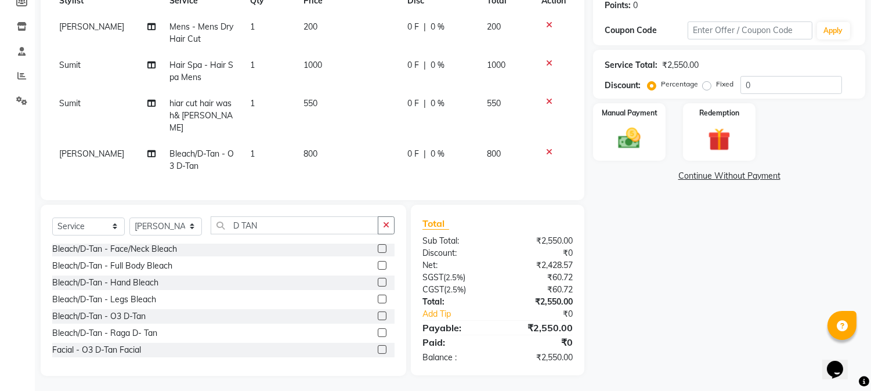
click at [305, 141] on td "800" at bounding box center [349, 160] width 104 height 38
select select "90624"
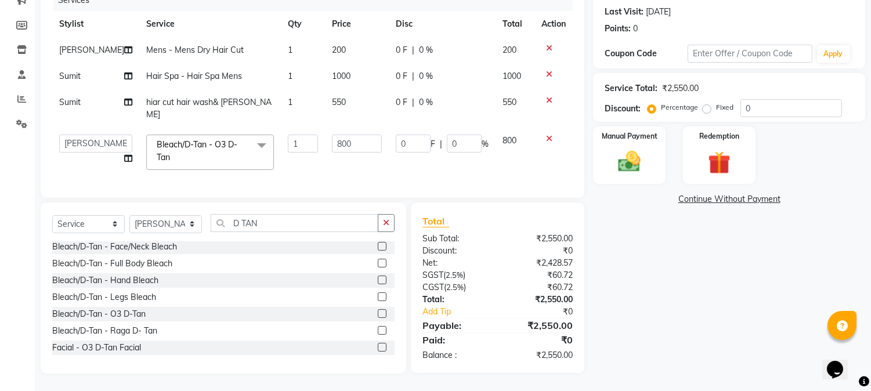
scroll to position [155, 0]
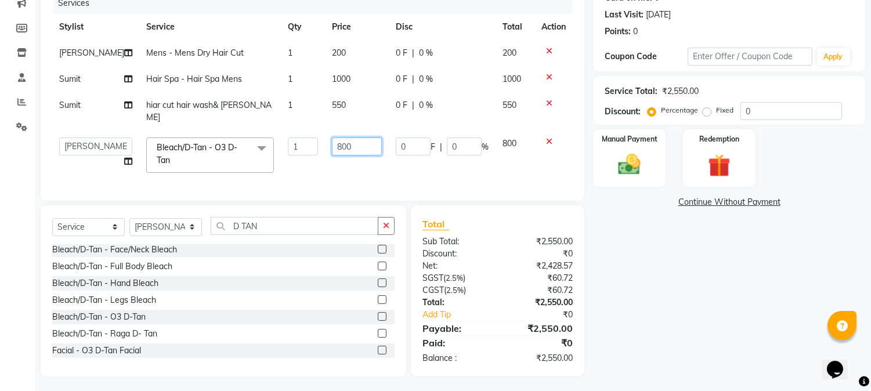
drag, startPoint x: 341, startPoint y: 135, endPoint x: 270, endPoint y: 142, distance: 70.6
click at [270, 142] on tr "Admin Amar Ashwini Darshan [PERSON_NAME] [PERSON_NAME] RASHMI [PERSON_NAME] Sum…" at bounding box center [312, 155] width 521 height 49
type input "1000"
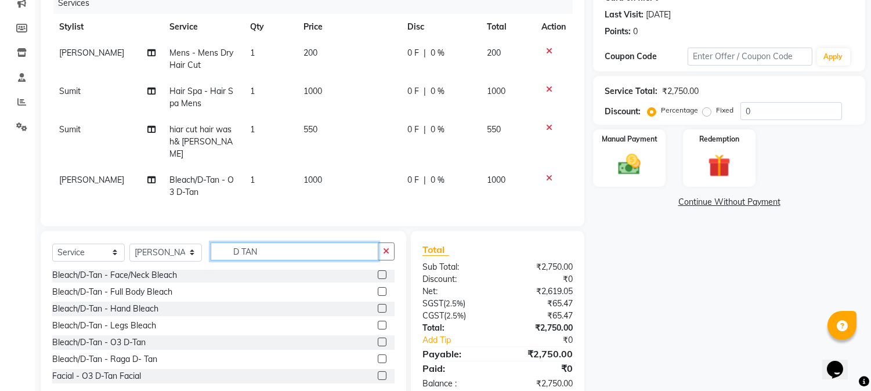
drag, startPoint x: 258, startPoint y: 221, endPoint x: 190, endPoint y: 214, distance: 68.3
click at [190, 214] on div "Client +91 99******95 searching... Date [DATE] Invoice Number V/2025 V/[PHONE_N…" at bounding box center [312, 167] width 561 height 470
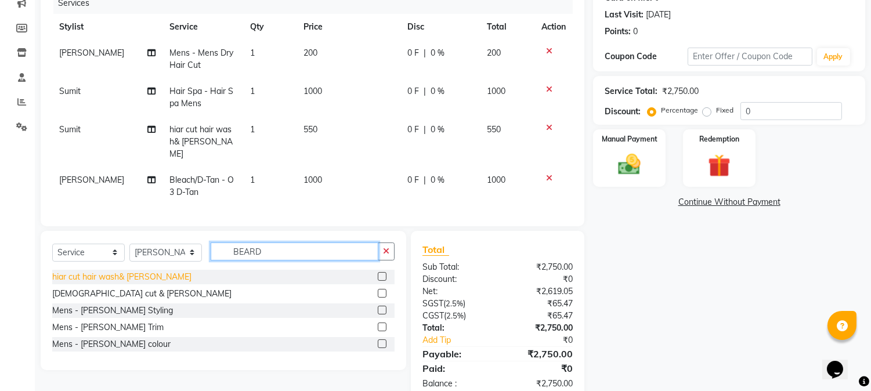
type input "BEARD"
click at [142, 271] on div "hiar cut hair wash& [PERSON_NAME]" at bounding box center [121, 277] width 139 height 12
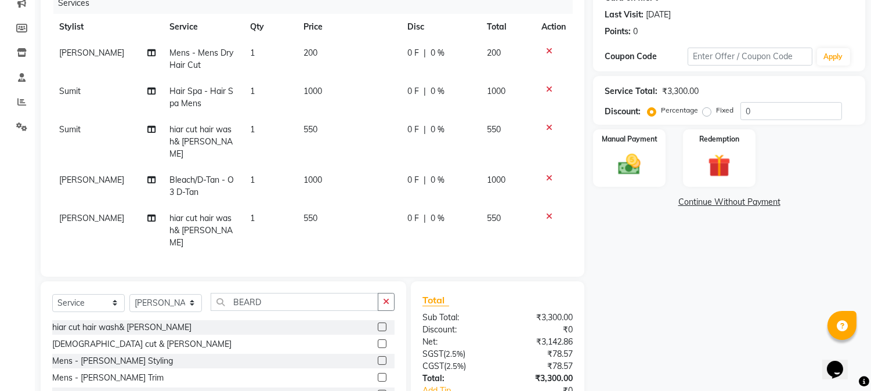
click at [304, 213] on span "550" at bounding box center [311, 218] width 14 height 10
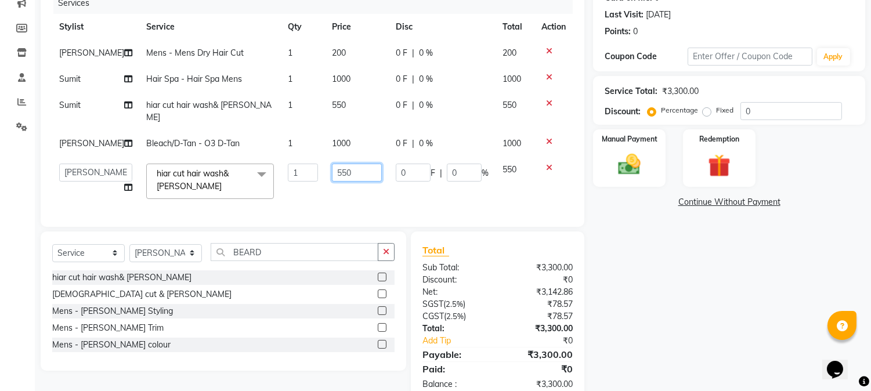
drag, startPoint x: 347, startPoint y: 158, endPoint x: 282, endPoint y: 167, distance: 65.7
click at [282, 167] on tr "Admin Amar Ashwini Darshan [PERSON_NAME] [PERSON_NAME] RASHMI [PERSON_NAME] Sum…" at bounding box center [312, 181] width 521 height 49
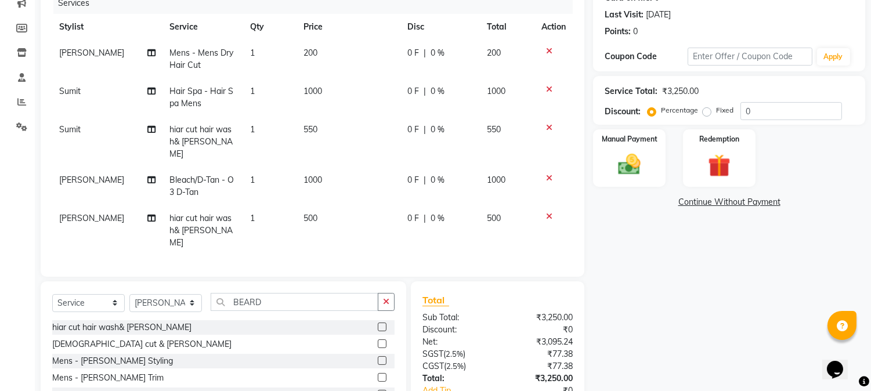
click at [324, 103] on tbody "[PERSON_NAME] Mens - Mens Dry Hair Cut 1 200 0 F | 0 % 200 Sumit Hair Spa - Hai…" at bounding box center [312, 148] width 521 height 216
click at [310, 124] on span "550" at bounding box center [311, 129] width 14 height 10
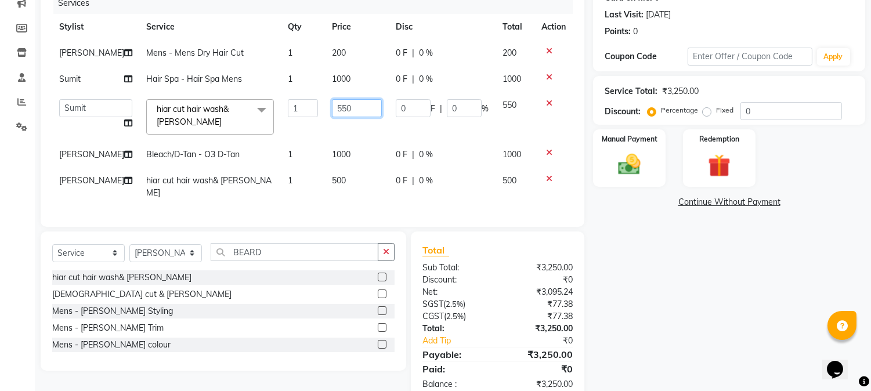
drag, startPoint x: 344, startPoint y: 104, endPoint x: 287, endPoint y: 95, distance: 57.7
click at [287, 95] on tr "Admin Amar Ashwini Darshan [PERSON_NAME] [PERSON_NAME] RASHMI [PERSON_NAME] Sum…" at bounding box center [312, 116] width 521 height 49
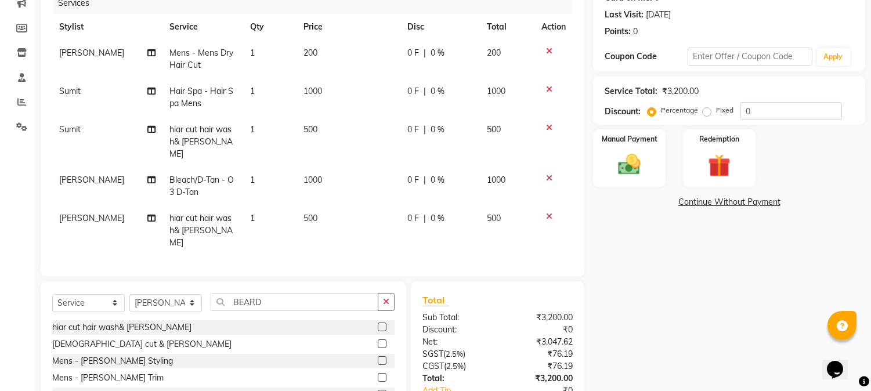
click at [627, 265] on div "Name: Vinod Membership: No Active Membership Total Visits: 2 Card on file: 0 La…" at bounding box center [733, 192] width 281 height 520
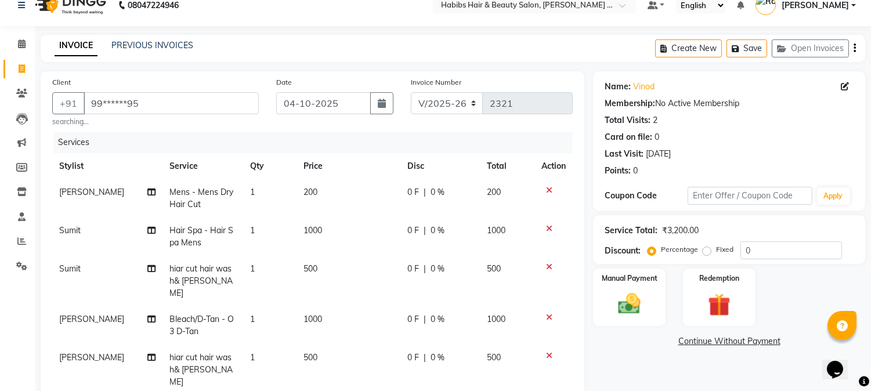
scroll to position [12, 0]
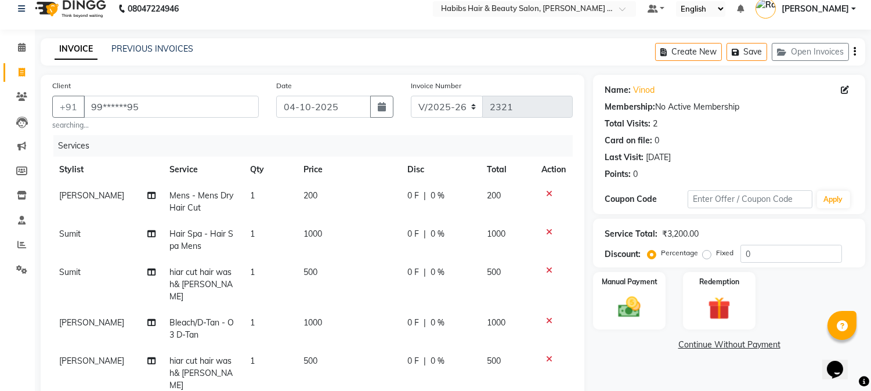
click at [314, 356] on span "500" at bounding box center [311, 361] width 14 height 10
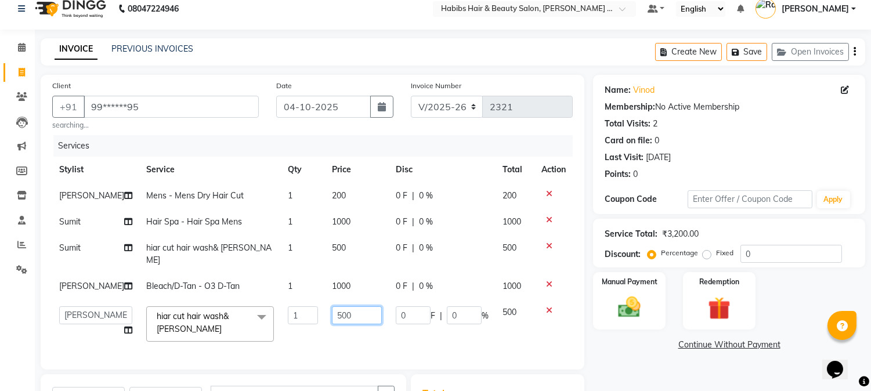
drag, startPoint x: 340, startPoint y: 308, endPoint x: 202, endPoint y: 340, distance: 141.7
click at [202, 340] on div "Services Stylist Service Qty Price Disc Total Action [PERSON_NAME] Mens - Mens …" at bounding box center [312, 246] width 521 height 223
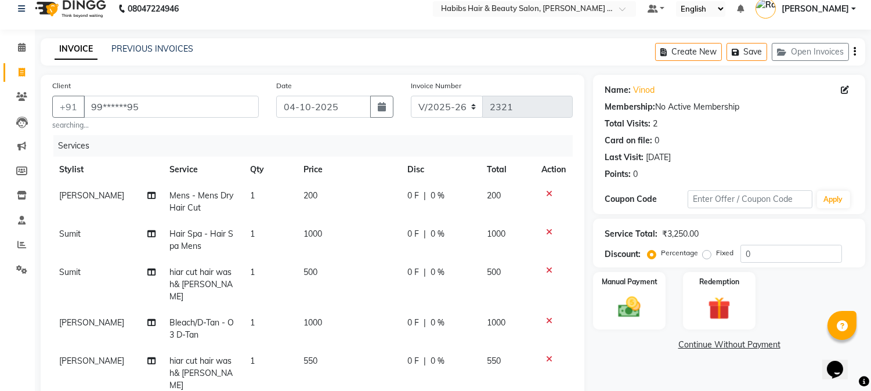
click at [636, 364] on div "Name: Vinod Membership: No Active Membership Total Visits: 2 Card on file: 0 La…" at bounding box center [733, 335] width 281 height 520
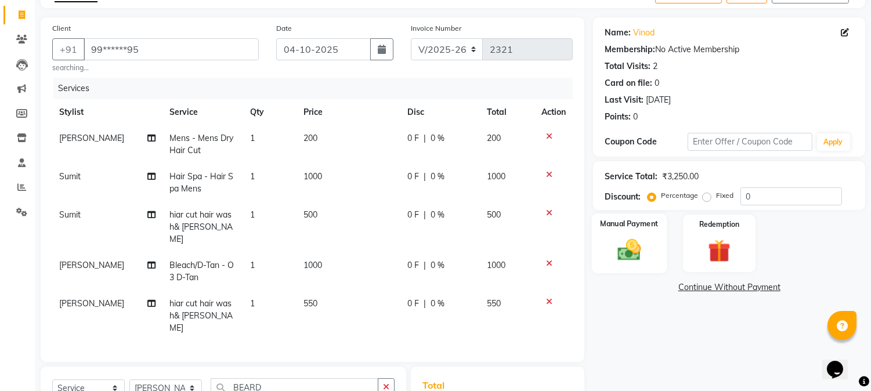
scroll to position [218, 0]
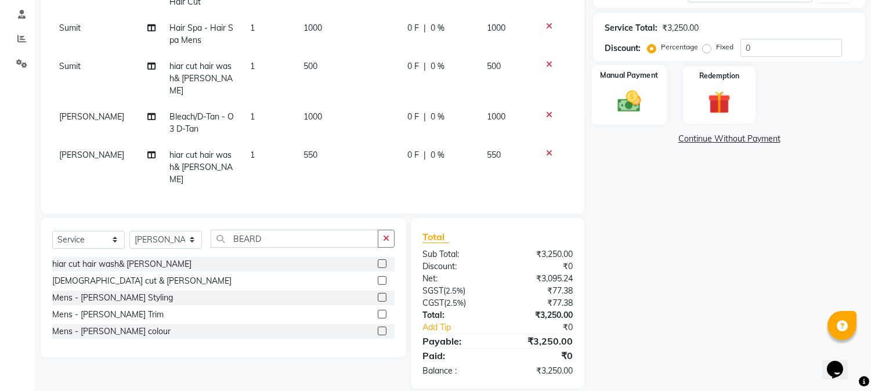
click at [626, 95] on img at bounding box center [630, 101] width 38 height 27
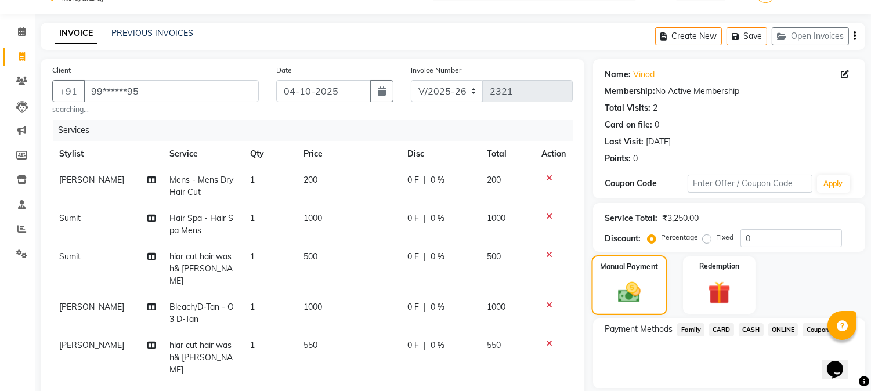
scroll to position [0, 0]
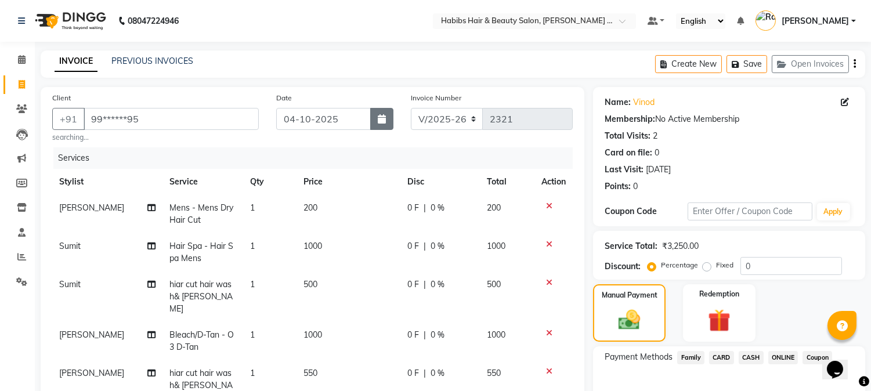
click at [381, 121] on icon "button" at bounding box center [382, 118] width 8 height 9
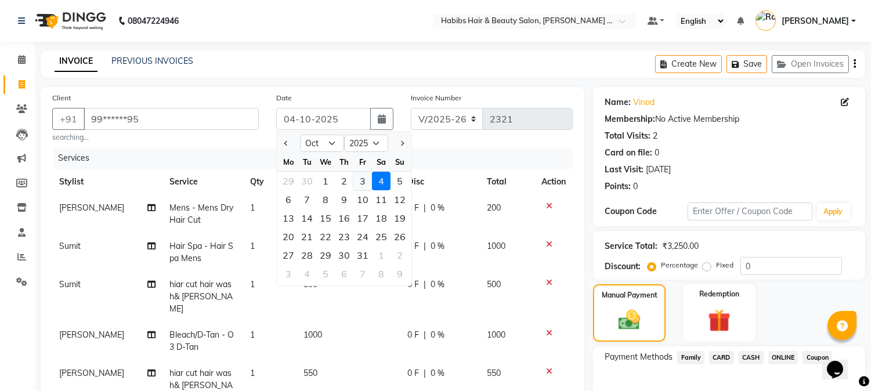
click at [367, 177] on div "3" at bounding box center [362, 181] width 19 height 19
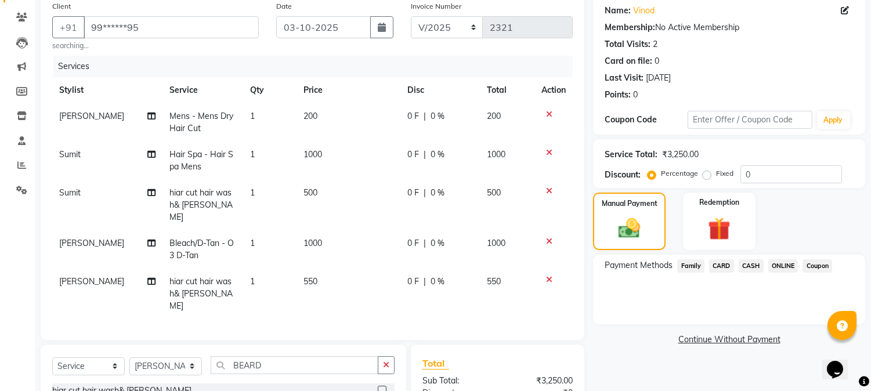
scroll to position [218, 0]
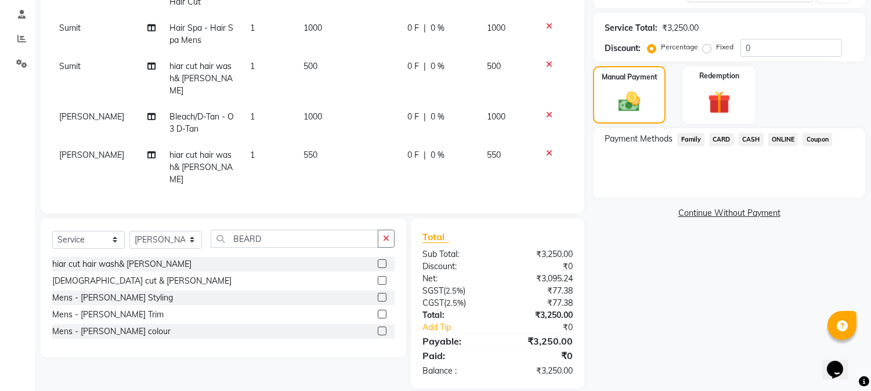
click at [774, 136] on span "ONLINE" at bounding box center [783, 139] width 30 height 13
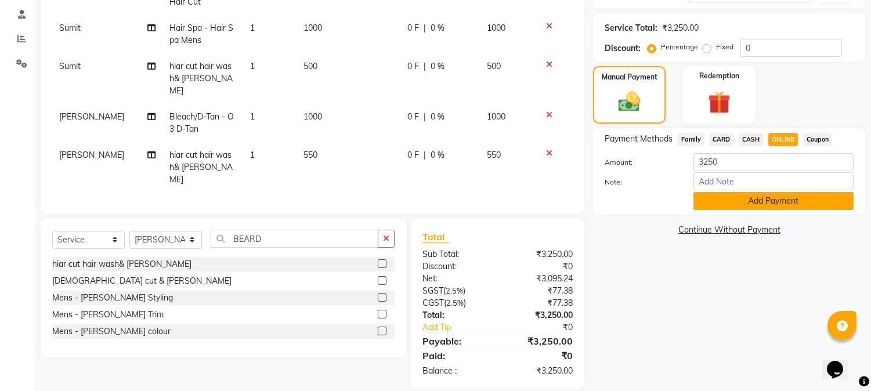
click at [772, 201] on button "Add Payment" at bounding box center [774, 201] width 160 height 18
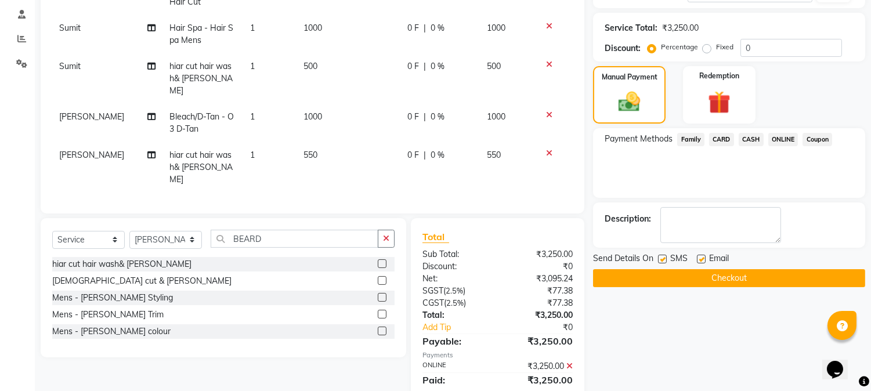
click at [755, 277] on button "Checkout" at bounding box center [729, 278] width 272 height 18
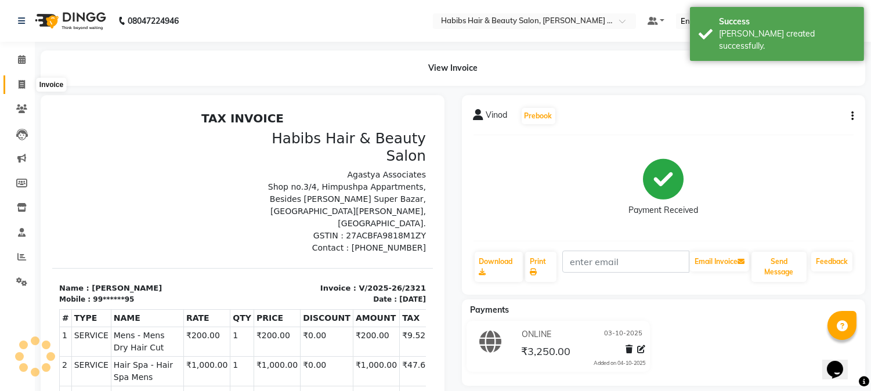
click at [19, 85] on icon at bounding box center [22, 84] width 6 height 9
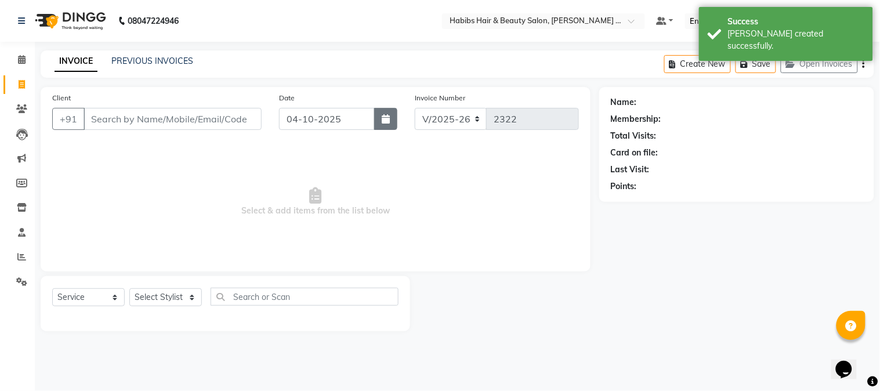
click at [397, 125] on button "button" at bounding box center [385, 119] width 23 height 22
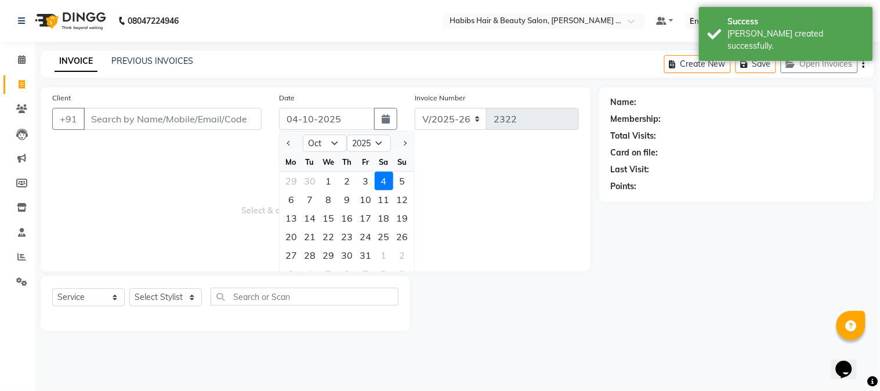
click at [377, 177] on div "4" at bounding box center [384, 181] width 19 height 19
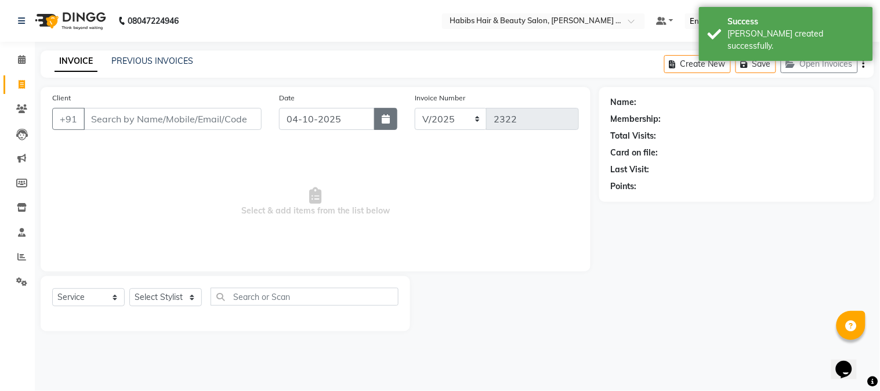
click at [376, 124] on button "button" at bounding box center [385, 119] width 23 height 22
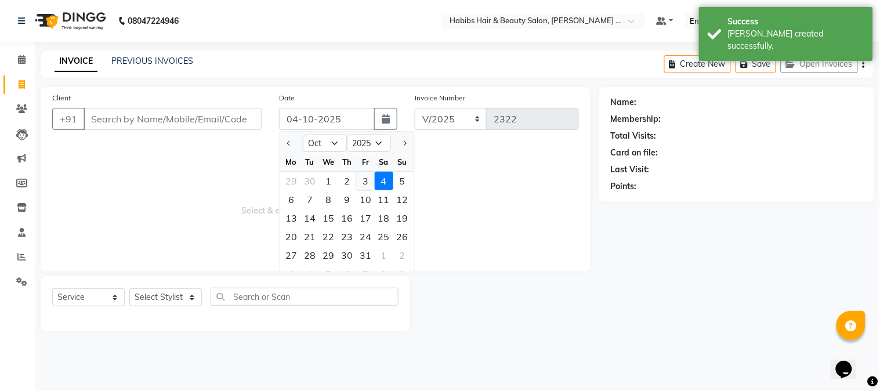
click at [363, 176] on div "3" at bounding box center [365, 181] width 19 height 19
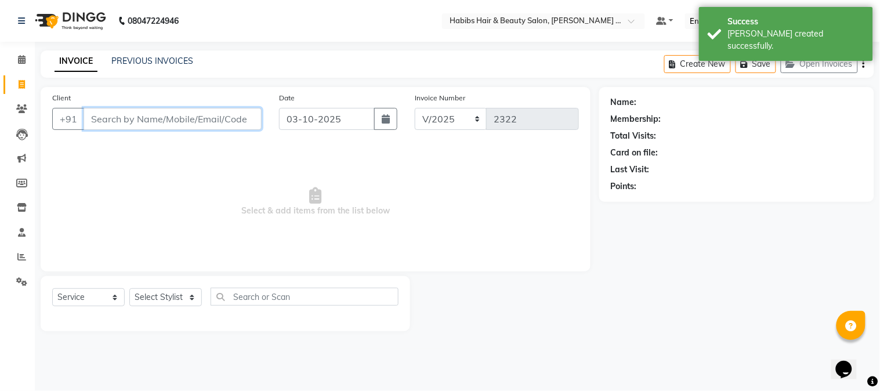
click at [221, 120] on input "Client" at bounding box center [173, 119] width 178 height 22
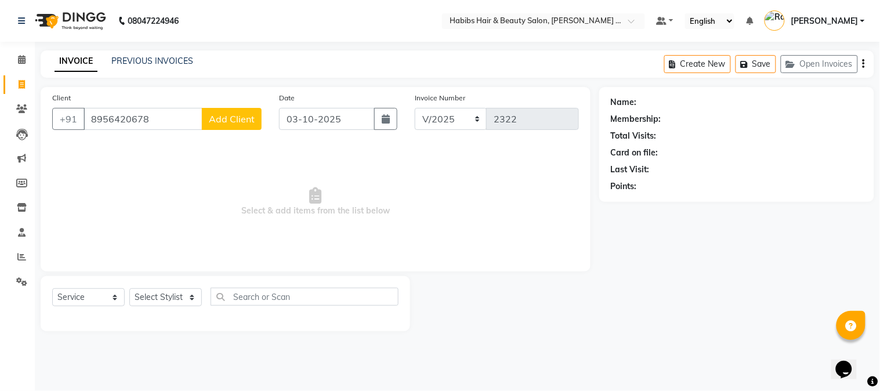
click at [215, 115] on span "Add Client" at bounding box center [232, 119] width 46 height 12
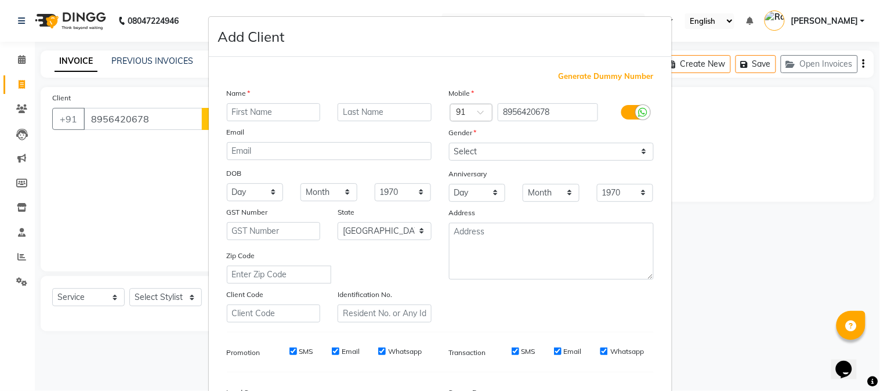
click at [232, 111] on input "text" at bounding box center [274, 112] width 94 height 18
click at [477, 147] on select "Select [DEMOGRAPHIC_DATA] [DEMOGRAPHIC_DATA] Other Prefer Not To Say" at bounding box center [551, 152] width 205 height 18
click at [449, 143] on select "Select [DEMOGRAPHIC_DATA] [DEMOGRAPHIC_DATA] Other Prefer Not To Say" at bounding box center [551, 152] width 205 height 18
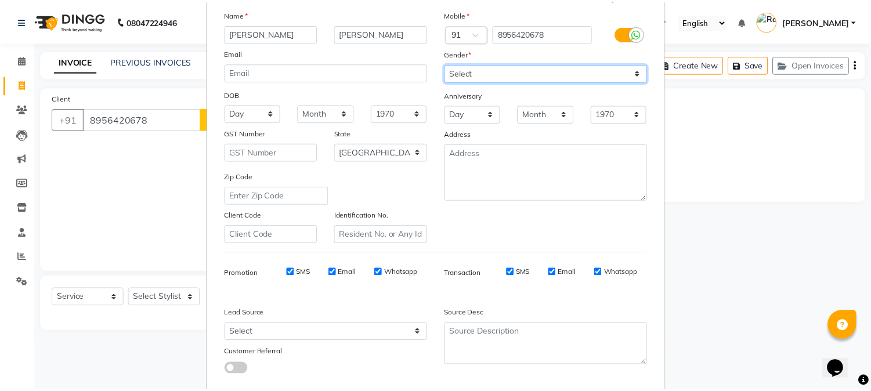
scroll to position [145, 0]
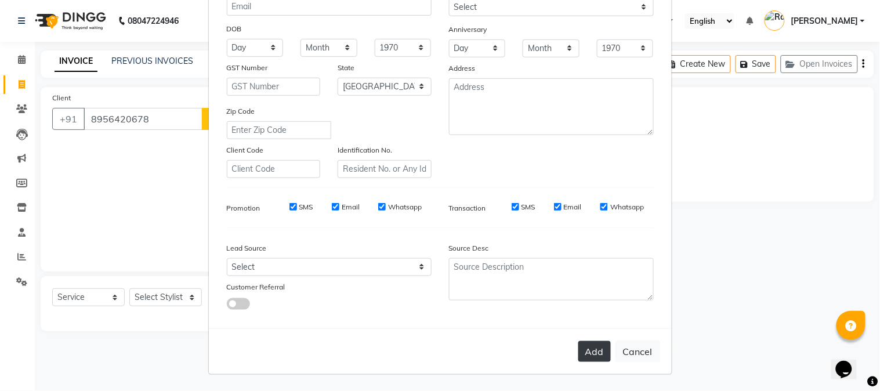
click at [599, 345] on button "Add" at bounding box center [595, 351] width 33 height 21
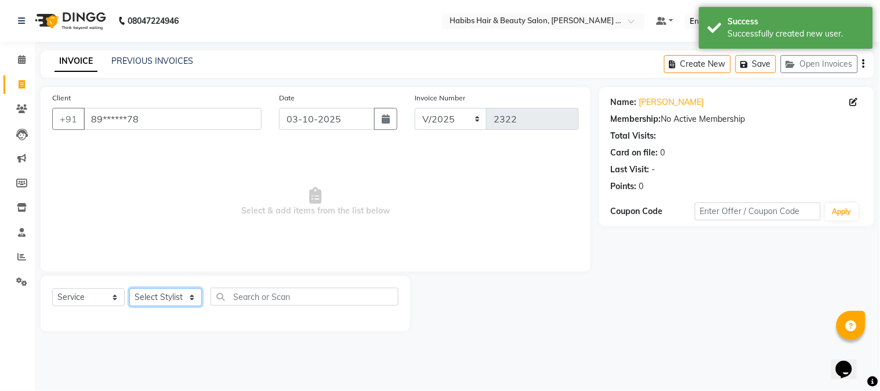
click at [192, 298] on select "Select Stylist Admin [PERSON_NAME] Darshan [PERSON_NAME] [PERSON_NAME] RASHMI […" at bounding box center [165, 297] width 73 height 18
click at [129, 289] on select "Select Stylist Admin [PERSON_NAME] Darshan [PERSON_NAME] [PERSON_NAME] RASHMI […" at bounding box center [165, 297] width 73 height 18
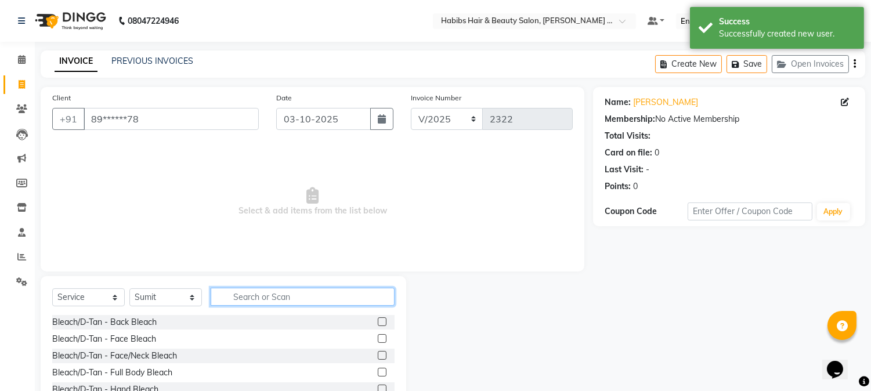
click at [273, 300] on input "text" at bounding box center [303, 297] width 184 height 18
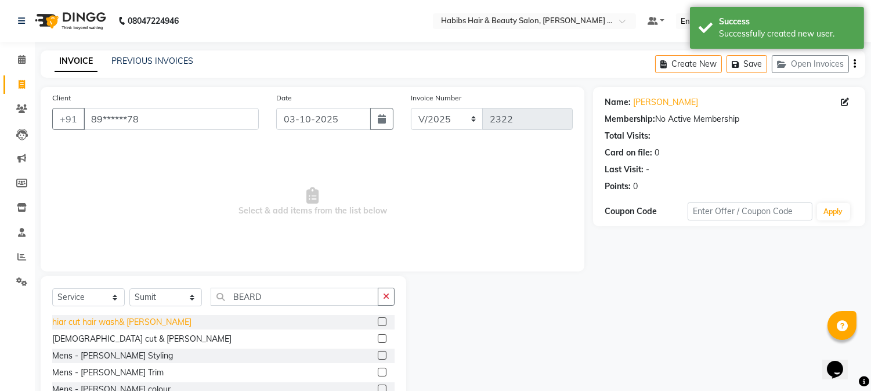
click at [134, 323] on div "hiar cut hair wash& [PERSON_NAME]" at bounding box center [121, 322] width 139 height 12
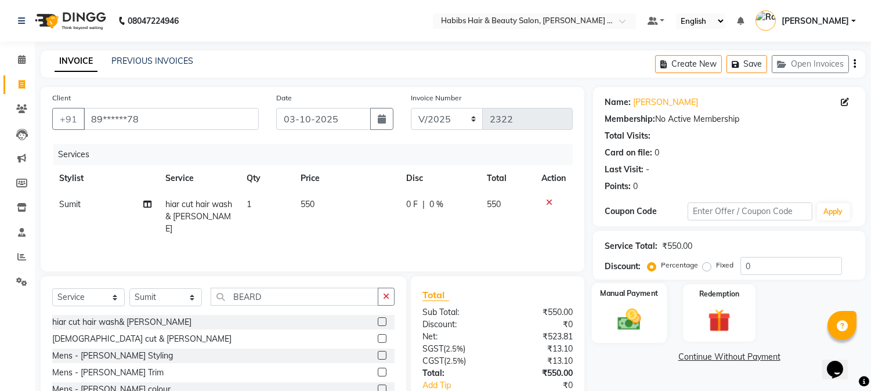
click at [605, 325] on div "Manual Payment" at bounding box center [629, 312] width 75 height 59
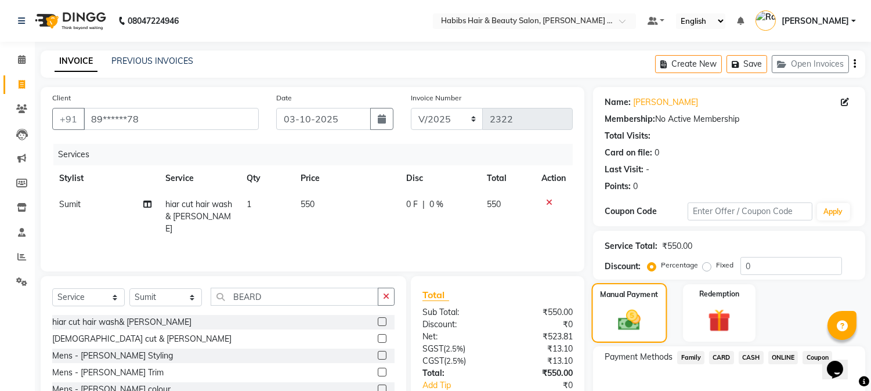
scroll to position [73, 0]
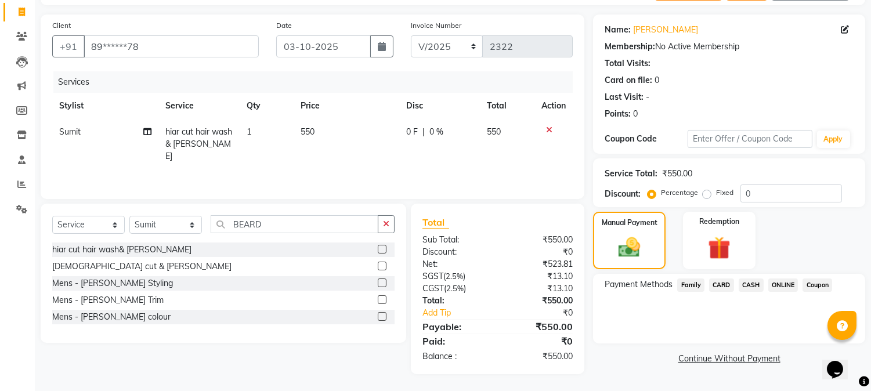
click at [784, 288] on span "ONLINE" at bounding box center [783, 285] width 30 height 13
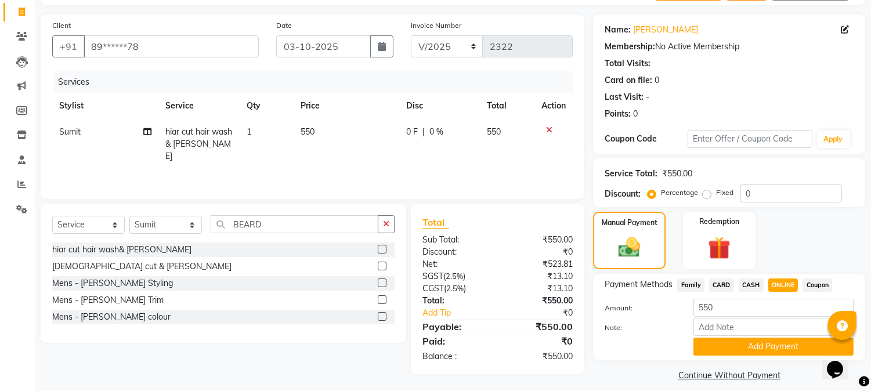
scroll to position [82, 0]
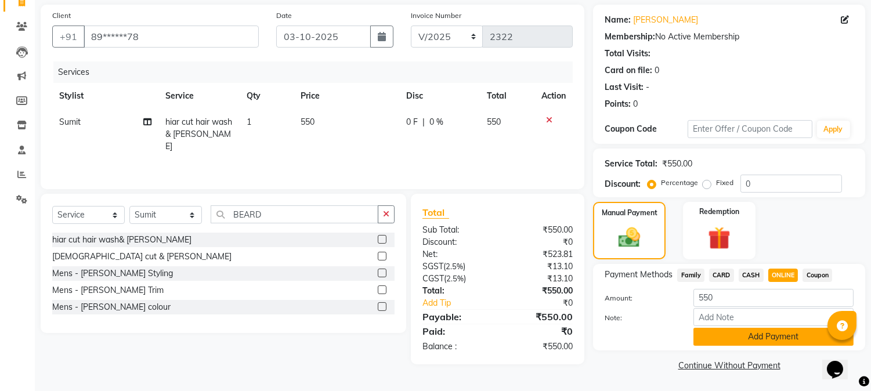
click at [777, 338] on button "Add Payment" at bounding box center [774, 337] width 160 height 18
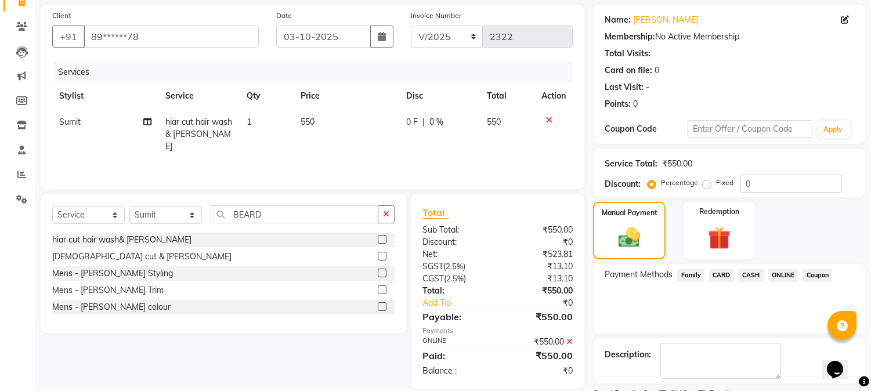
scroll to position [131, 0]
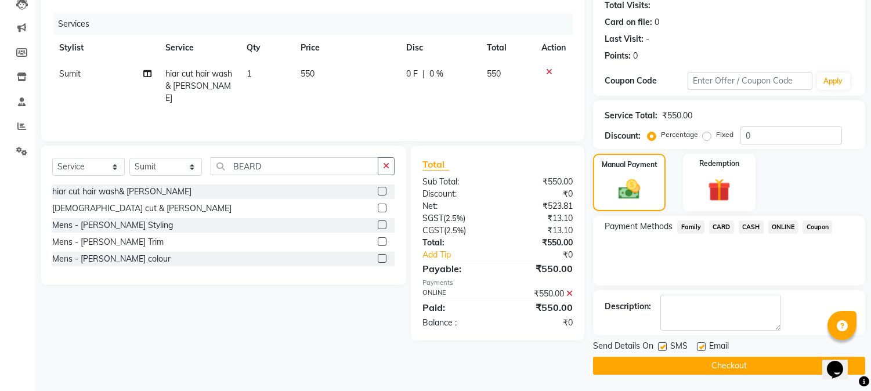
click at [761, 360] on button "Checkout" at bounding box center [729, 366] width 272 height 18
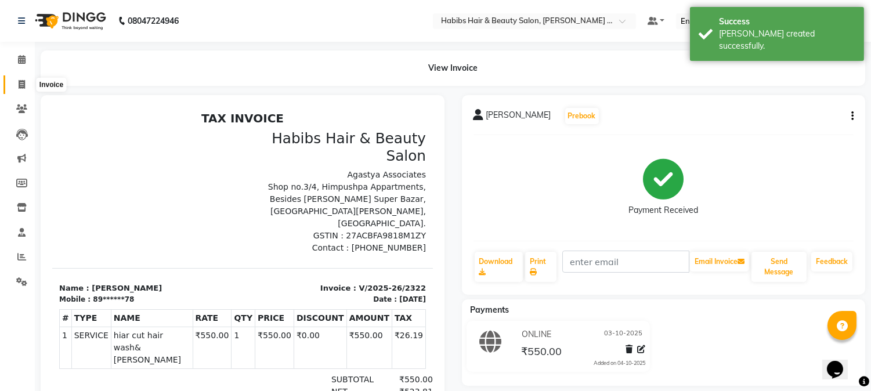
click at [26, 84] on span at bounding box center [22, 84] width 20 height 13
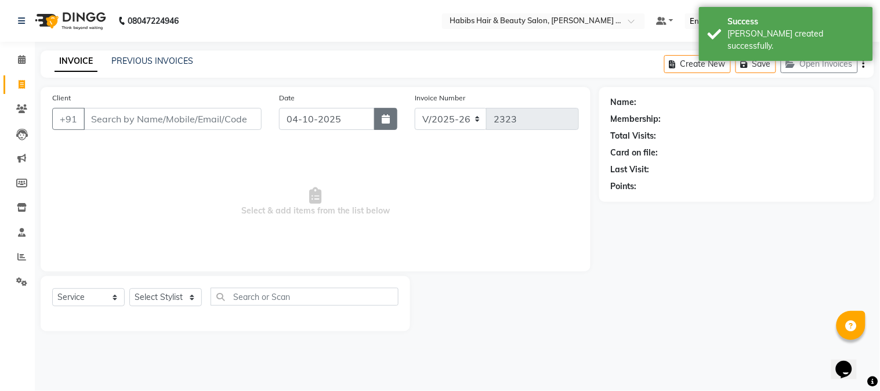
click at [393, 117] on button "button" at bounding box center [385, 119] width 23 height 22
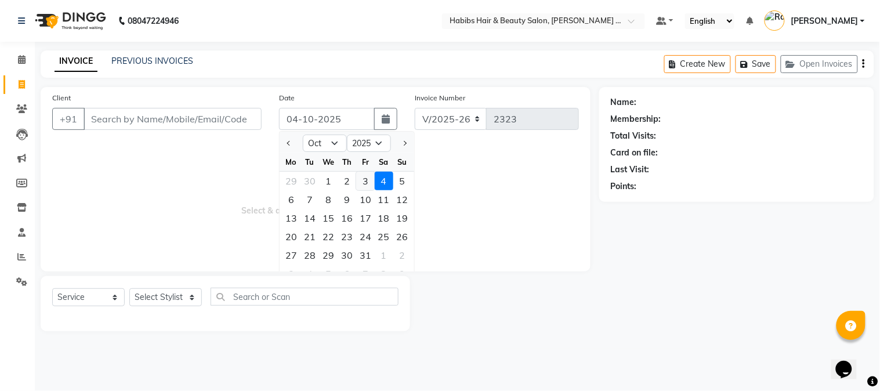
click at [363, 178] on div "3" at bounding box center [365, 181] width 19 height 19
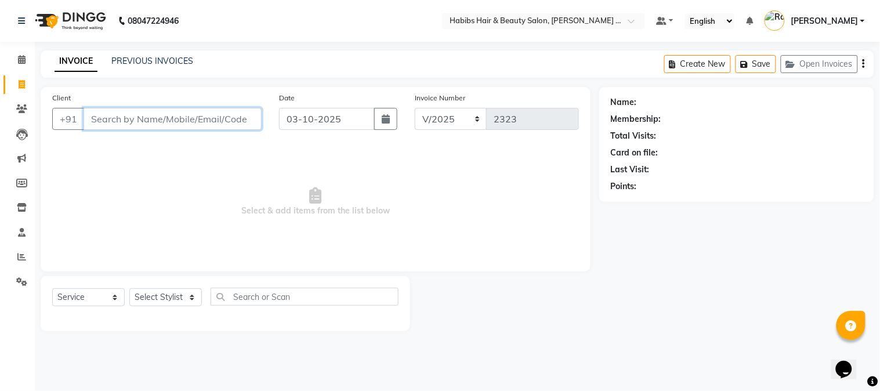
click at [216, 119] on input "Client" at bounding box center [173, 119] width 178 height 22
click at [199, 113] on input "Client" at bounding box center [173, 119] width 178 height 22
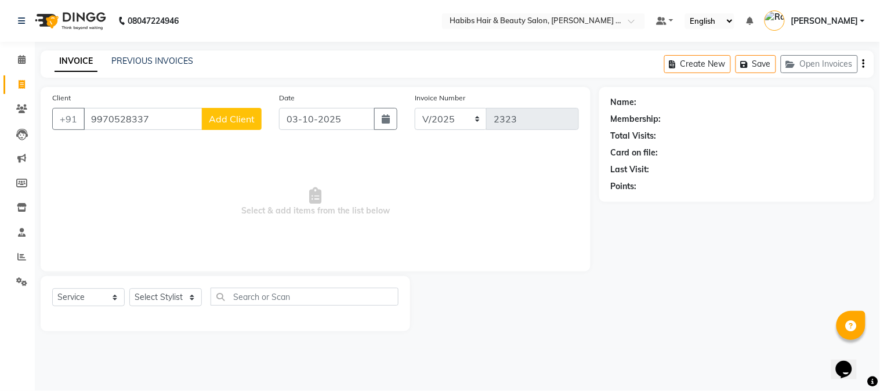
click at [216, 116] on span "Add Client" at bounding box center [232, 119] width 46 height 12
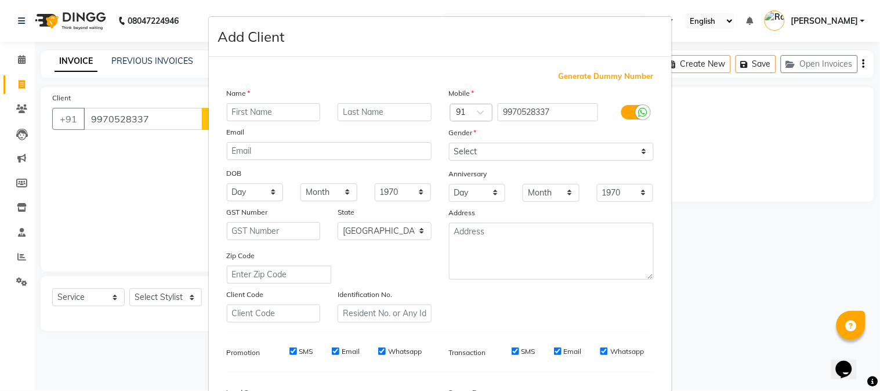
click at [257, 113] on input "text" at bounding box center [274, 112] width 94 height 18
click at [375, 106] on input "text" at bounding box center [385, 112] width 94 height 18
click at [525, 151] on select "Select [DEMOGRAPHIC_DATA] [DEMOGRAPHIC_DATA] Other Prefer Not To Say" at bounding box center [551, 152] width 205 height 18
click at [449, 143] on select "Select [DEMOGRAPHIC_DATA] [DEMOGRAPHIC_DATA] Other Prefer Not To Say" at bounding box center [551, 152] width 205 height 18
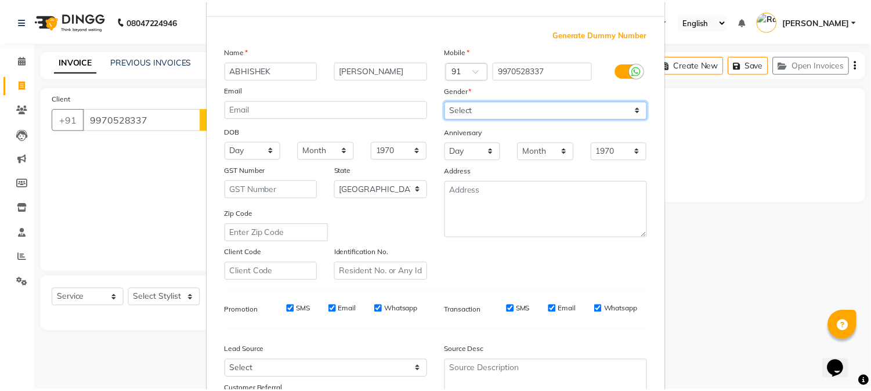
scroll to position [145, 0]
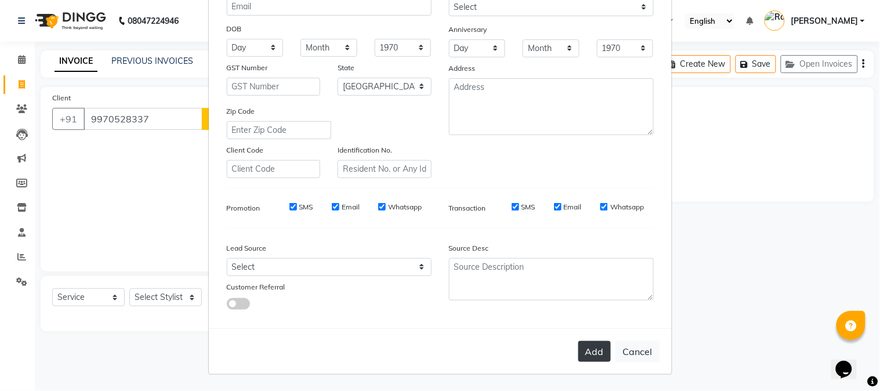
click at [593, 349] on button "Add" at bounding box center [595, 351] width 33 height 21
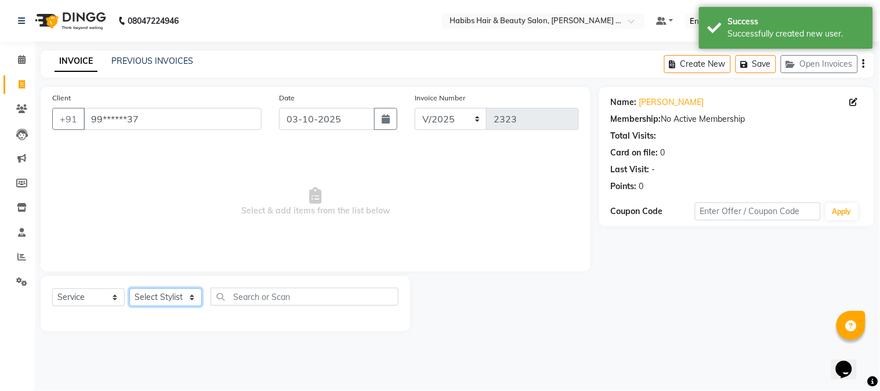
click at [167, 301] on select "Select Stylist Admin [PERSON_NAME] Darshan [PERSON_NAME] [PERSON_NAME] RASHMI […" at bounding box center [165, 297] width 73 height 18
click at [129, 289] on select "Select Stylist Admin [PERSON_NAME] Darshan [PERSON_NAME] [PERSON_NAME] RASHMI […" at bounding box center [165, 297] width 73 height 18
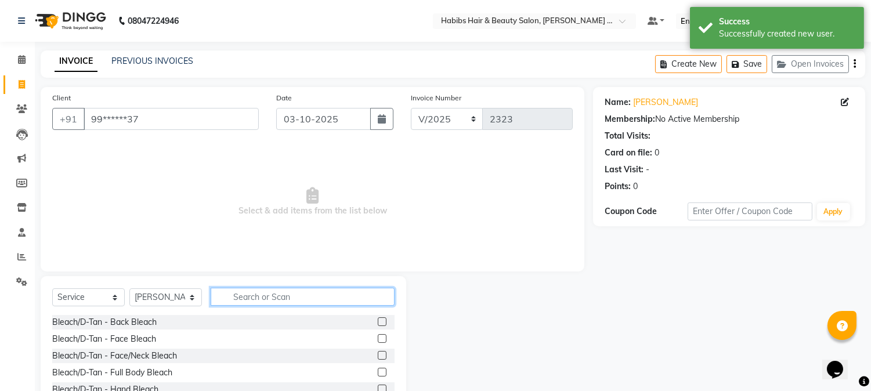
click at [258, 295] on input "text" at bounding box center [303, 297] width 184 height 18
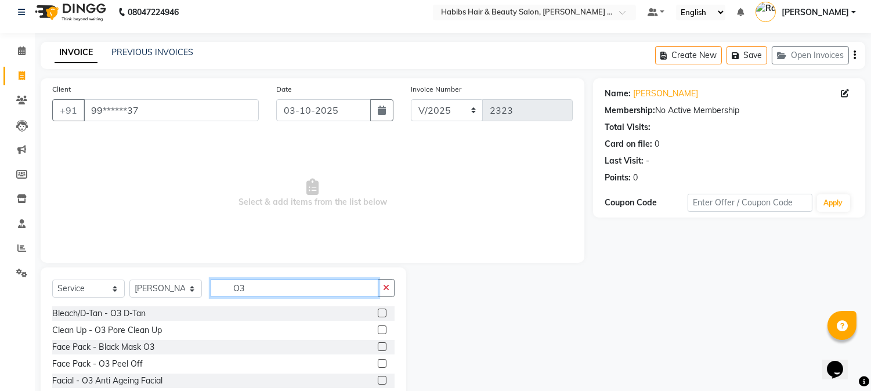
scroll to position [0, 0]
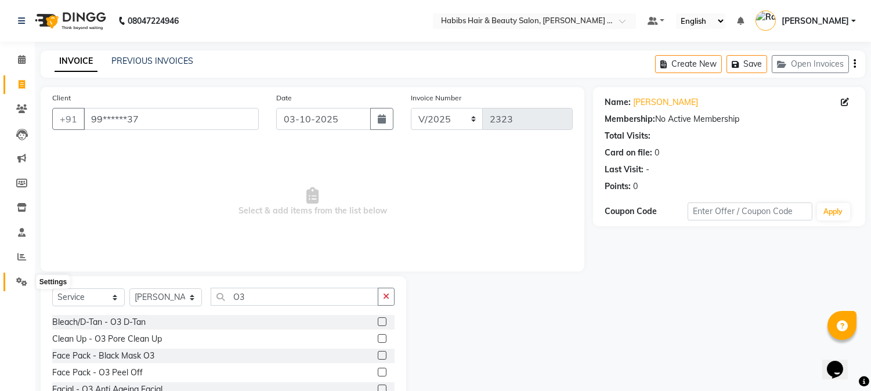
click at [17, 283] on icon at bounding box center [21, 281] width 11 height 9
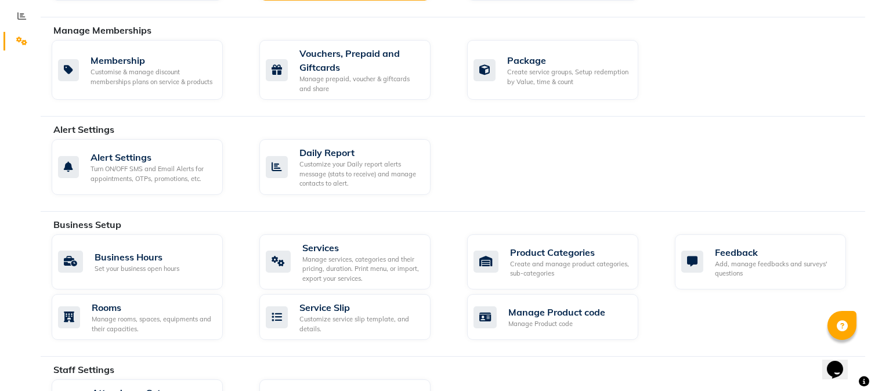
scroll to position [258, 0]
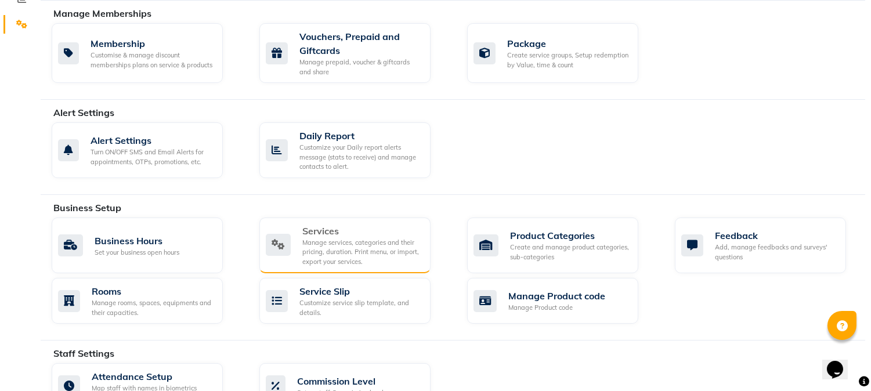
click at [342, 250] on div "Manage services, categories and their pricing, duration. Print menu, or import,…" at bounding box center [361, 252] width 119 height 29
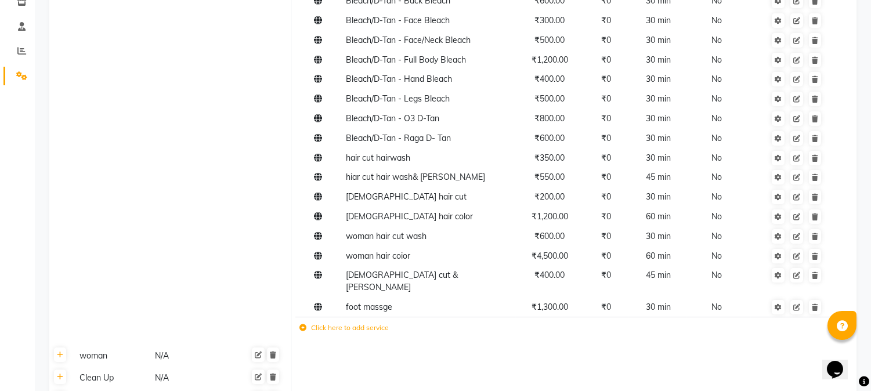
scroll to position [223, 0]
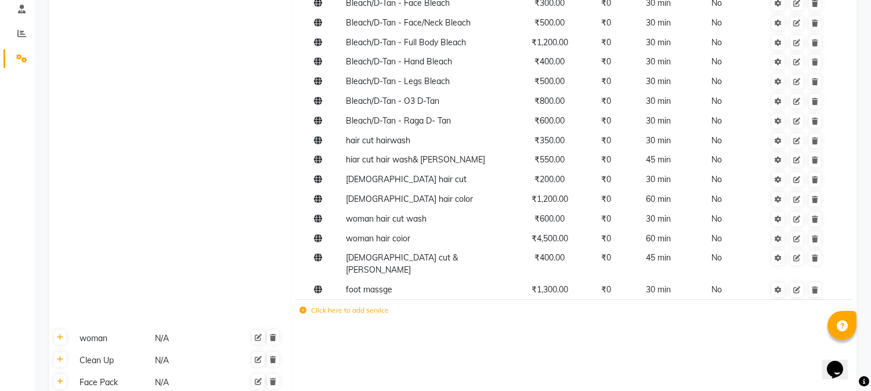
click at [338, 305] on label "Click here to add service" at bounding box center [343, 310] width 89 height 10
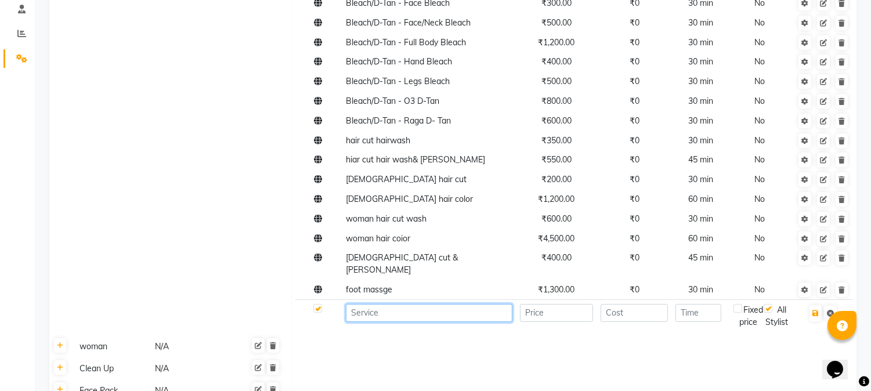
click at [362, 304] on input at bounding box center [429, 313] width 167 height 18
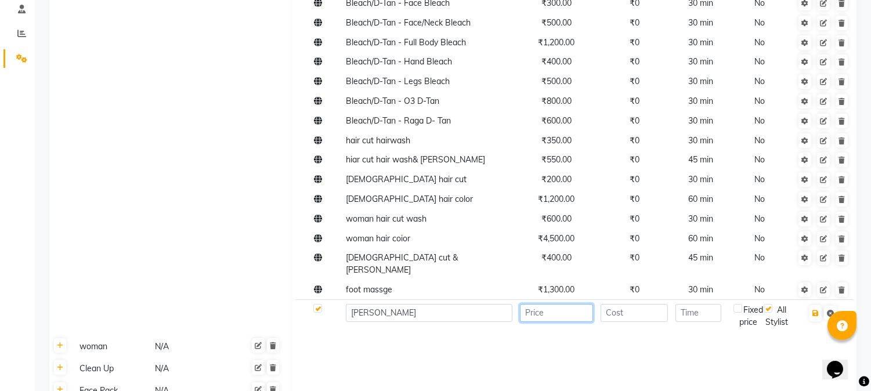
click at [560, 304] on input "number" at bounding box center [557, 313] width 74 height 18
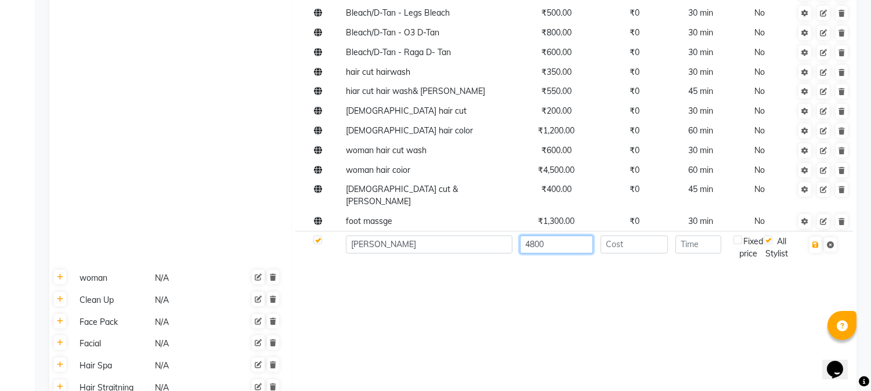
scroll to position [301, 0]
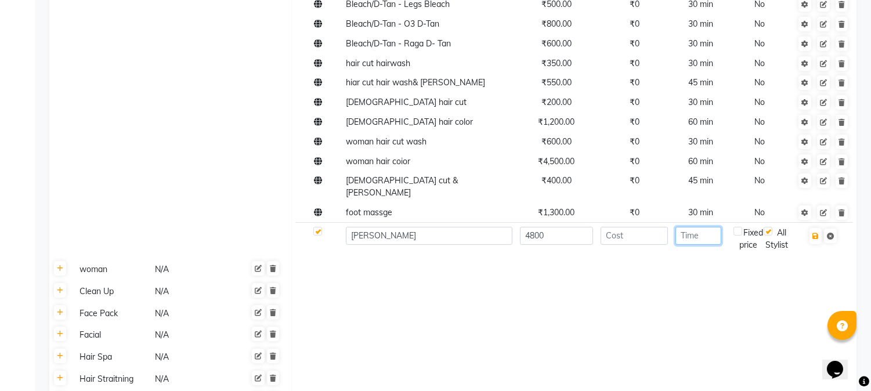
click at [703, 229] on input "number" at bounding box center [699, 236] width 46 height 18
click at [770, 270] on td at bounding box center [573, 270] width 565 height 22
click at [819, 233] on icon "button" at bounding box center [816, 236] width 6 height 7
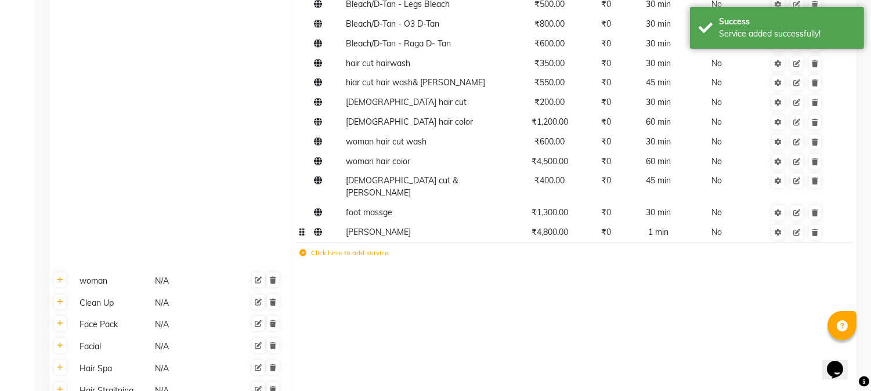
click at [666, 227] on span "1 min" at bounding box center [658, 232] width 20 height 10
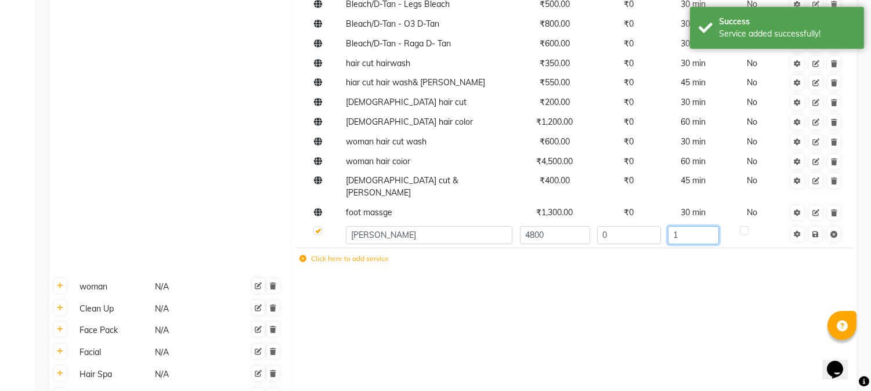
click at [685, 226] on input "1" at bounding box center [693, 235] width 50 height 18
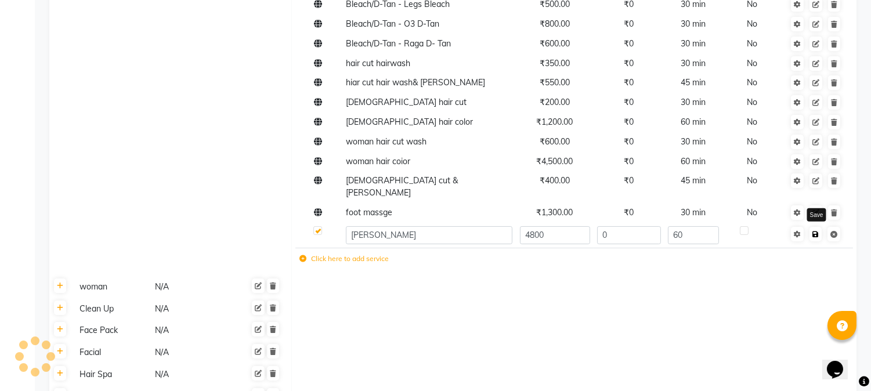
click at [817, 228] on span "Save" at bounding box center [823, 234] width 37 height 12
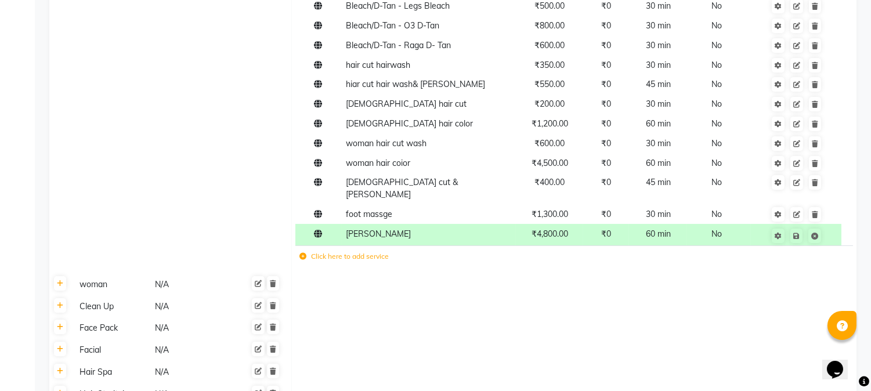
scroll to position [305, 0]
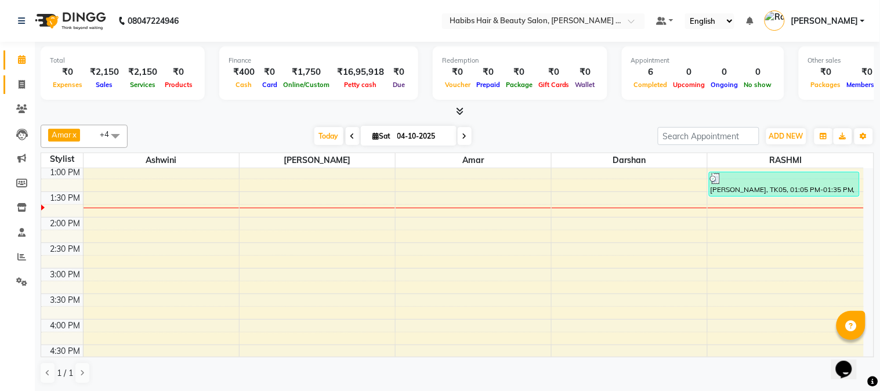
click at [22, 76] on link "Invoice" at bounding box center [17, 84] width 28 height 19
select select "5039"
select select "service"
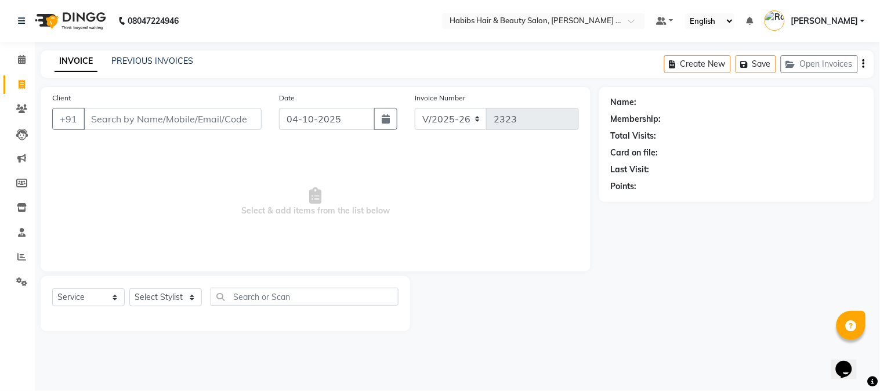
click at [214, 119] on input "Client" at bounding box center [173, 119] width 178 height 22
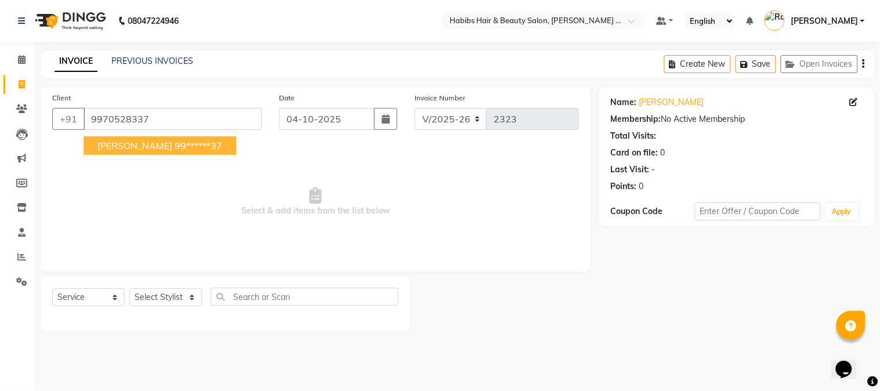
click at [222, 147] on ngb-highlight "99******37" at bounding box center [199, 146] width 48 height 12
type input "99******37"
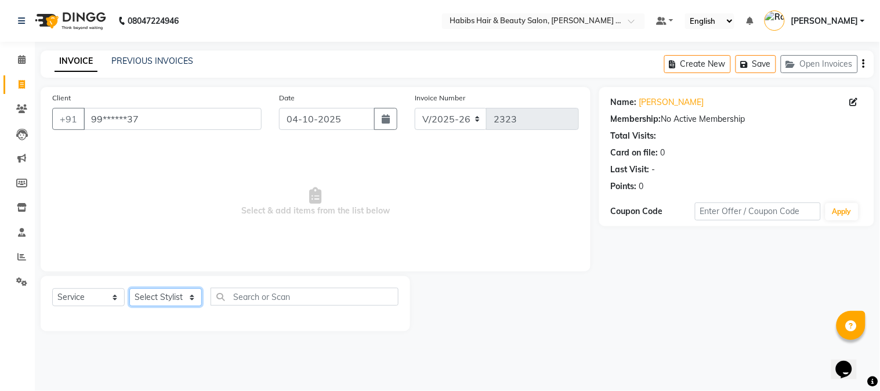
click at [164, 294] on select "Select Stylist Admin [PERSON_NAME] Darshan [PERSON_NAME] [PERSON_NAME] RASHMI […" at bounding box center [165, 297] width 73 height 18
select select "73952"
click at [129, 289] on select "Select Stylist Admin [PERSON_NAME] Darshan [PERSON_NAME] [PERSON_NAME] RASHMI […" at bounding box center [165, 297] width 73 height 18
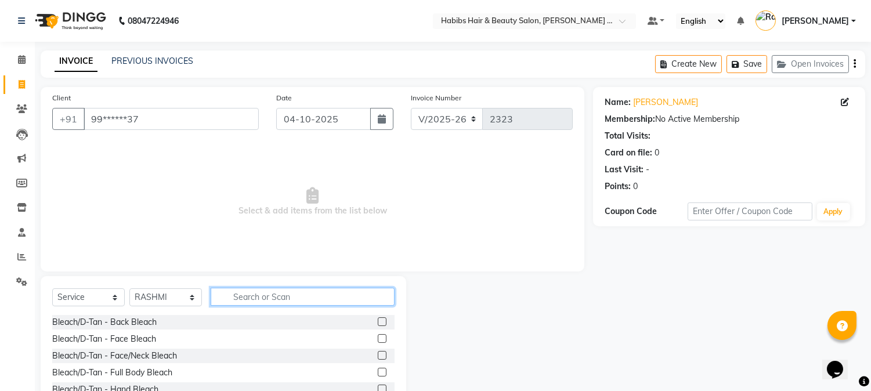
click at [244, 305] on input "text" at bounding box center [303, 297] width 184 height 18
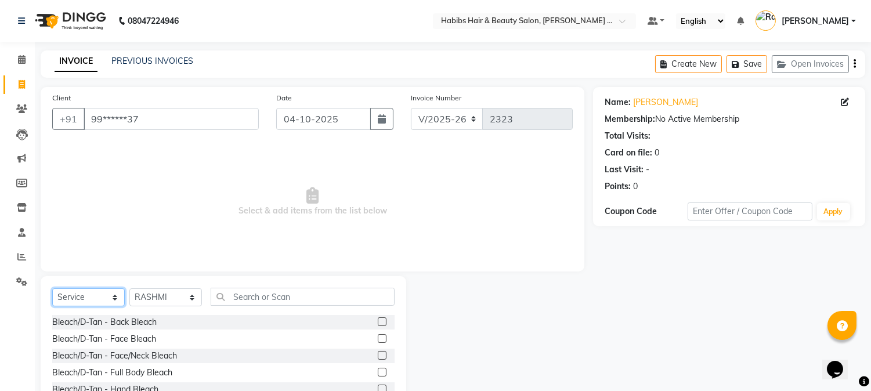
click at [99, 294] on select "Select Service Product Membership Package Voucher Prepaid Gift Card" at bounding box center [88, 297] width 73 height 18
click at [52, 289] on select "Select Service Product Membership Package Voucher Prepaid Gift Card" at bounding box center [88, 297] width 73 height 18
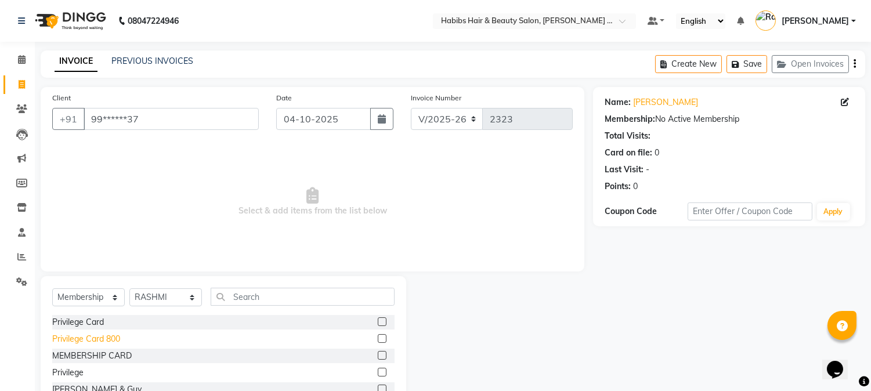
click at [111, 339] on div "Privilege Card 800" at bounding box center [86, 339] width 68 height 12
select select "select"
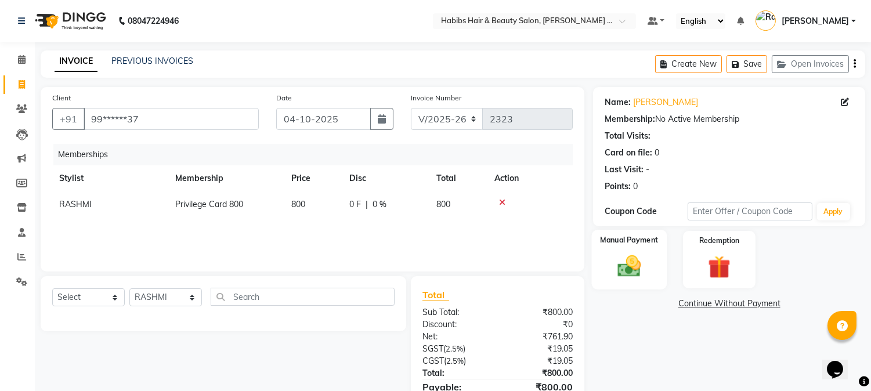
click at [635, 272] on img at bounding box center [630, 266] width 38 height 27
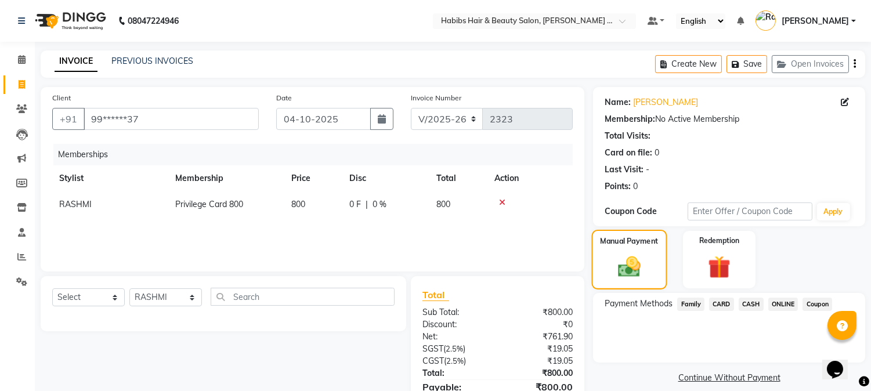
scroll to position [60, 0]
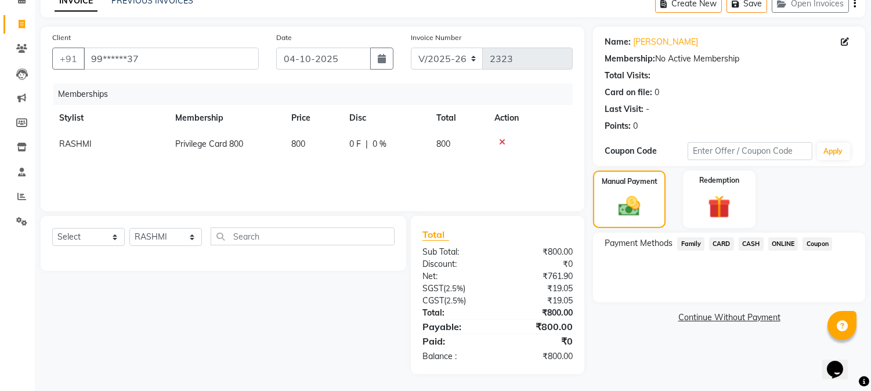
click at [785, 241] on span "ONLINE" at bounding box center [783, 243] width 30 height 13
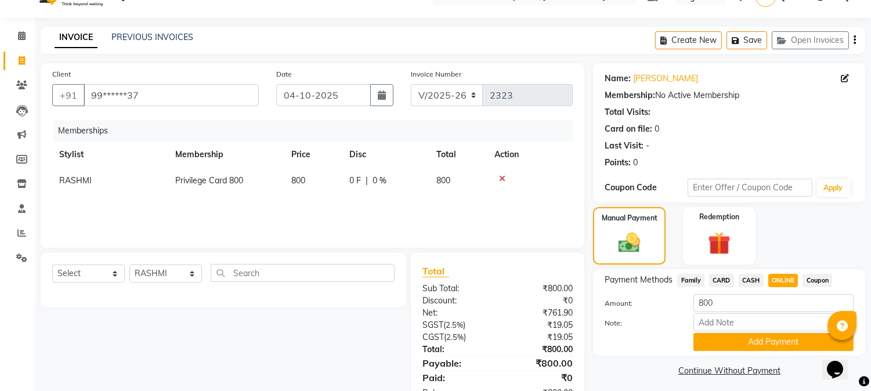
scroll to position [0, 0]
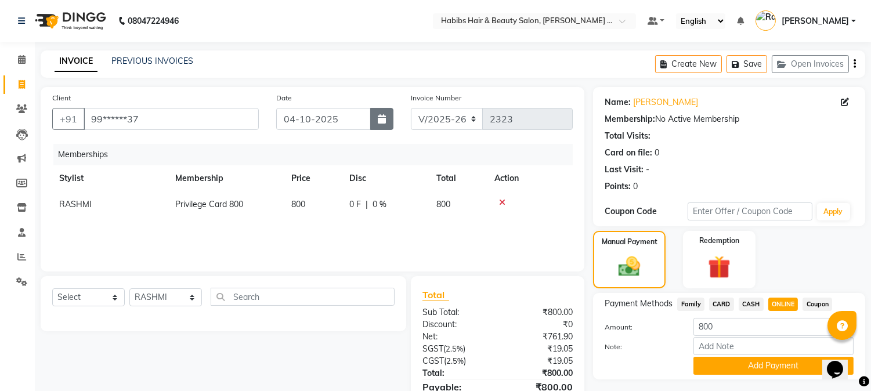
click at [379, 124] on button "button" at bounding box center [381, 119] width 23 height 22
select select "10"
select select "2025"
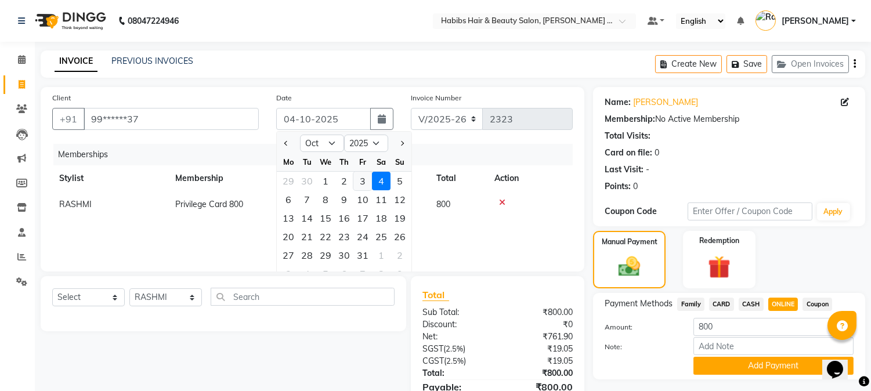
click at [366, 183] on div "3" at bounding box center [362, 181] width 19 height 19
type input "03-10-2025"
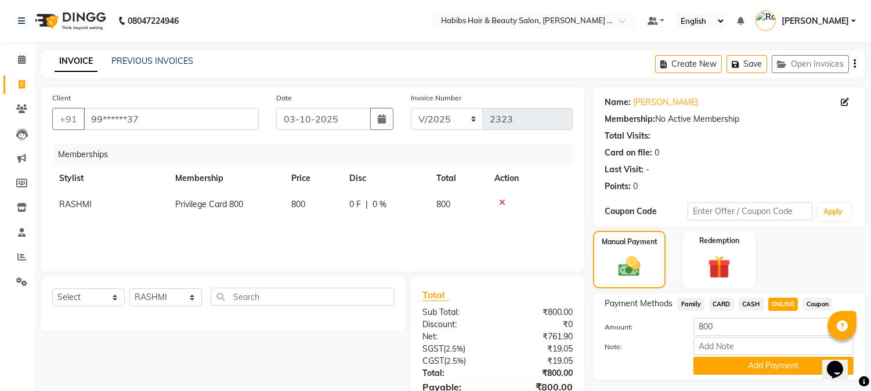
scroll to position [60, 0]
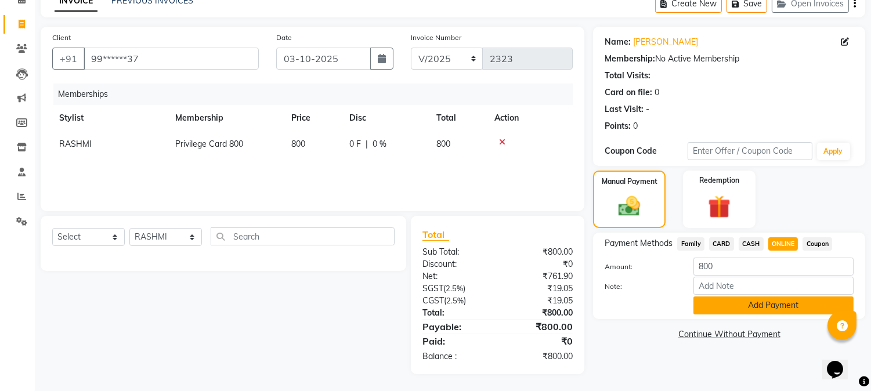
click at [724, 299] on button "Add Payment" at bounding box center [774, 306] width 160 height 18
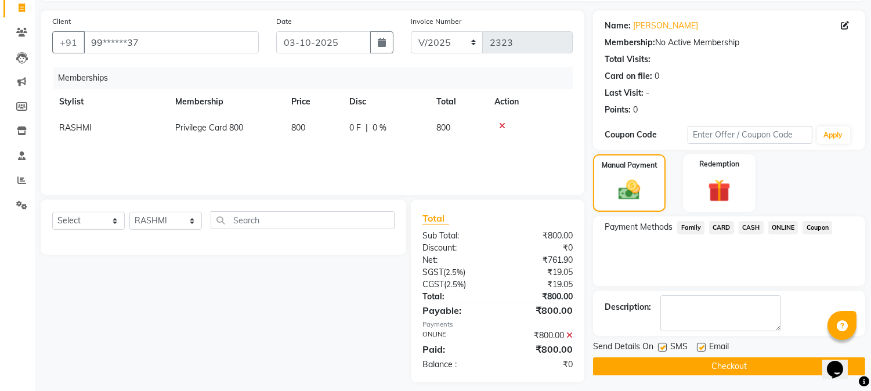
scroll to position [85, 0]
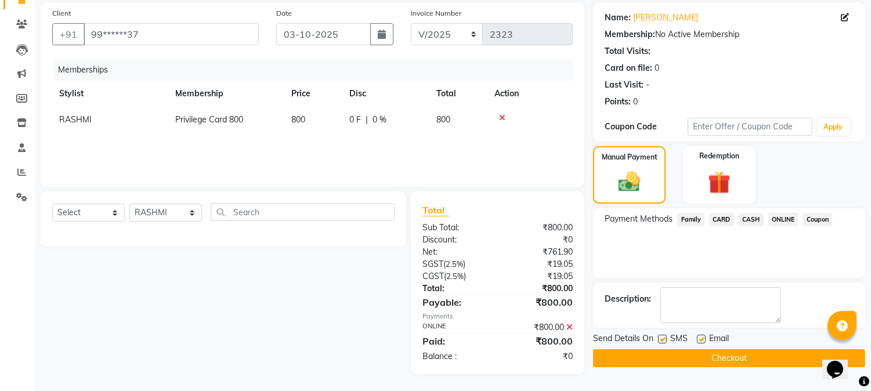
click at [723, 356] on button "Checkout" at bounding box center [729, 358] width 272 height 18
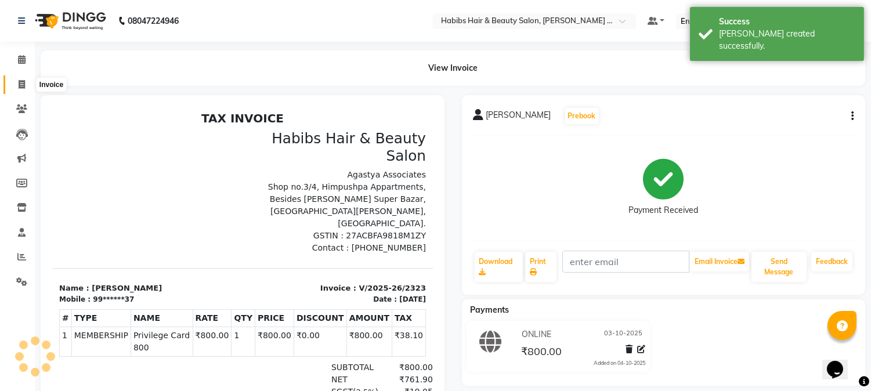
click at [16, 80] on span at bounding box center [22, 84] width 20 height 13
select select "5039"
select select "service"
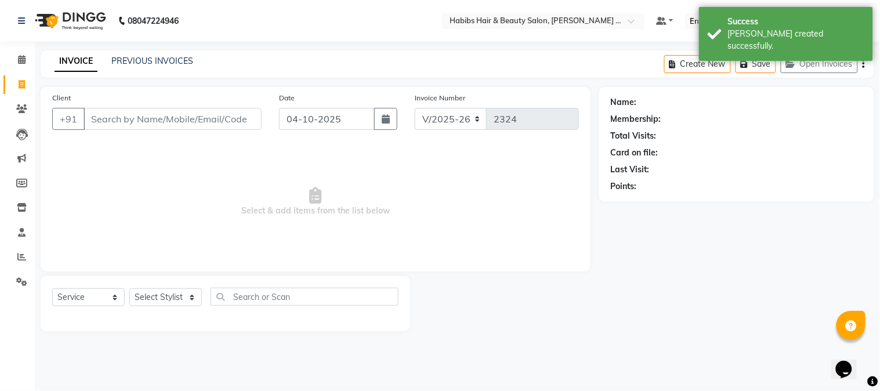
click at [125, 125] on input "Client" at bounding box center [173, 119] width 178 height 22
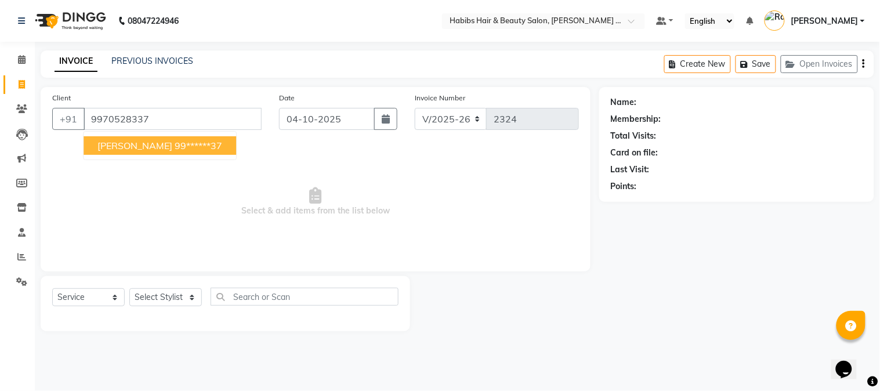
type input "9970528337"
select select "1: Object"
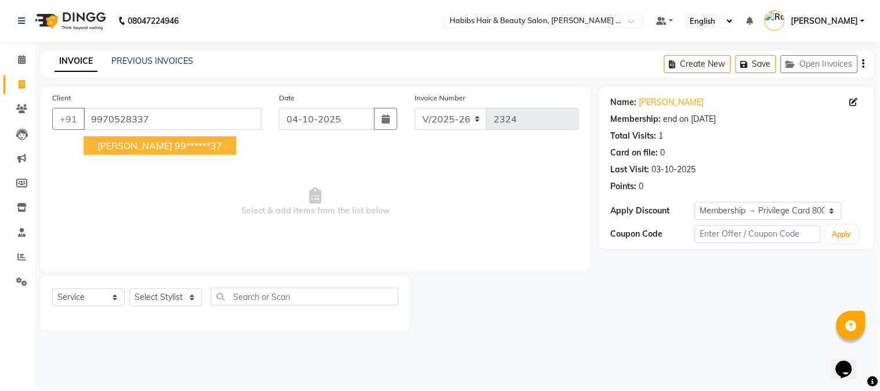
click at [219, 148] on ngb-highlight "99******37" at bounding box center [199, 146] width 48 height 12
type input "99******37"
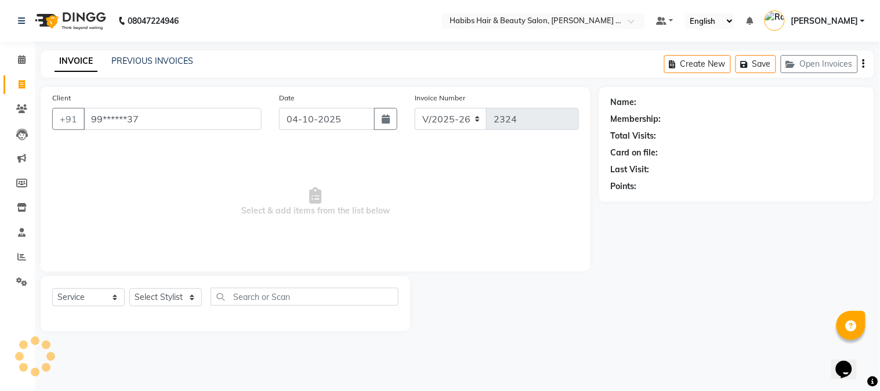
select select "1: Object"
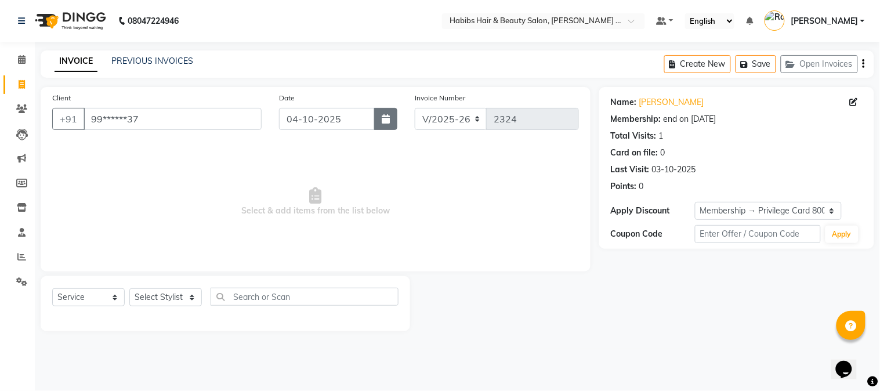
click at [392, 117] on button "button" at bounding box center [385, 119] width 23 height 22
select select "10"
select select "2025"
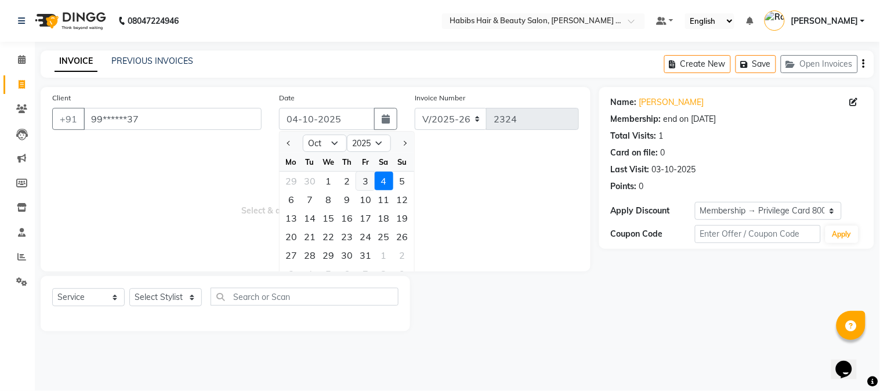
click at [367, 186] on div "3" at bounding box center [365, 181] width 19 height 19
type input "03-10-2025"
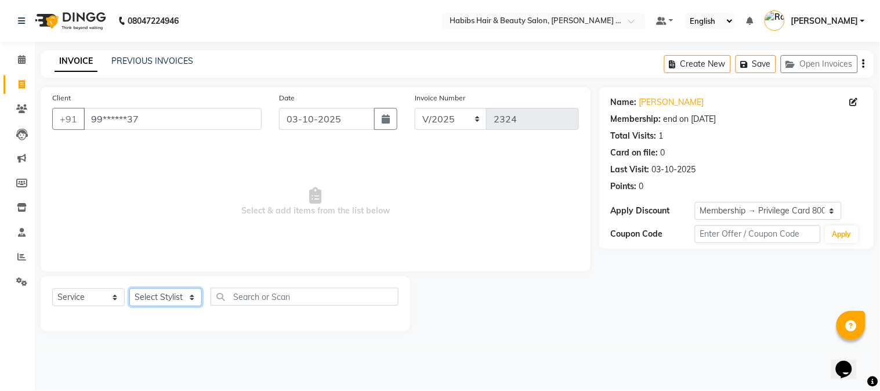
click at [167, 301] on select "Select Stylist Admin [PERSON_NAME] Darshan [PERSON_NAME] [PERSON_NAME] RASHMI […" at bounding box center [165, 297] width 73 height 18
select select "32079"
click at [129, 289] on select "Select Stylist Admin [PERSON_NAME] Darshan [PERSON_NAME] [PERSON_NAME] RASHMI […" at bounding box center [165, 297] width 73 height 18
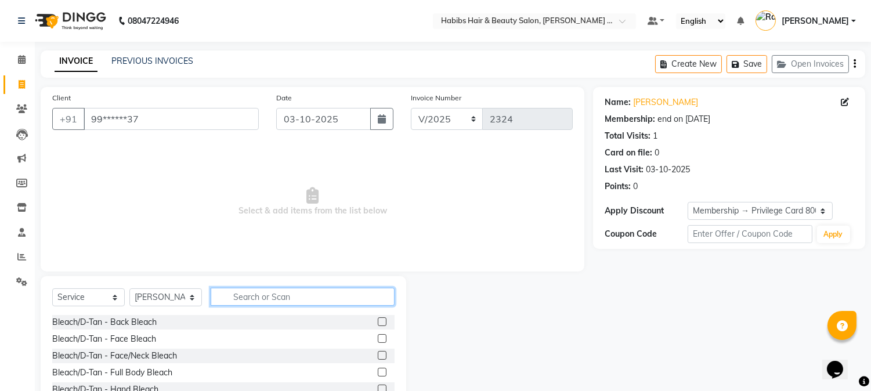
click at [238, 293] on input "text" at bounding box center [303, 297] width 184 height 18
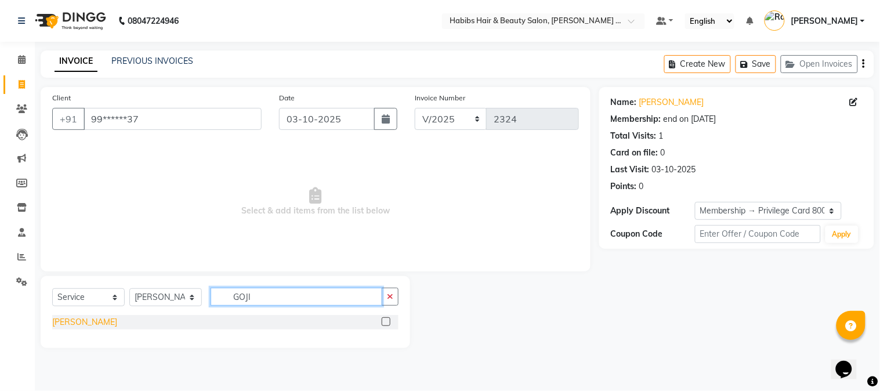
type input "GOJI"
click at [81, 320] on div "[PERSON_NAME]" at bounding box center [84, 322] width 65 height 12
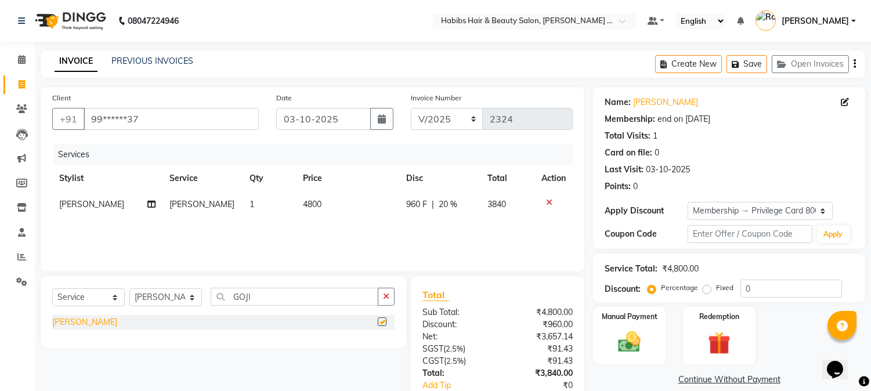
checkbox input "false"
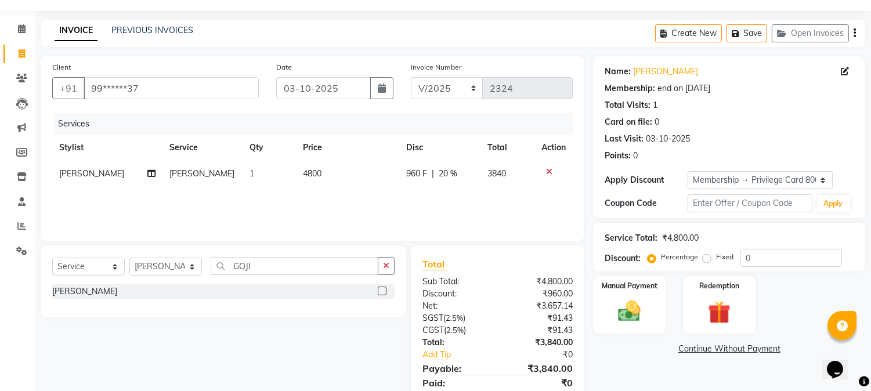
scroll to position [73, 0]
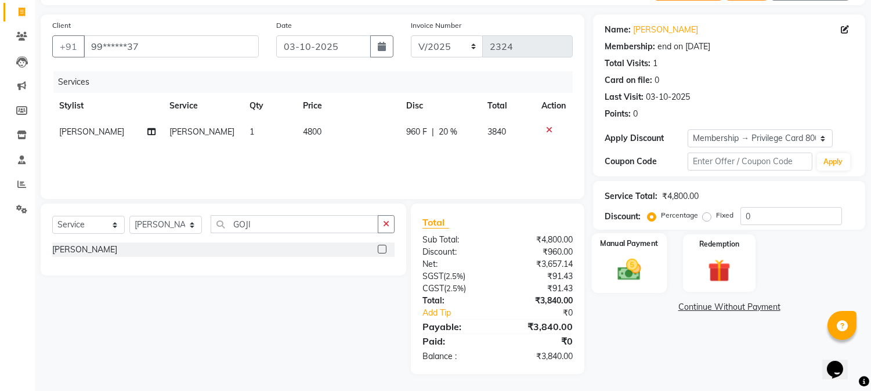
click at [619, 265] on img at bounding box center [630, 270] width 38 height 27
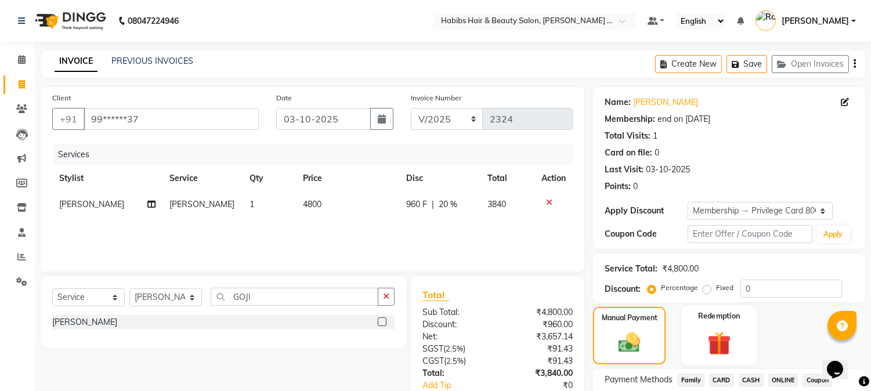
scroll to position [88, 0]
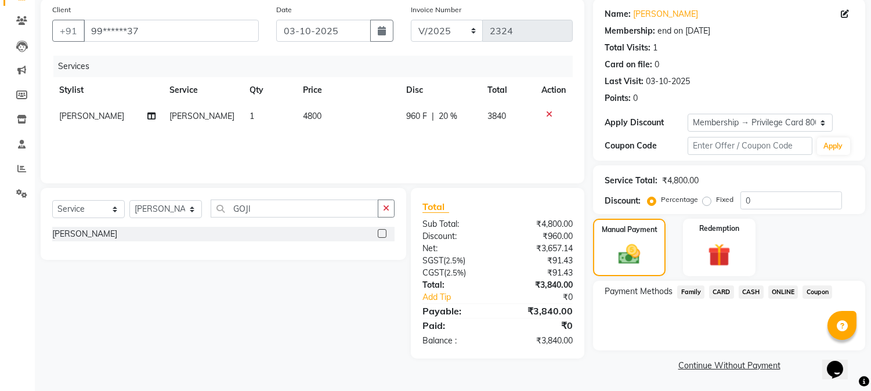
click at [776, 282] on div "Payment Methods Family CARD CASH ONLINE Coupon" at bounding box center [729, 316] width 272 height 70
click at [790, 294] on span "ONLINE" at bounding box center [783, 292] width 30 height 13
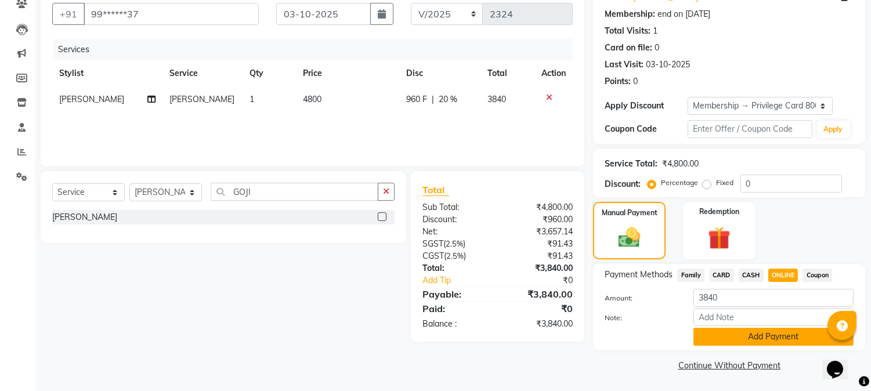
click at [777, 338] on button "Add Payment" at bounding box center [774, 337] width 160 height 18
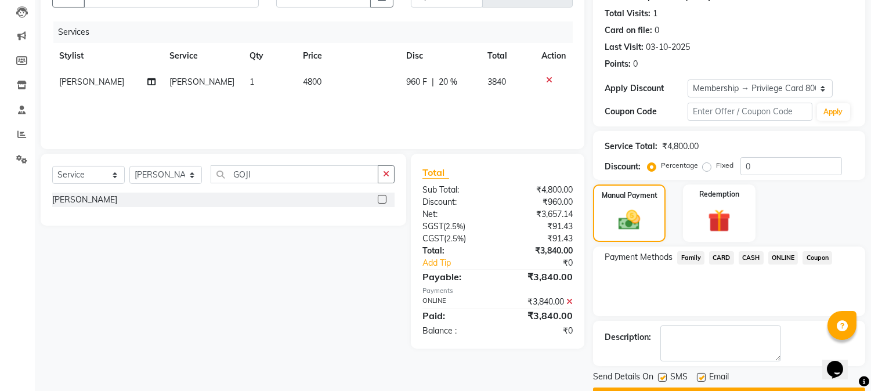
scroll to position [154, 0]
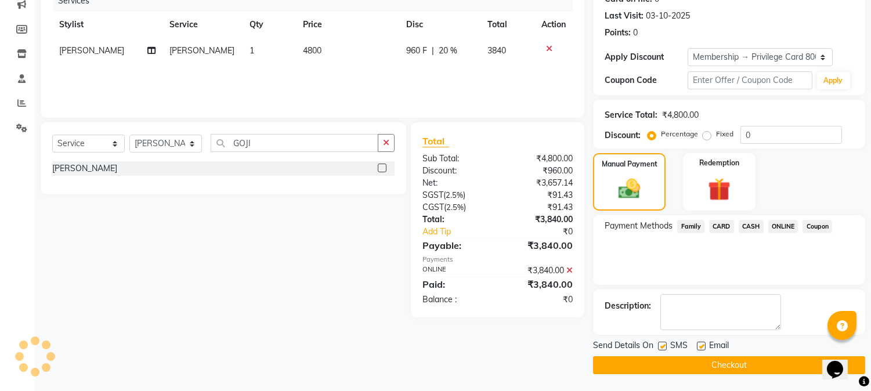
click at [724, 366] on button "Checkout" at bounding box center [729, 365] width 272 height 18
